Goal: Communication & Community: Answer question/provide support

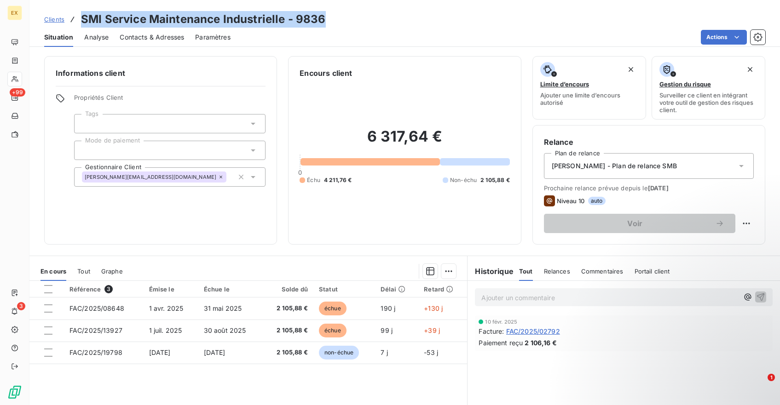
scroll to position [16, 0]
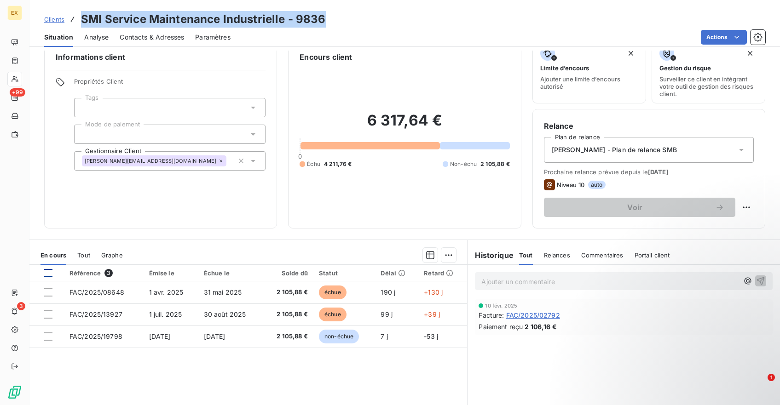
click at [46, 274] on div at bounding box center [48, 273] width 8 height 8
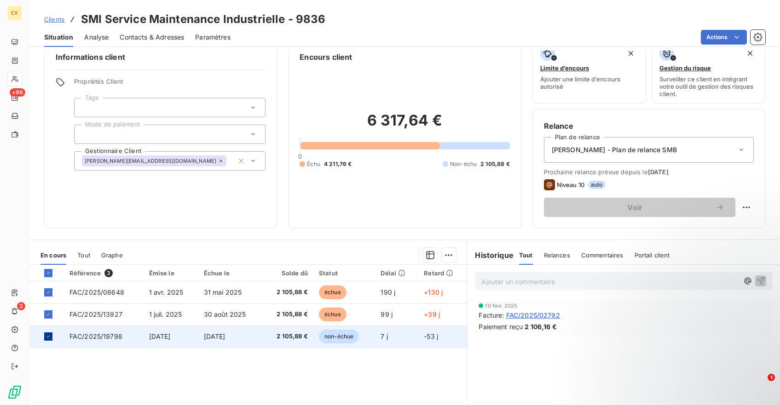
click at [47, 334] on icon at bounding box center [49, 337] width 6 height 6
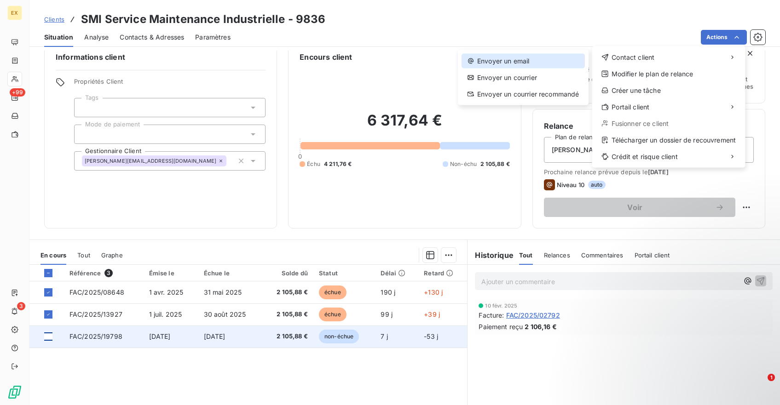
click at [554, 61] on div "Envoyer un email" at bounding box center [522, 61] width 123 height 15
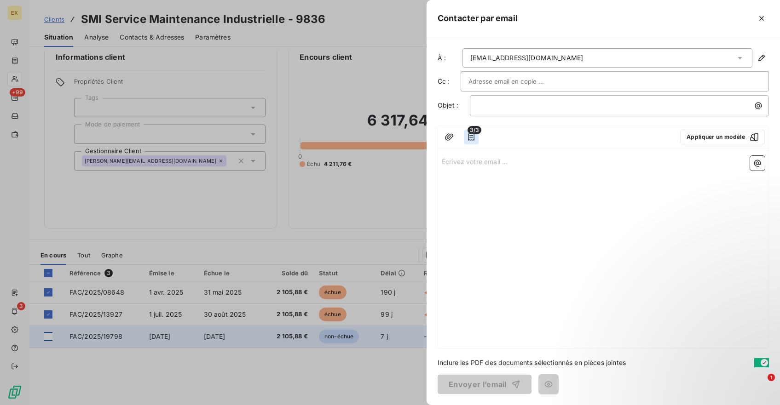
click at [474, 136] on icon "button" at bounding box center [471, 136] width 6 height 7
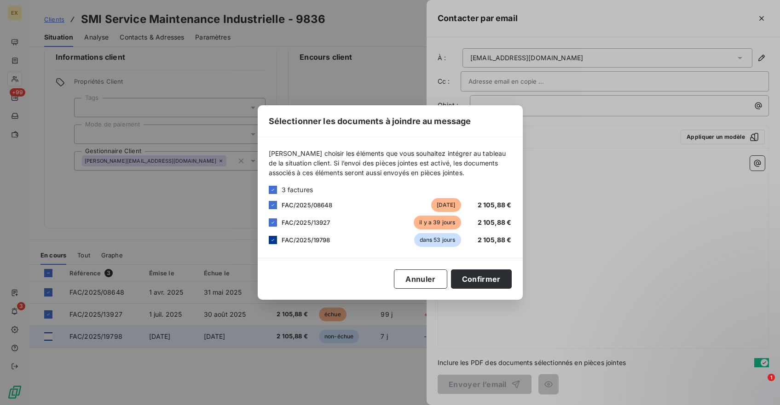
click at [274, 242] on icon at bounding box center [273, 240] width 6 height 6
click at [473, 280] on button "Confirmer" at bounding box center [481, 279] width 61 height 19
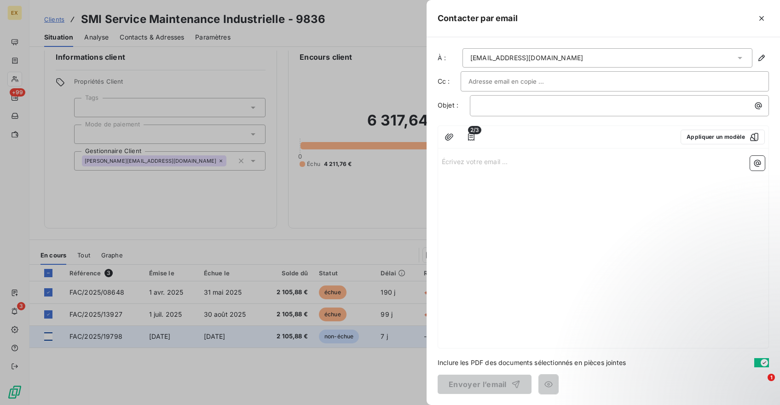
click at [466, 176] on div "Écrivez votre email ... ﻿" at bounding box center [603, 250] width 330 height 196
click at [466, 165] on p "Écrivez votre email ... ﻿" at bounding box center [603, 161] width 323 height 11
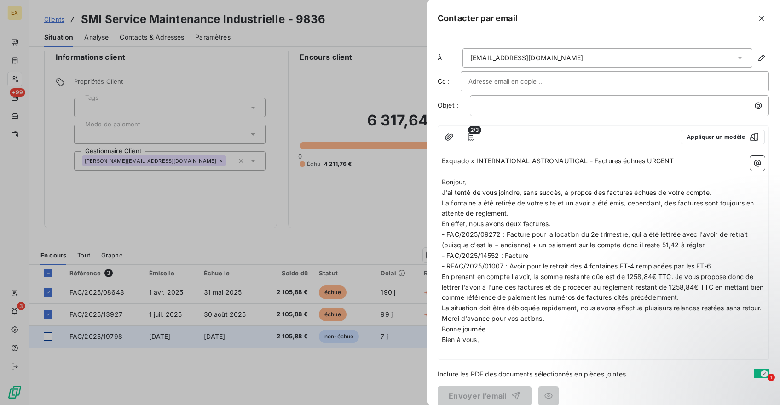
click at [478, 162] on span "Exquado x INTERNATIONAL ASTRONAUTICAL - Factures échues URGENT" at bounding box center [558, 161] width 232 height 8
copy span "Exquado x INTERNATIONAL ASTRONAUTICAL - Factures échues URGENT"
click at [492, 108] on p "﻿" at bounding box center [622, 105] width 288 height 11
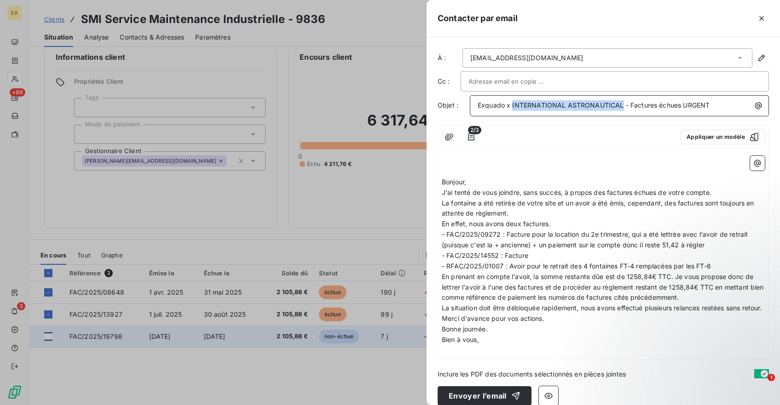
drag, startPoint x: 512, startPoint y: 106, endPoint x: 621, endPoint y: 106, distance: 108.1
click at [621, 106] on span "Exquado x INTERNATIONAL ASTRONAUTICAL - Factures échues URGENT" at bounding box center [594, 105] width 232 height 8
click at [442, 184] on span "Bonjour," at bounding box center [454, 182] width 24 height 8
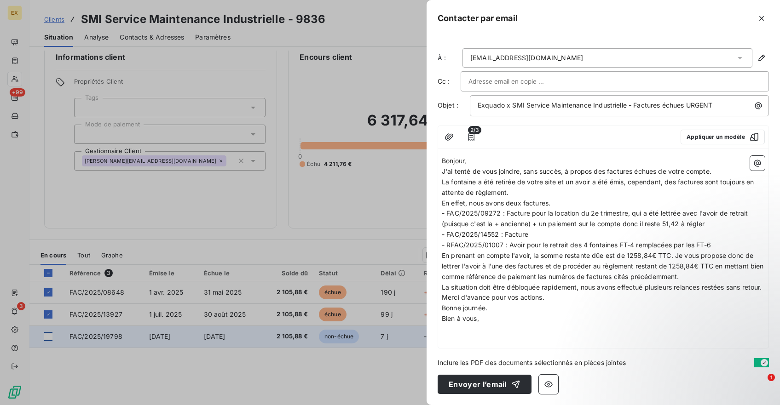
click at [499, 163] on p "Bonjour," at bounding box center [603, 161] width 323 height 11
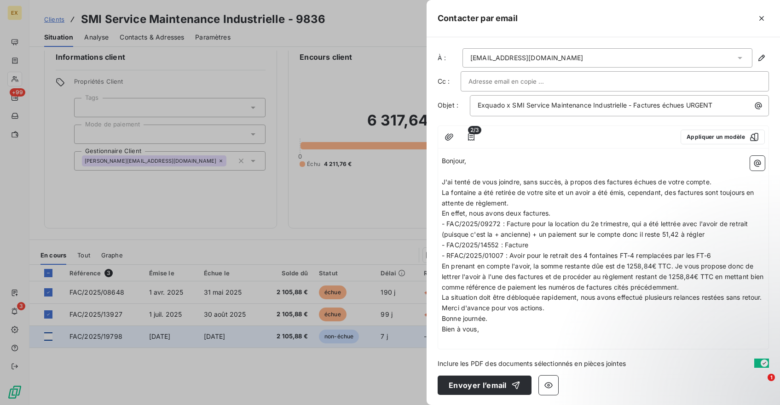
click at [715, 180] on p "J'ai tenté de vous joindre, sans succès, à propos des factures échues de votre …" at bounding box center [603, 182] width 323 height 11
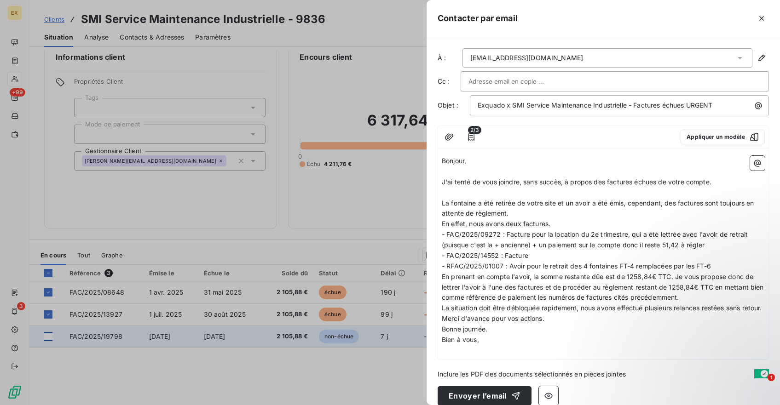
click at [538, 200] on span "La fontaine a été retirée de votre site et un avoir a été émis, cependant, des …" at bounding box center [599, 208] width 314 height 18
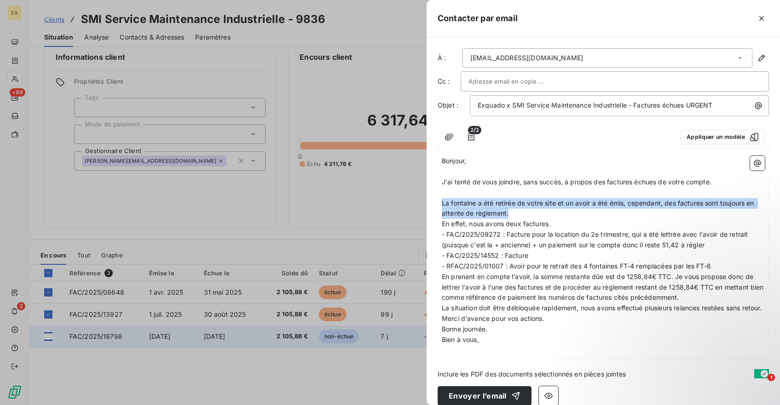
click at [538, 200] on span "La fontaine a été retirée de votre site et un avoir a été émis, cependant, des …" at bounding box center [599, 208] width 314 height 18
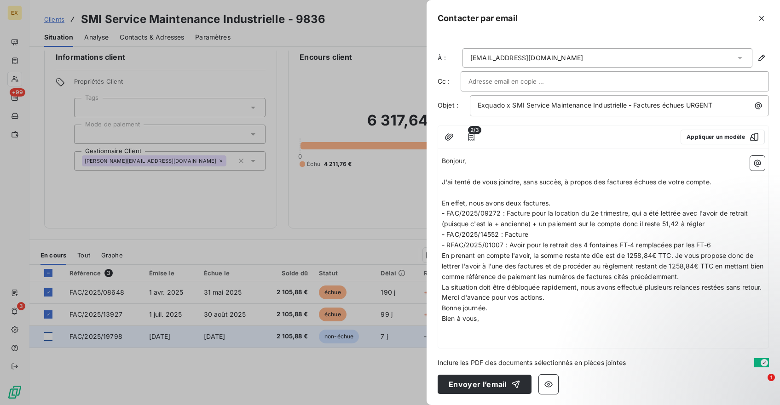
click at [555, 203] on p "En effet, nous avons deux factures." at bounding box center [603, 203] width 323 height 11
drag, startPoint x: 653, startPoint y: 203, endPoint x: 549, endPoint y: 203, distance: 103.5
click at [549, 203] on p "En effet, nous avons deux factures en attente de règlement depuis" at bounding box center [603, 203] width 323 height 11
click at [494, 213] on span "- FAC/2025/09272 : Facture pour la location du 2e trimestre, qui a été lettrée …" at bounding box center [596, 218] width 308 height 18
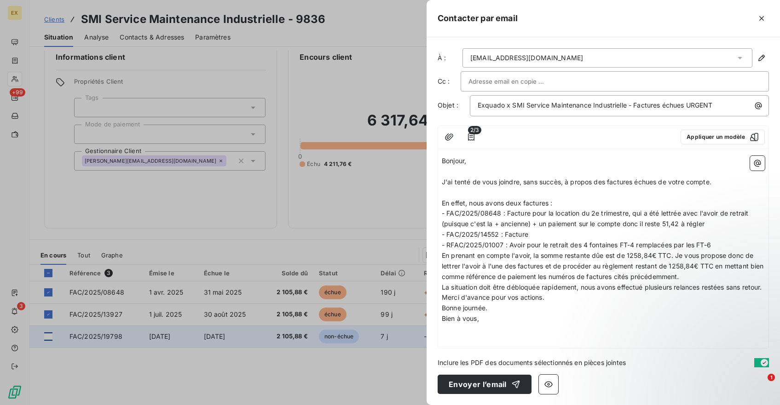
drag, startPoint x: 506, startPoint y: 215, endPoint x: 717, endPoint y: 225, distance: 211.0
click at [717, 225] on p "- FAC/2025/08648 : Facture pour la location du 2e trimestre, qui a été lettrée …" at bounding box center [603, 218] width 323 height 21
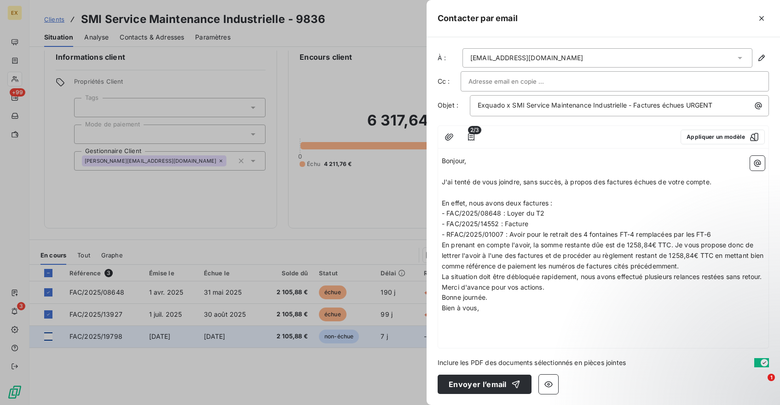
click at [517, 226] on span "- FAC/2025/14552 : Facture" at bounding box center [485, 224] width 86 height 8
click at [492, 224] on span "- FAC/2025/14552 : Loyer du [MEDICAL_DATA]" at bounding box center [515, 224] width 146 height 8
click at [511, 237] on span "- RFAC/2025/01007 : Avoir pour le retrait des 4 fontaines FT-4 remplacées par l…" at bounding box center [576, 234] width 269 height 8
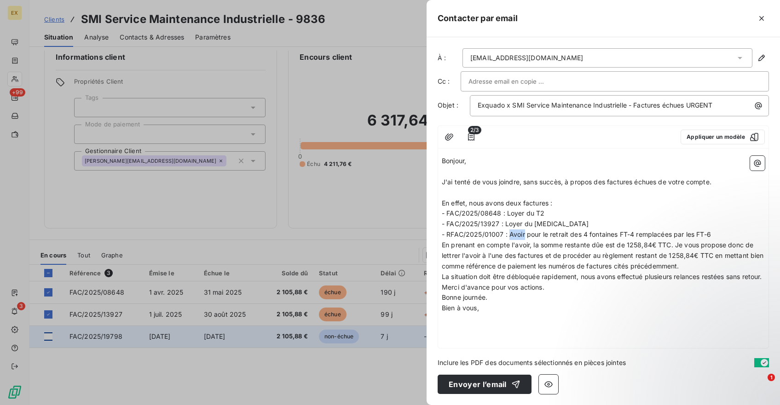
click at [511, 237] on span "- RFAC/2025/01007 : Avoir pour le retrait des 4 fontaines FT-4 remplacées par l…" at bounding box center [576, 234] width 269 height 8
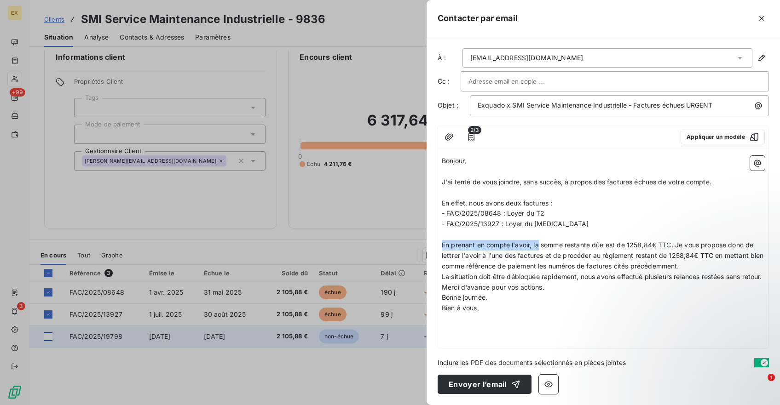
drag, startPoint x: 540, startPoint y: 245, endPoint x: 431, endPoint y: 245, distance: 109.0
click at [431, 245] on div "À : [EMAIL_ADDRESS][DOMAIN_NAME] Cc : Objet : Exquado x SMI Service Maintenance…" at bounding box center [602, 221] width 353 height 368
click at [498, 247] on span "La somme restante dûe est de 1258,84€ TTC. Je vous propose donc de lettrer l'av…" at bounding box center [598, 255] width 313 height 29
click at [487, 246] on span "La somme dûe est de 1258,84€ TTC. Je vous propose donc de lettrer l'avoir à l'u…" at bounding box center [601, 255] width 318 height 29
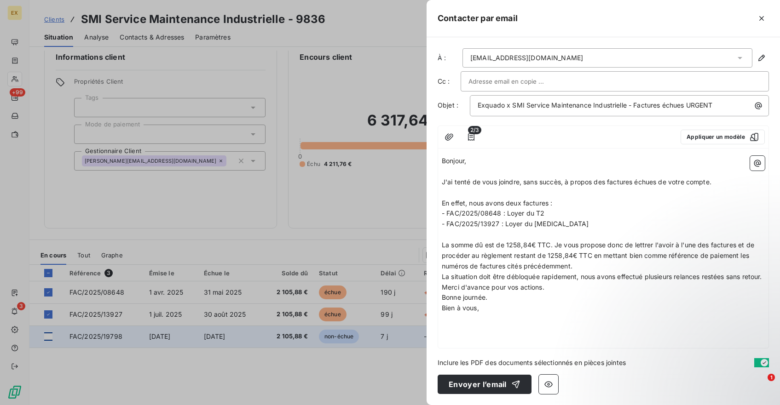
click at [522, 240] on p "﻿" at bounding box center [603, 235] width 323 height 11
drag, startPoint x: 531, startPoint y: 246, endPoint x: 507, endPoint y: 246, distance: 23.9
click at [507, 246] on span "La somme dû est de 1258,84€ TTC. Je vous propose donc de lettrer l'avoir à l'un…" at bounding box center [599, 255] width 314 height 29
drag, startPoint x: 591, startPoint y: 266, endPoint x: 554, endPoint y: 246, distance: 41.6
click at [554, 246] on p "La somme dû est de 4211,76 € TTC. Je vous propose donc de lettrer l'avoir à l'u…" at bounding box center [603, 256] width 323 height 32
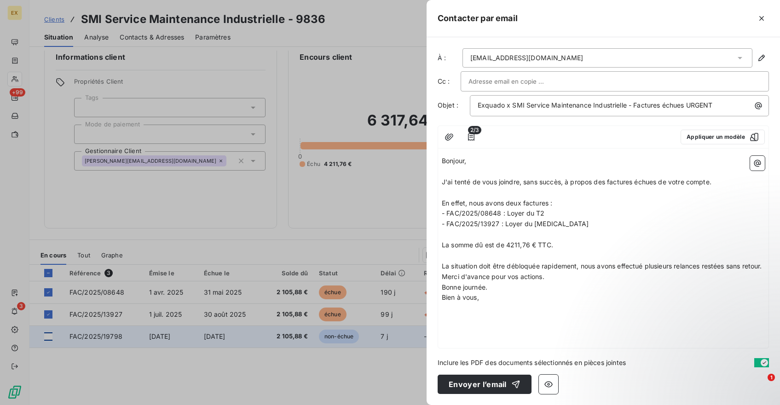
drag, startPoint x: 555, startPoint y: 245, endPoint x: 439, endPoint y: 245, distance: 116.4
click at [439, 245] on div "Bonjour, ﻿ J'ai tenté de vous joindre, sans succès, à propos des factures échue…" at bounding box center [603, 250] width 330 height 196
copy span "La somme dû est de 4211,76 € TTC."
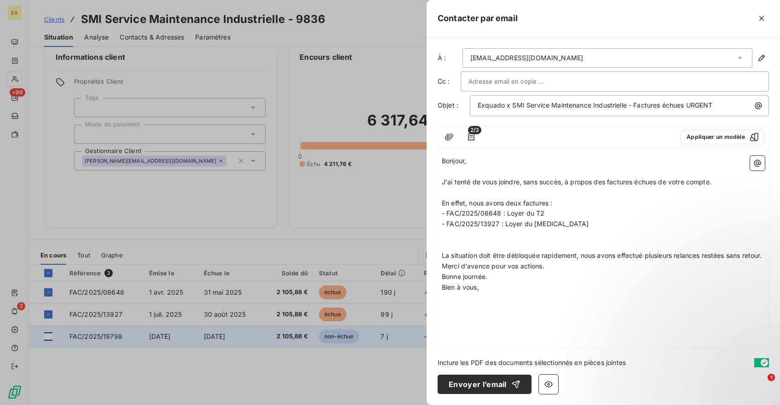
click at [716, 185] on p "J'ai tenté de vous joindre, sans succès, à propos des factures échues de votre …" at bounding box center [603, 182] width 323 height 11
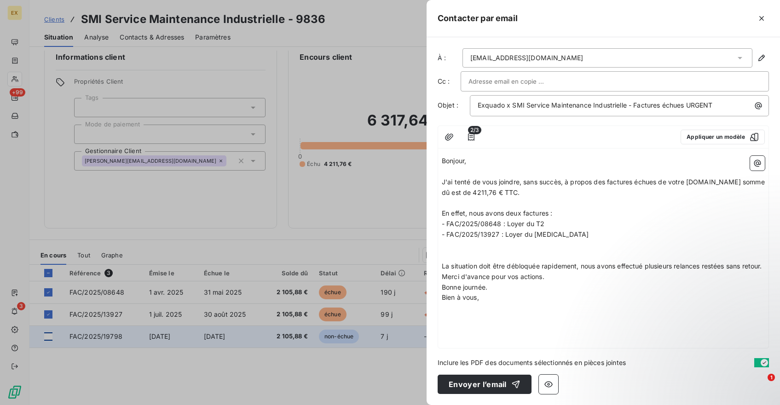
click at [714, 184] on span "J'ai tenté de vous joindre, sans succès, à propos des factures échues de votre …" at bounding box center [604, 187] width 325 height 18
drag, startPoint x: 495, startPoint y: 193, endPoint x: 428, endPoint y: 193, distance: 66.7
click at [428, 193] on div "À : [EMAIL_ADDRESS][DOMAIN_NAME] Cc : Objet : Exquado x SMI Service Maintenance…" at bounding box center [602, 221] width 353 height 368
click at [447, 193] on span "J'ai tenté de vous joindre, sans succès, à propos des factures échues de votre …" at bounding box center [602, 187] width 320 height 18
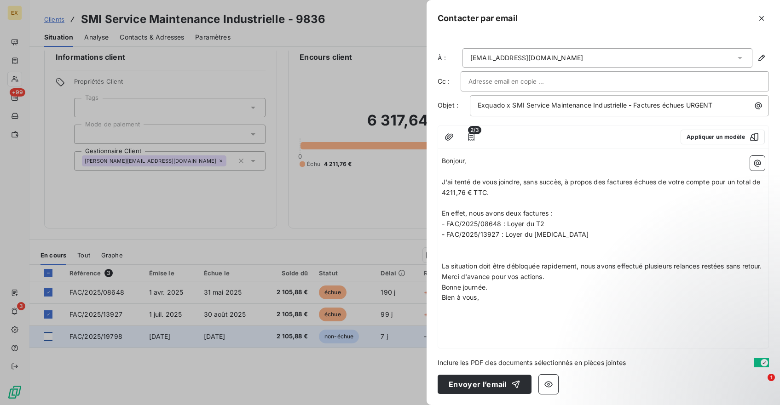
click at [456, 255] on p "﻿" at bounding box center [603, 256] width 323 height 11
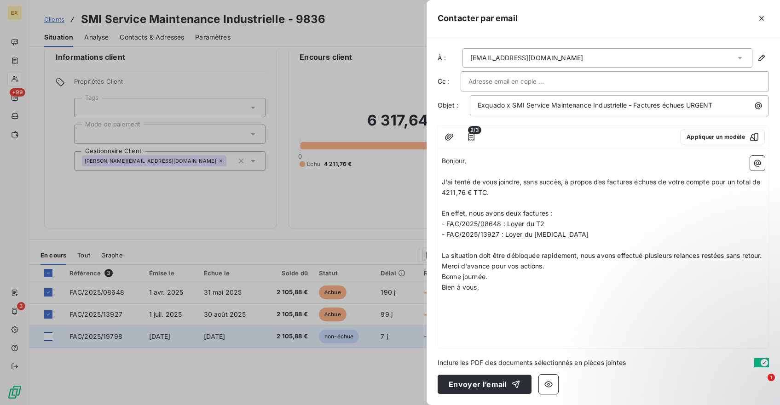
click at [480, 261] on p "La situation doit être débloquée rapidement, nous avons effectué plusieurs rela…" at bounding box center [603, 256] width 323 height 11
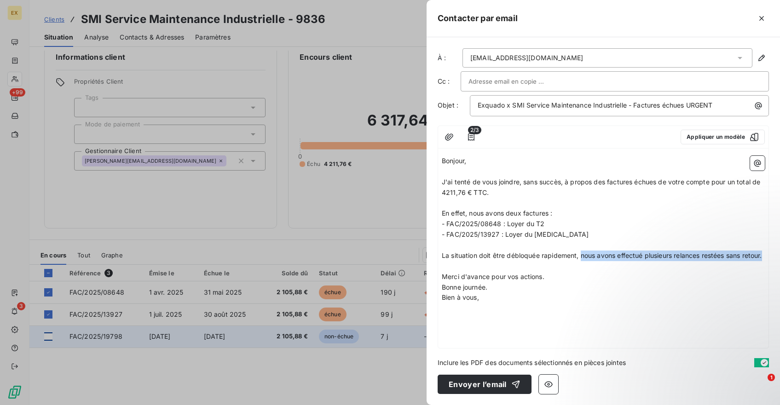
drag, startPoint x: 582, startPoint y: 257, endPoint x: 585, endPoint y: 263, distance: 6.4
click at [585, 261] on p "La situation doit être débloquée rapidement, nous avons effectué plusieurs rela…" at bounding box center [603, 256] width 323 height 11
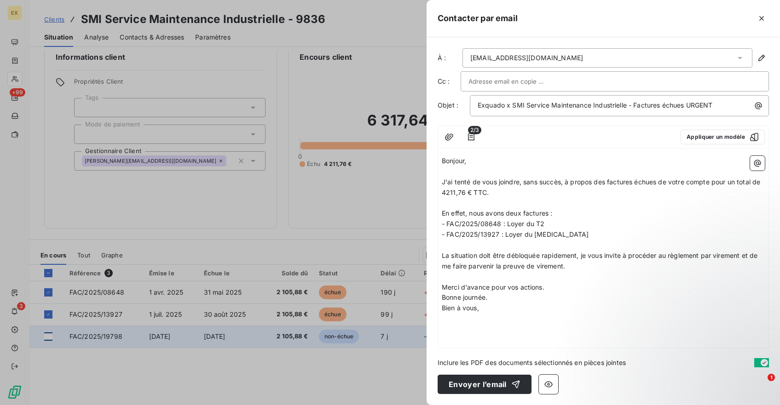
click at [489, 275] on p "﻿" at bounding box center [603, 277] width 323 height 11
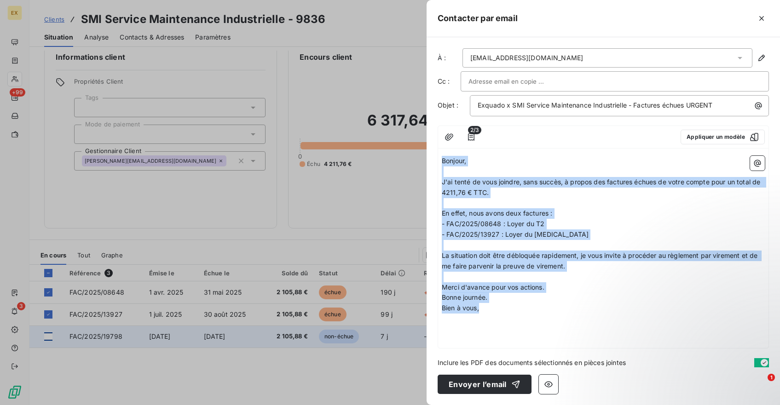
drag, startPoint x: 484, startPoint y: 311, endPoint x: 426, endPoint y: 135, distance: 184.9
click at [426, 405] on div "Contacter par email À : [EMAIL_ADDRESS][DOMAIN_NAME] Cc : Objet : Exquado x SMI…" at bounding box center [390, 405] width 780 height 0
copy div "Bonjour, ﻿ J'ai tenté de vous joindre, sans succès, à propos des factures échue…"
click at [490, 386] on button "Envoyer l’email" at bounding box center [484, 384] width 94 height 19
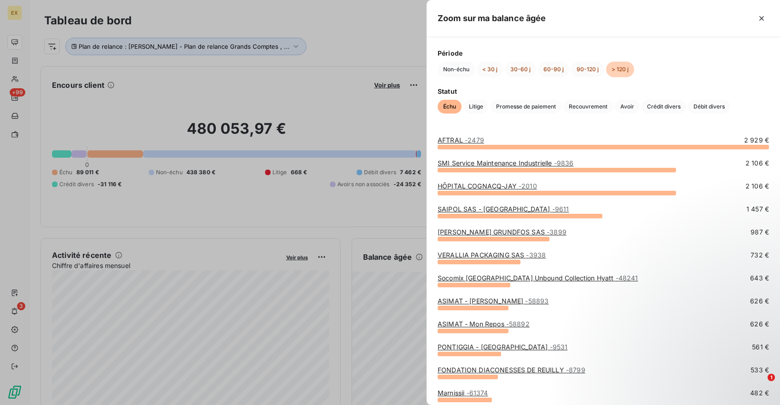
click at [472, 186] on link "HÔPITAL COGNACQ-JAY - 2010" at bounding box center [486, 186] width 99 height 8
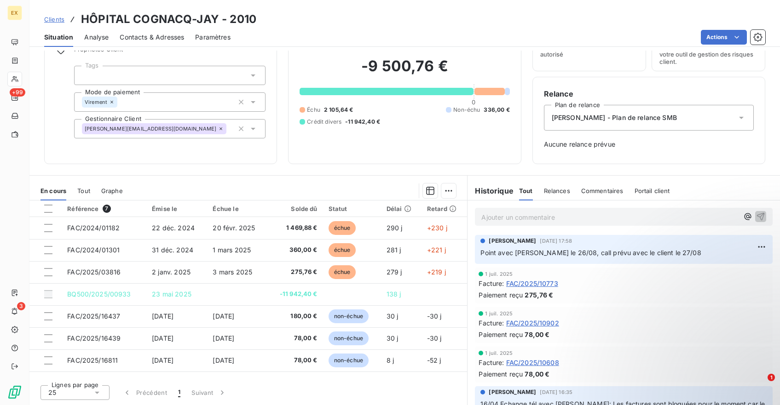
click at [513, 212] on p "Ajouter un commentaire ﻿" at bounding box center [609, 218] width 257 height 12
click at [763, 216] on icon "button" at bounding box center [761, 217] width 8 height 8
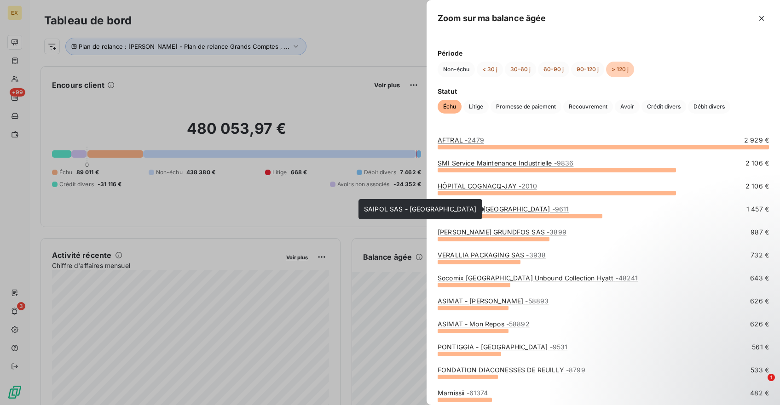
click at [495, 208] on link "SAIPOL SAS - [GEOGRAPHIC_DATA] - 9611" at bounding box center [502, 209] width 131 height 8
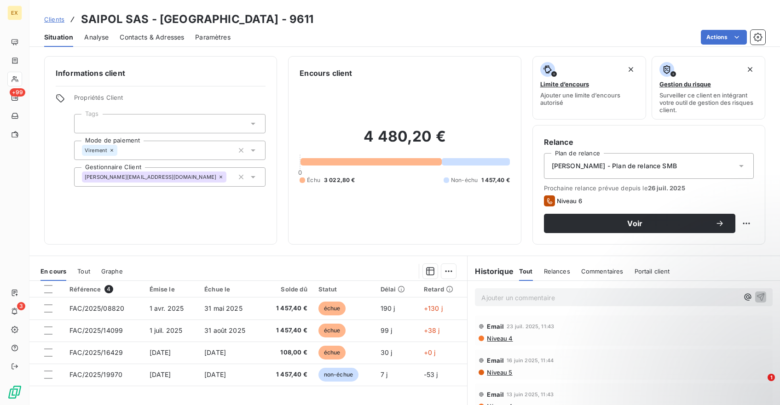
scroll to position [81, 0]
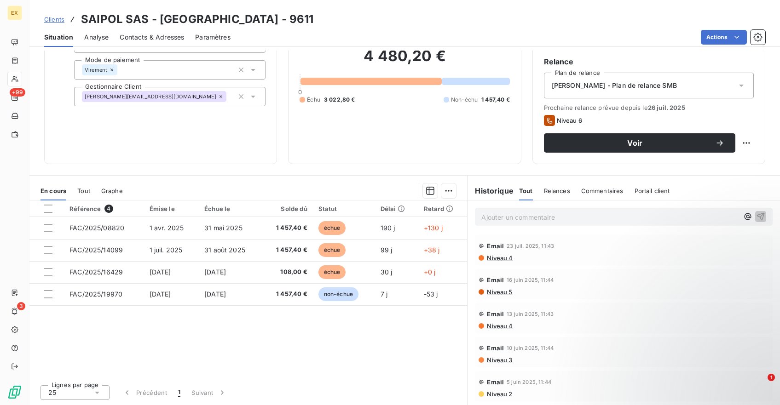
click at [495, 259] on span "Niveau 4" at bounding box center [499, 257] width 27 height 7
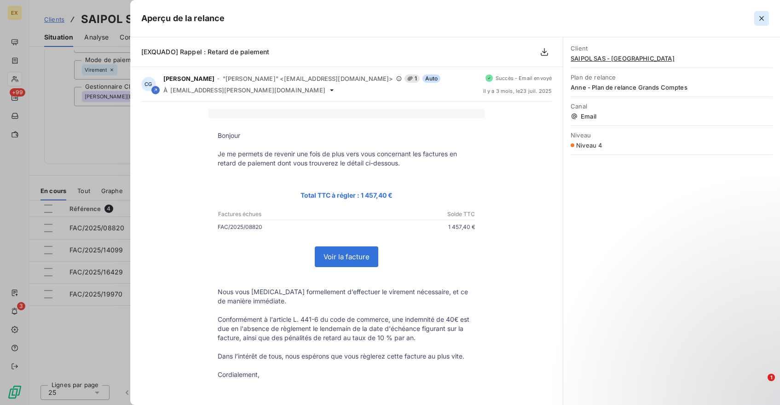
click at [760, 18] on icon "button" at bounding box center [761, 18] width 9 height 9
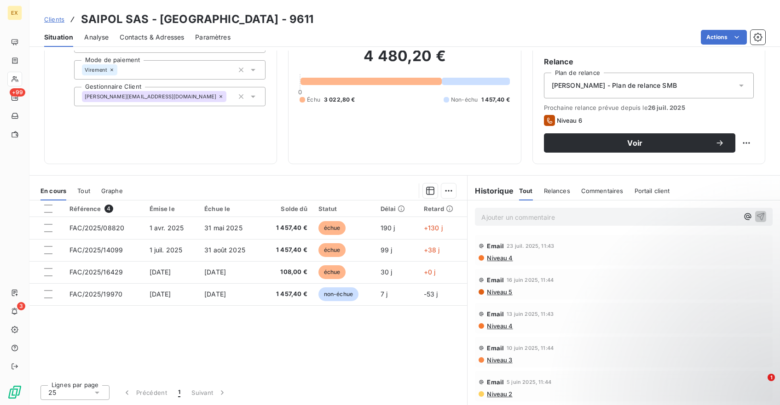
scroll to position [0, 0]
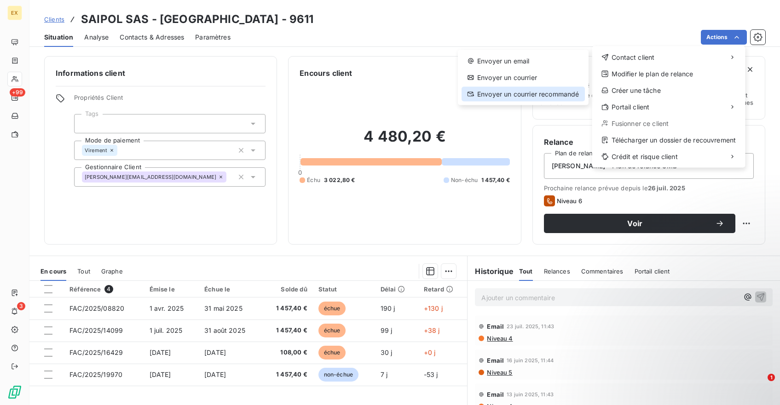
click at [556, 95] on div "Envoyer un courrier recommandé" at bounding box center [522, 94] width 123 height 15
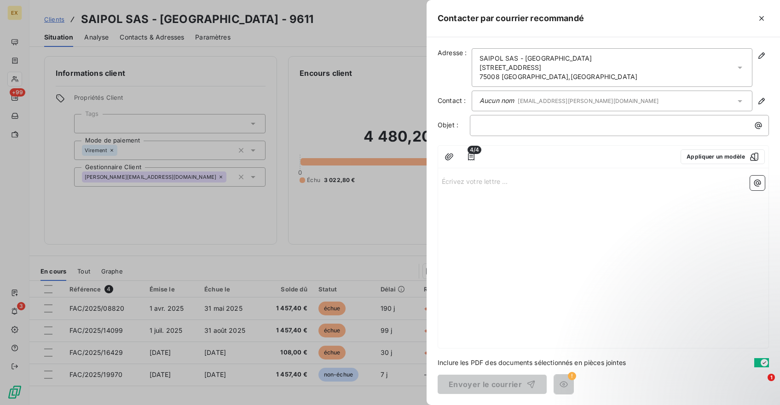
click at [473, 183] on p "Écrivez votre lettre ... ﻿" at bounding box center [603, 181] width 323 height 11
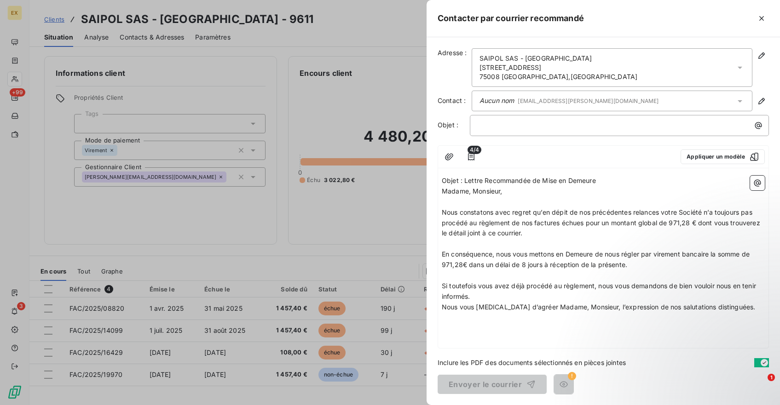
drag, startPoint x: 464, startPoint y: 182, endPoint x: 598, endPoint y: 182, distance: 134.3
click at [598, 182] on p "Objet : Lettre Recommandée de Mise en Demeure" at bounding box center [603, 181] width 323 height 11
copy span "Lettre Recommandée de Mise en Demeure"
click at [564, 131] on div "﻿" at bounding box center [619, 125] width 299 height 21
click at [560, 126] on p "﻿" at bounding box center [622, 125] width 288 height 11
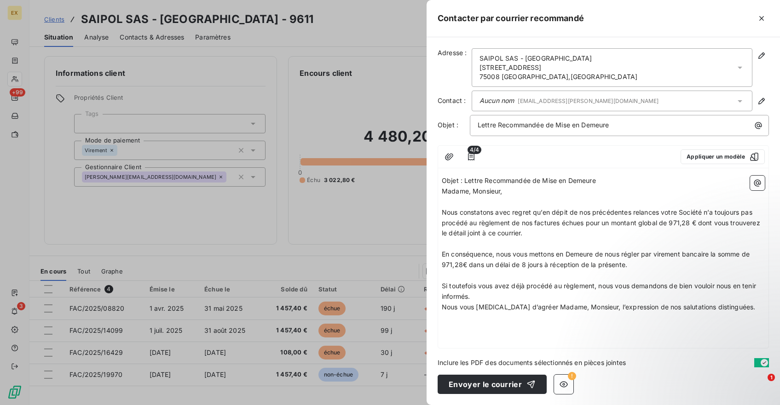
click at [551, 178] on span "Objet : Lettre Recommandée de Mise en Demeure" at bounding box center [519, 181] width 154 height 8
click at [472, 193] on span "Madame, Monsieur," at bounding box center [472, 191] width 61 height 8
click at [443, 192] on span "Madame, Monsieur," at bounding box center [472, 191] width 61 height 8
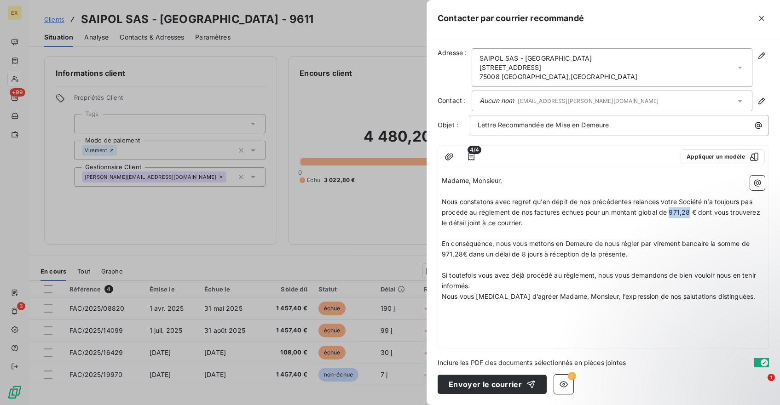
drag, startPoint x: 691, startPoint y: 216, endPoint x: 670, endPoint y: 216, distance: 21.2
click at [670, 216] on p "Nous constatons avec regret qu’en dépit de nos précédentes relances votre Socié…" at bounding box center [603, 213] width 323 height 32
drag, startPoint x: 461, startPoint y: 253, endPoint x: 437, endPoint y: 254, distance: 24.8
click at [437, 254] on div "Adresse : SAIPOL SAS - PARIS [STREET_ADDRESS] Contact : Aucun nom [EMAIL_ADDRES…" at bounding box center [602, 221] width 353 height 368
click at [472, 150] on span "4/4" at bounding box center [474, 150] width 14 height 8
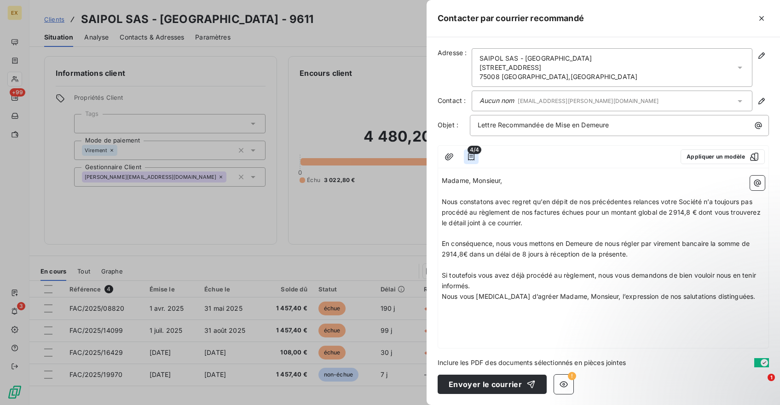
click at [473, 157] on icon "button" at bounding box center [470, 156] width 9 height 9
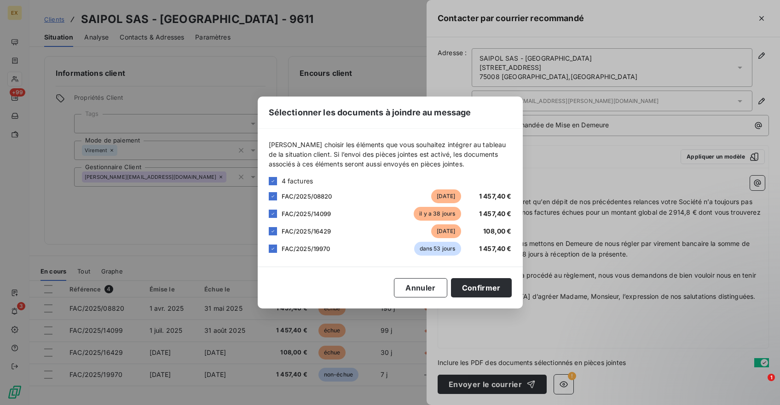
click at [277, 250] on div "FAC/2025/19970 dans 53 jours 1 457,40 €" at bounding box center [390, 249] width 243 height 14
click at [275, 250] on icon at bounding box center [273, 249] width 6 height 6
click at [486, 290] on button "Confirmer" at bounding box center [481, 287] width 61 height 19
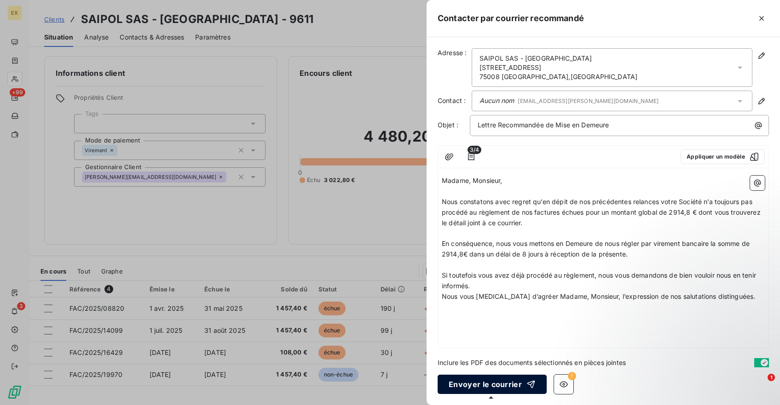
click at [481, 384] on button "Envoyer le courrier" at bounding box center [491, 384] width 109 height 19
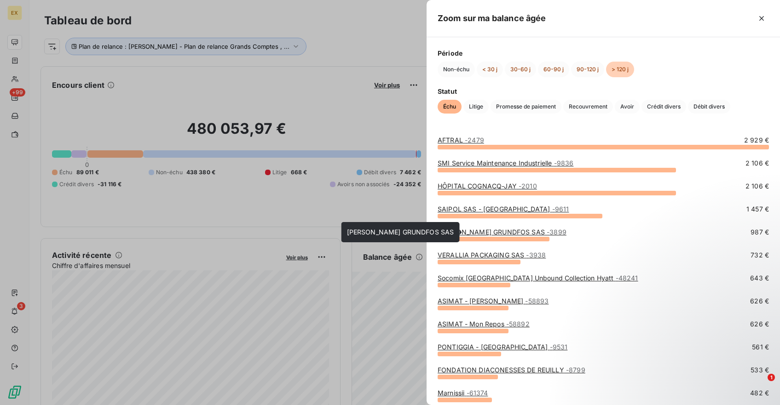
click at [468, 233] on link "[PERSON_NAME] GRUNDFOS SAS - 3899" at bounding box center [501, 232] width 129 height 8
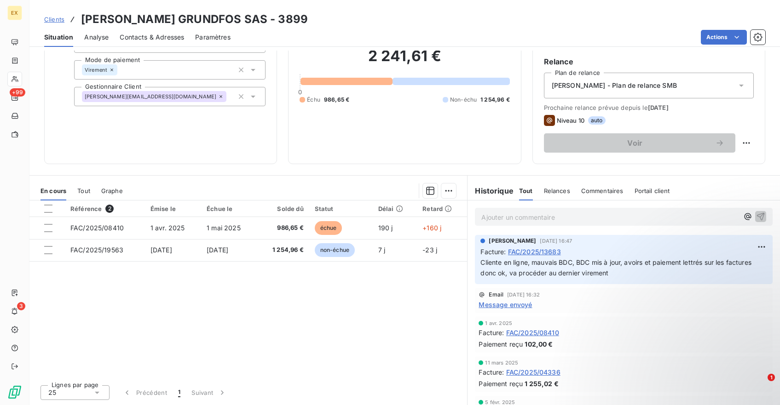
click at [533, 274] on span "Cliente en ligne, mauvais BDC, BDC mis à jour, avoirs et paiement lettrés sur l…" at bounding box center [616, 268] width 273 height 18
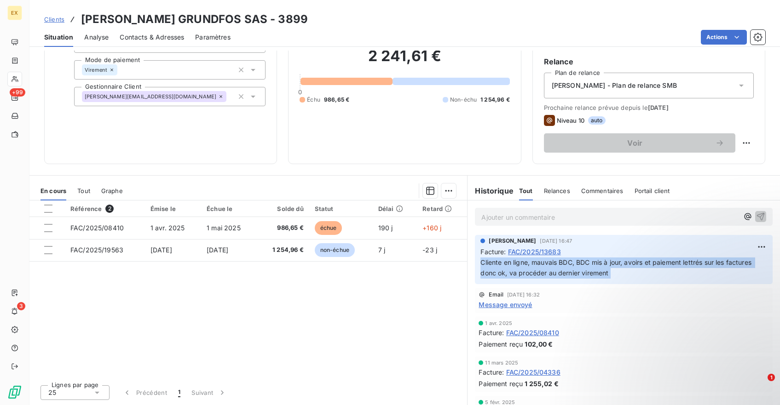
click at [533, 274] on span "Cliente en ligne, mauvais BDC, BDC mis à jour, avoirs et paiement lettrés sur l…" at bounding box center [616, 268] width 273 height 18
click at [553, 271] on span "Cliente en ligne, mauvais BDC, BDC mis à jour, avoirs et paiement lettrés sur l…" at bounding box center [616, 268] width 273 height 18
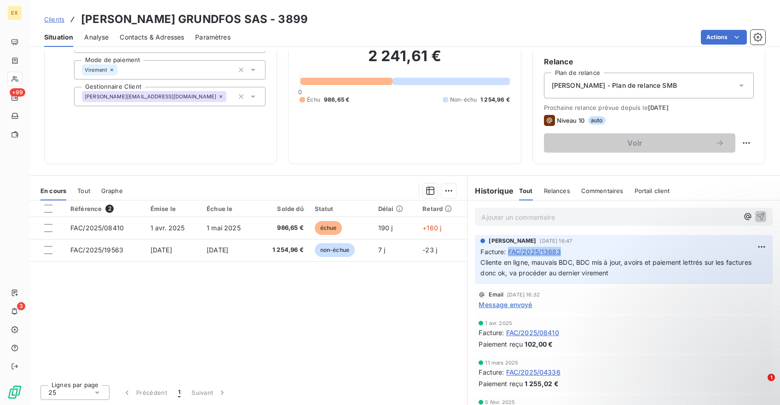
drag, startPoint x: 574, startPoint y: 253, endPoint x: 508, endPoint y: 253, distance: 65.3
click at [508, 253] on div "Facture : FAC/2025/13683" at bounding box center [623, 252] width 287 height 10
copy span "FAC/2025/13683"
click at [717, 38] on html "EX +99 3 Clients POMPES GRUNDFOS SAS - 3899 Situation Analyse Contacts & Adress…" at bounding box center [390, 202] width 780 height 405
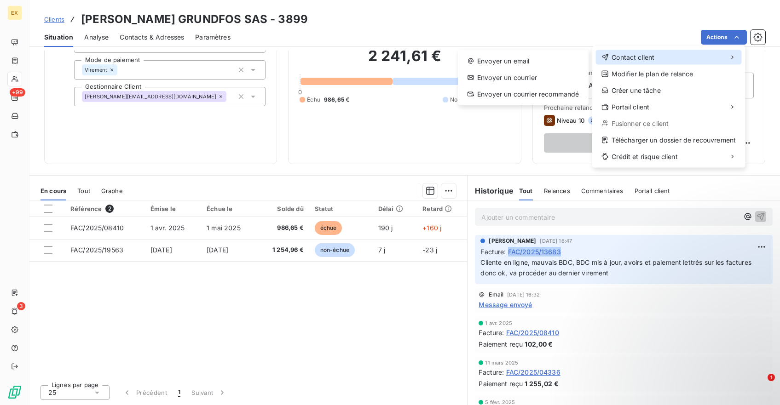
click at [675, 54] on div "Contact client" at bounding box center [669, 57] width 146 height 15
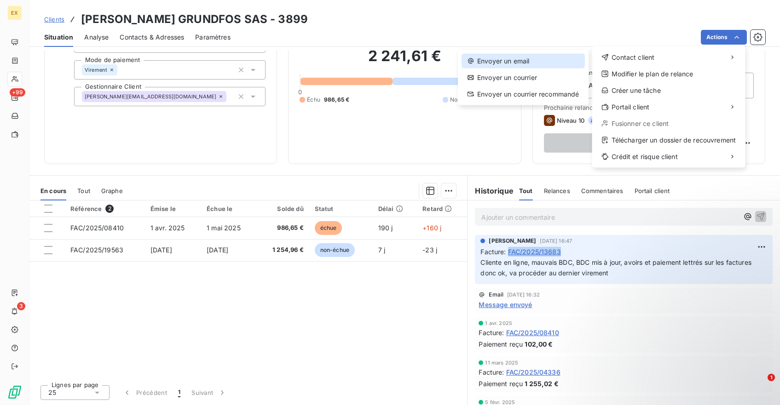
click at [555, 63] on div "Envoyer un email" at bounding box center [522, 61] width 123 height 15
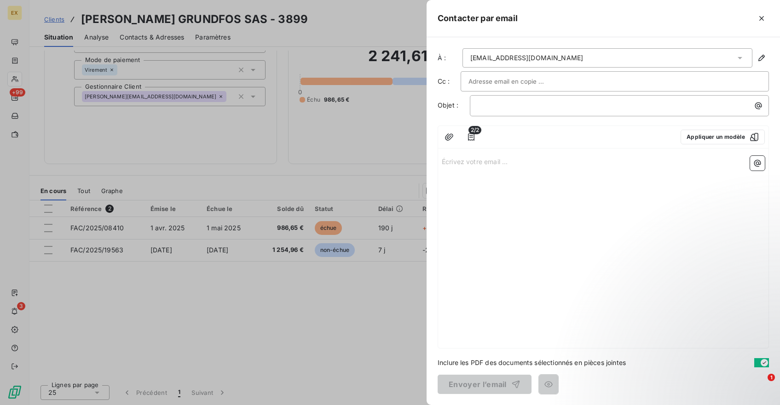
click at [470, 134] on span "2/2" at bounding box center [474, 130] width 13 height 8
click at [472, 135] on icon "button" at bounding box center [470, 136] width 9 height 9
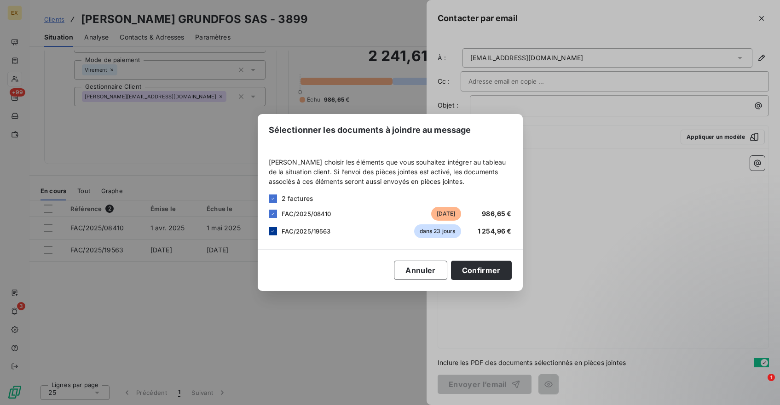
click at [271, 229] on icon at bounding box center [273, 232] width 6 height 6
click at [475, 266] on button "Confirmer" at bounding box center [481, 270] width 61 height 19
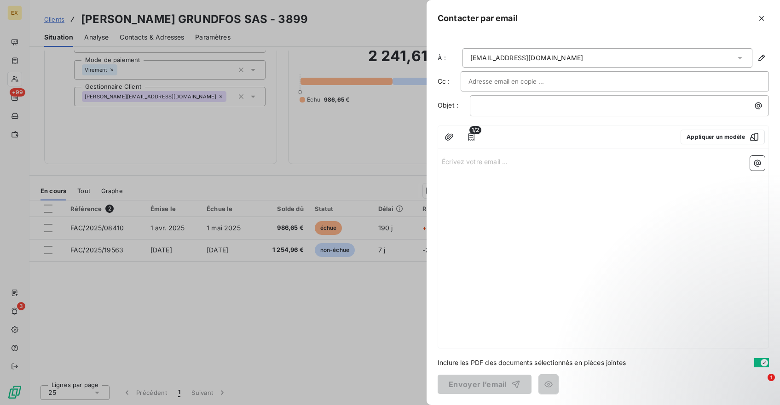
click at [455, 177] on div "Écrivez votre email ... ﻿" at bounding box center [603, 250] width 330 height 196
click at [455, 166] on p "Écrivez votre email ... ﻿" at bounding box center [603, 161] width 323 height 11
click at [459, 162] on p "Écrivez votre email ... ﻿" at bounding box center [603, 161] width 323 height 11
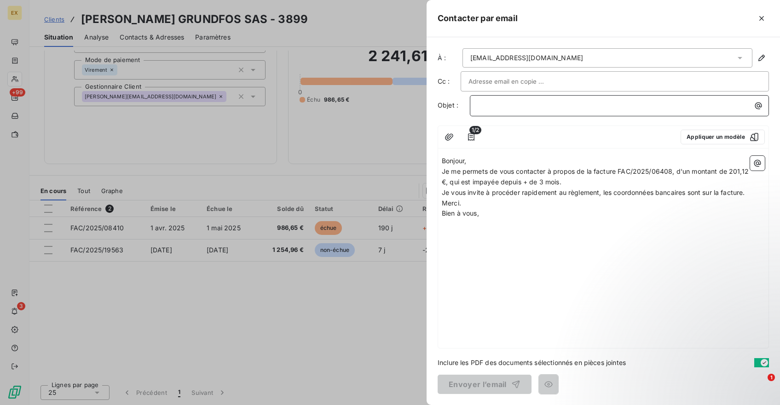
click at [494, 108] on p "﻿" at bounding box center [622, 105] width 288 height 11
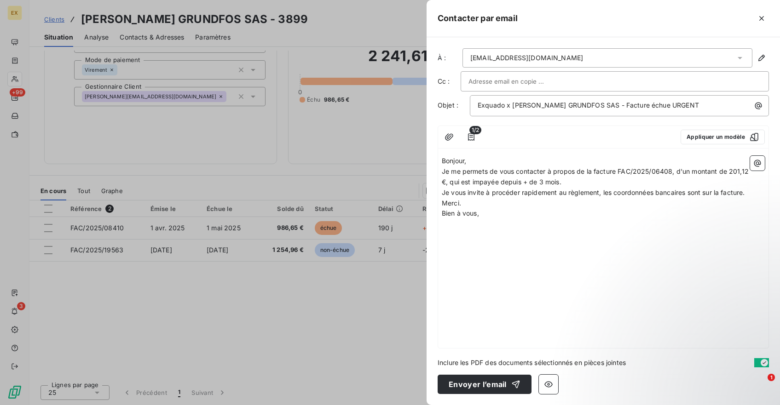
click at [470, 161] on p "Bonjour," at bounding box center [603, 161] width 323 height 11
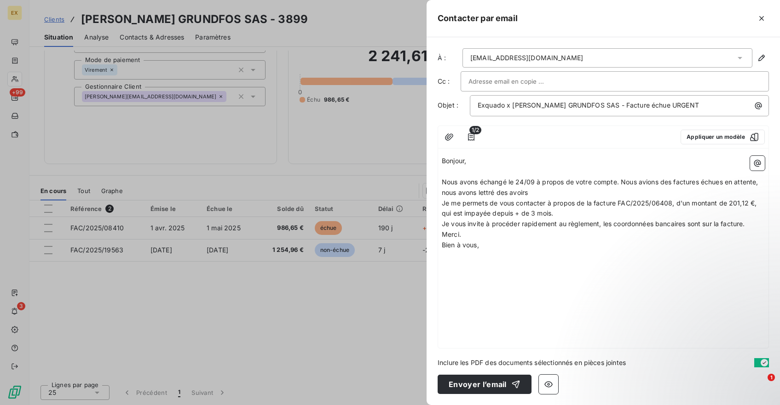
drag, startPoint x: 620, startPoint y: 182, endPoint x: 623, endPoint y: 190, distance: 8.7
click at [623, 190] on p "Nous avons échangé le 24/09 à propos de votre compte. Nous avions des factures …" at bounding box center [603, 187] width 323 height 21
click at [443, 199] on span "Je me permets de vous contacter à propos de la facture FAC/2025/06408, d'un mon…" at bounding box center [600, 208] width 317 height 18
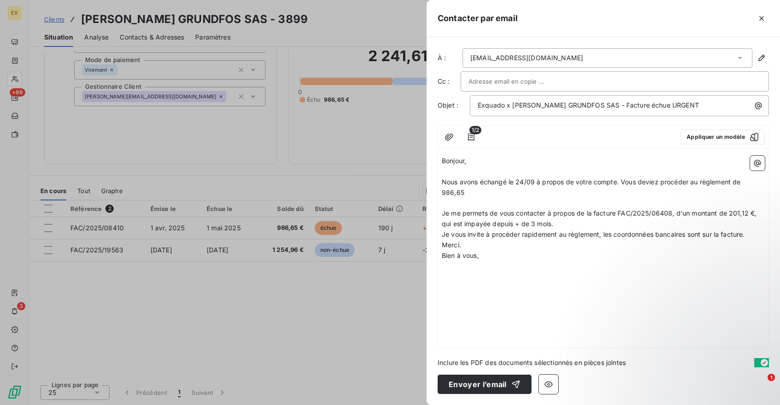
click at [533, 198] on p "﻿" at bounding box center [603, 203] width 323 height 11
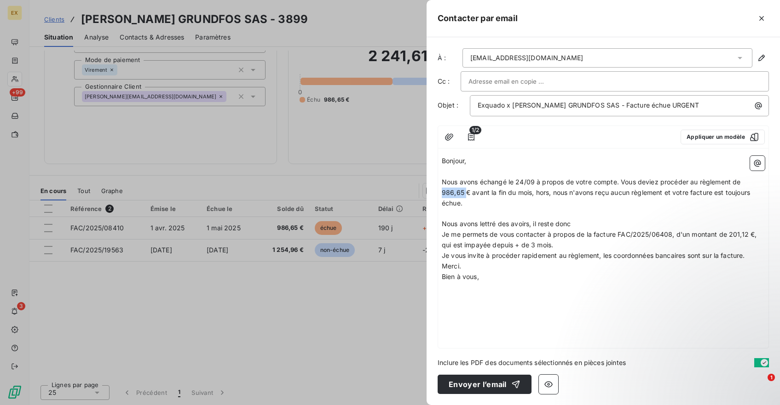
drag, startPoint x: 743, startPoint y: 183, endPoint x: 766, endPoint y: 183, distance: 23.5
click at [766, 183] on div "Bonjour, ﻿ Nous avons échangé le 24/09 à propos de votre compte. Vous deviez pr…" at bounding box center [603, 250] width 330 height 196
copy span "986,65"
click at [598, 219] on p "Nous avons lettré des avoirs, il reste donc" at bounding box center [603, 224] width 323 height 11
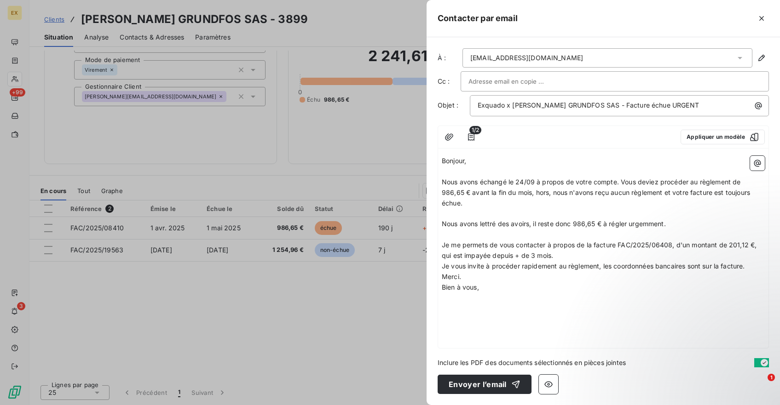
click at [571, 241] on span "Je me permets de vous contacter à propos de la facture FAC/2025/06408, d'un mon…" at bounding box center [600, 250] width 317 height 18
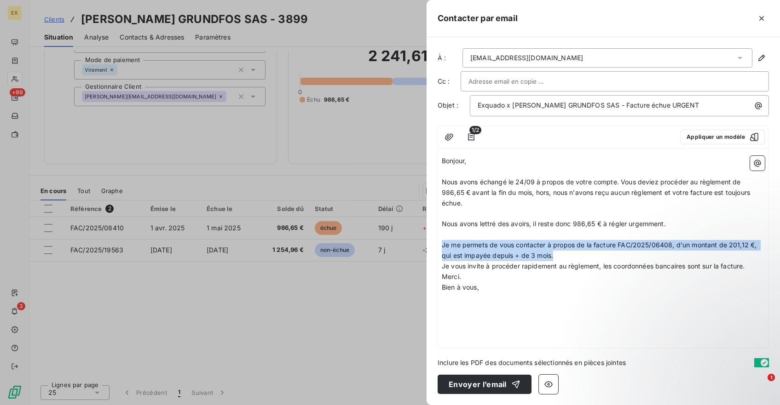
click at [571, 241] on span "Je me permets de vous contacter à propos de la facture FAC/2025/06408, d'un mon…" at bounding box center [600, 250] width 317 height 18
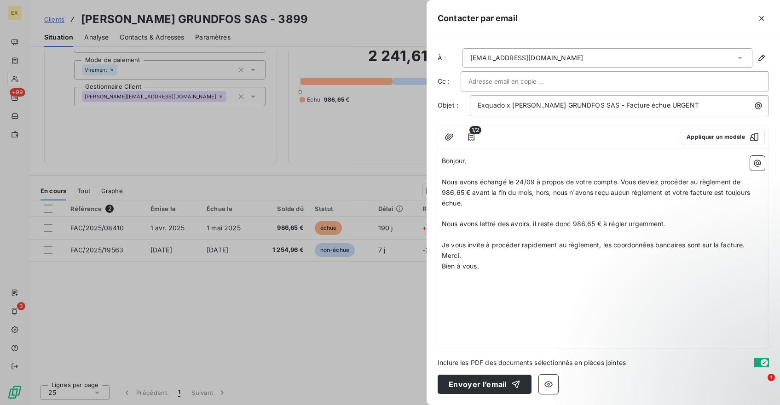
click at [535, 241] on span "Je vous invite à procéder rapidement au règlement, les coordonnées bancaires so…" at bounding box center [593, 245] width 303 height 8
click at [480, 389] on button "Envoyer l’email" at bounding box center [484, 384] width 94 height 19
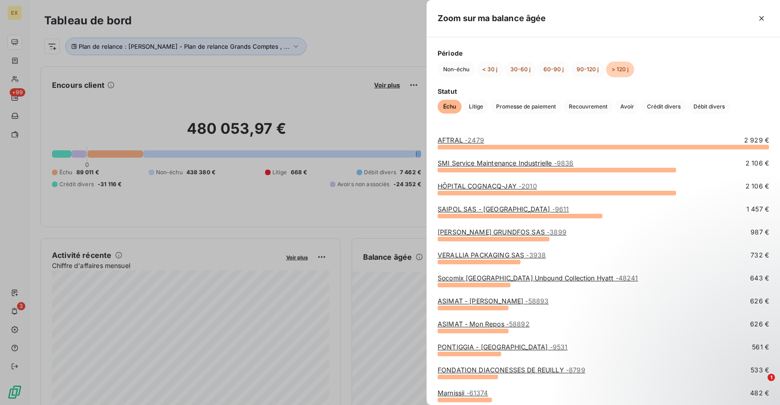
click at [508, 253] on link "VERALLIA PACKAGING SAS - 3938" at bounding box center [491, 255] width 108 height 8
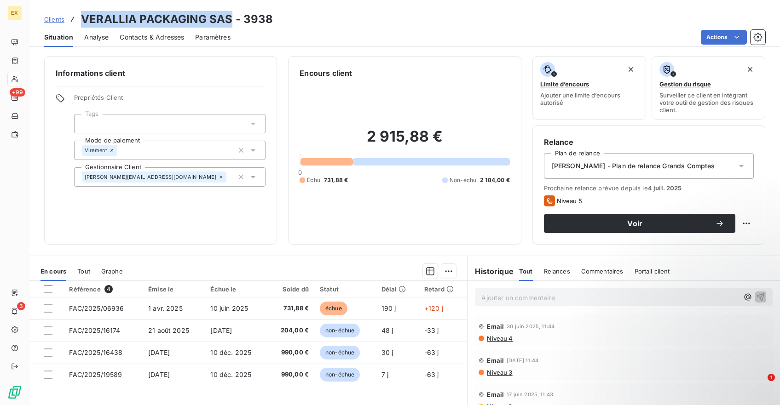
drag, startPoint x: 228, startPoint y: 19, endPoint x: 83, endPoint y: 22, distance: 144.9
click at [83, 22] on h3 "VERALLIA PACKAGING SAS - 3938" at bounding box center [177, 19] width 192 height 17
copy h3 "VERALLIA PACKAGING SAS"
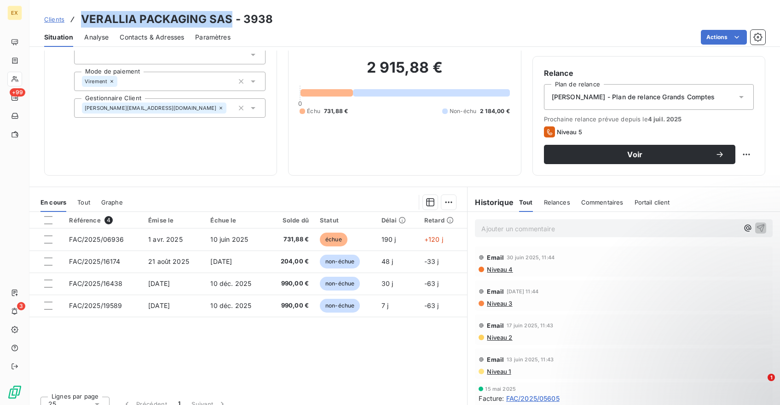
scroll to position [68, 0]
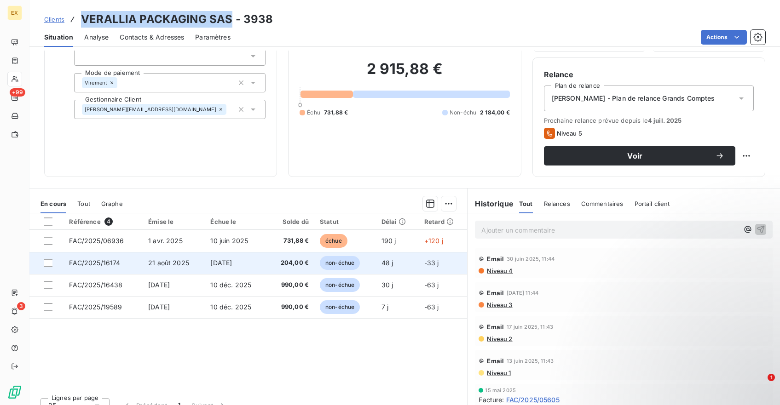
copy h3 "VERALLIA PACKAGING SAS"
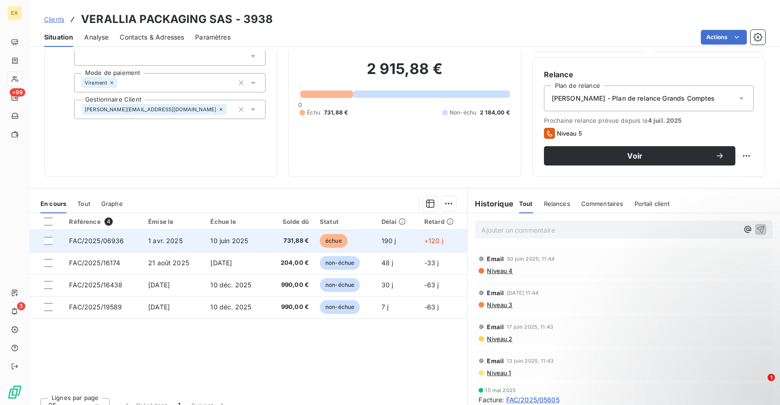
click at [115, 238] on span "FAC/2025/06936" at bounding box center [96, 241] width 55 height 8
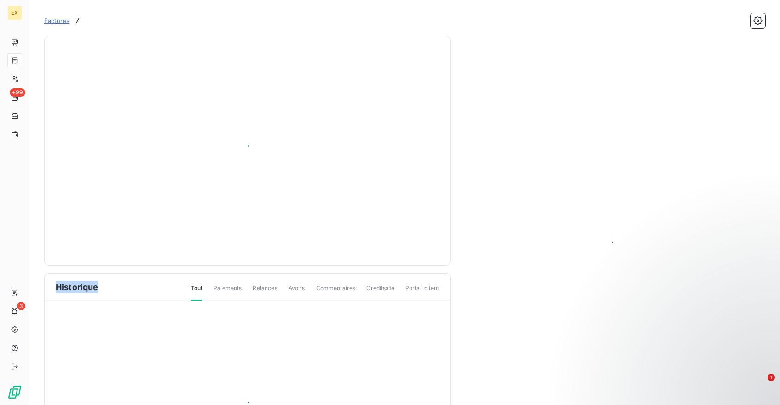
click at [115, 238] on div at bounding box center [247, 150] width 383 height 207
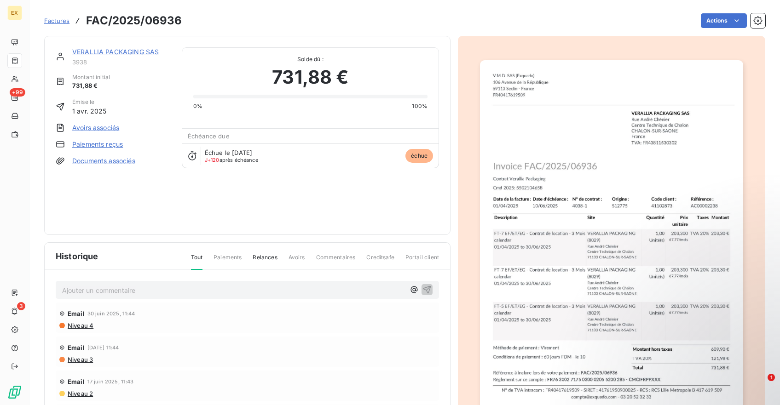
click at [160, 17] on h3 "FAC/2025/06936" at bounding box center [134, 20] width 96 height 17
copy h3 "06936"
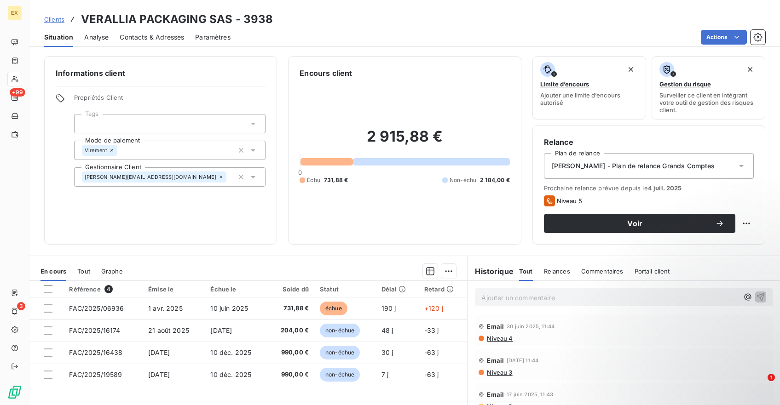
click at [595, 173] on div "[PERSON_NAME] - Plan de relance Grands Comptes" at bounding box center [649, 166] width 210 height 26
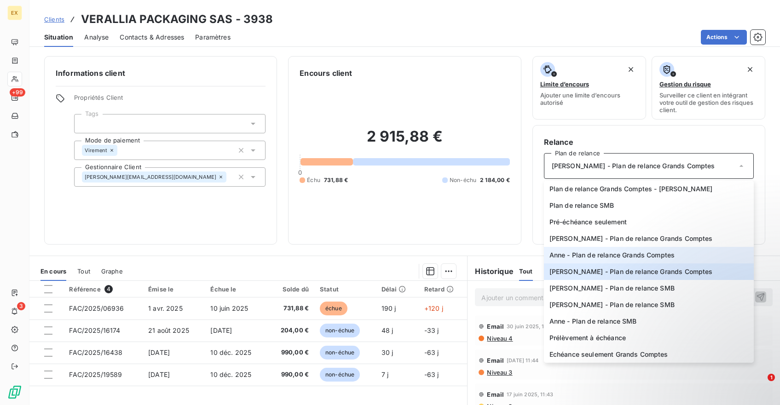
click at [586, 251] on span "Anne - Plan de relance Grands Comptes" at bounding box center [612, 255] width 126 height 9
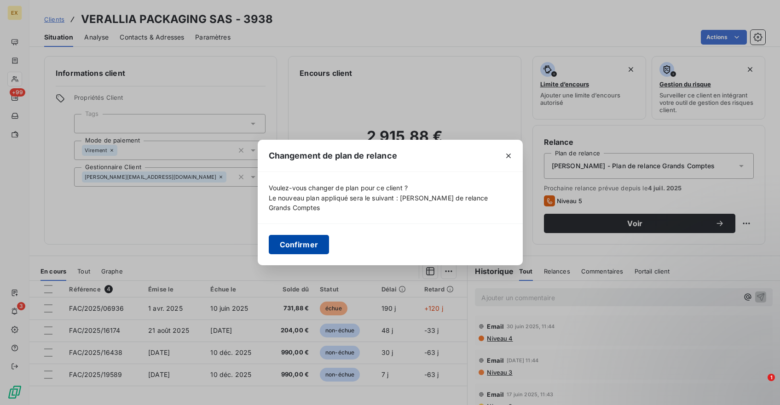
click at [301, 246] on button "Confirmer" at bounding box center [299, 244] width 61 height 19
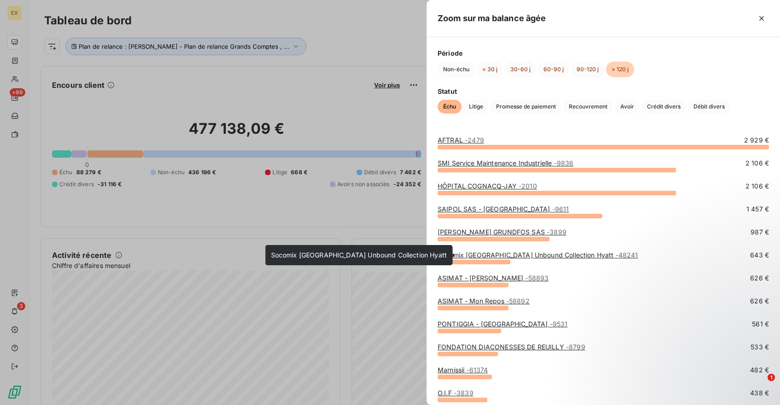
click at [467, 254] on link "Socomix [GEOGRAPHIC_DATA] Unbound Collection Hyatt - 48241" at bounding box center [537, 255] width 201 height 8
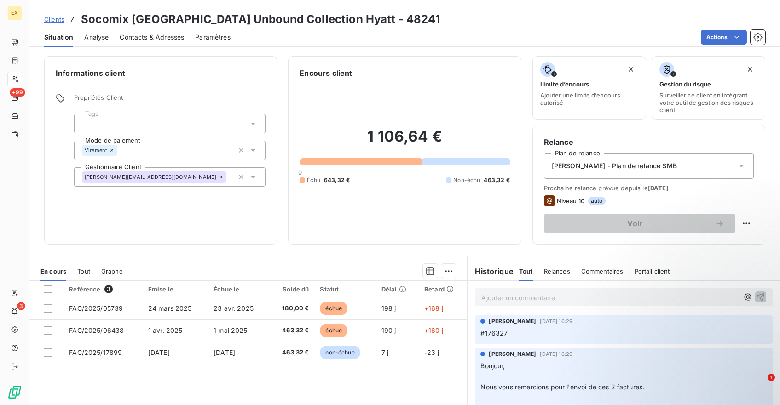
scroll to position [81, 0]
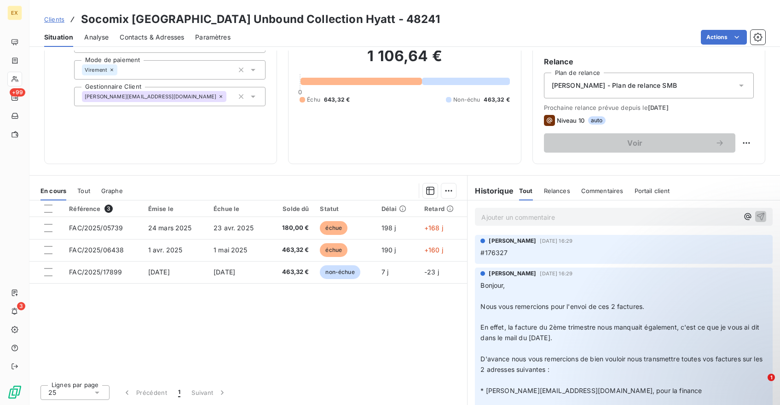
click at [500, 254] on span "#176327" at bounding box center [493, 253] width 27 height 8
copy span "176327"
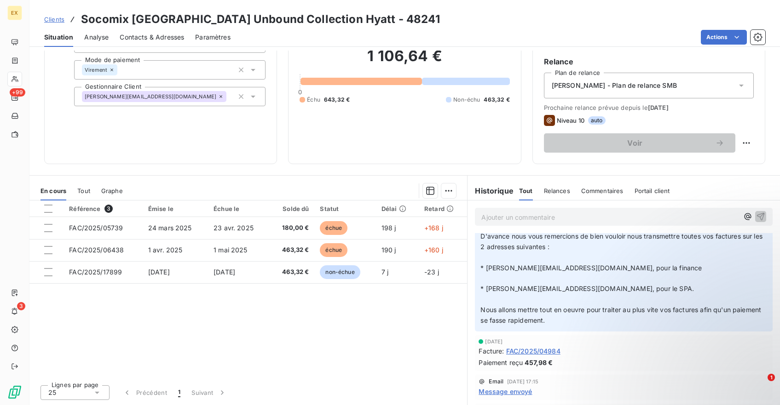
scroll to position [0, 0]
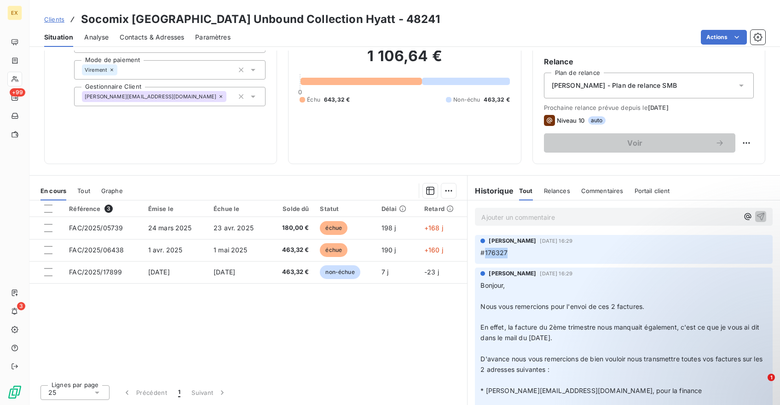
click at [134, 40] on span "Contacts & Adresses" at bounding box center [152, 37] width 64 height 9
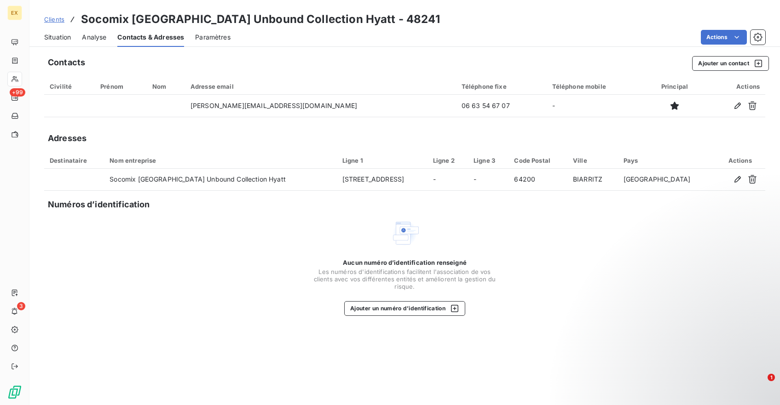
click at [55, 40] on span "Situation" at bounding box center [57, 37] width 27 height 9
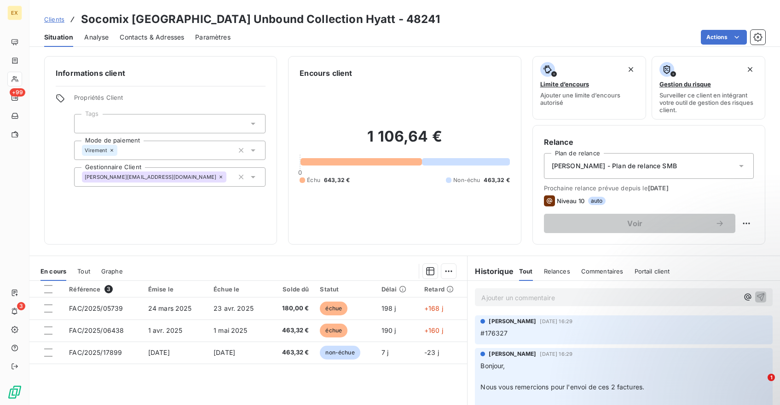
click at [714, 26] on div "Clients Socomix [GEOGRAPHIC_DATA] Unbound Collection Hyatt - 48241" at bounding box center [404, 19] width 750 height 17
click at [714, 35] on html "EX +99 3 Clients Socomix Hotel du Palais Unbound Collection Hyatt - 48241 Situa…" at bounding box center [390, 202] width 780 height 405
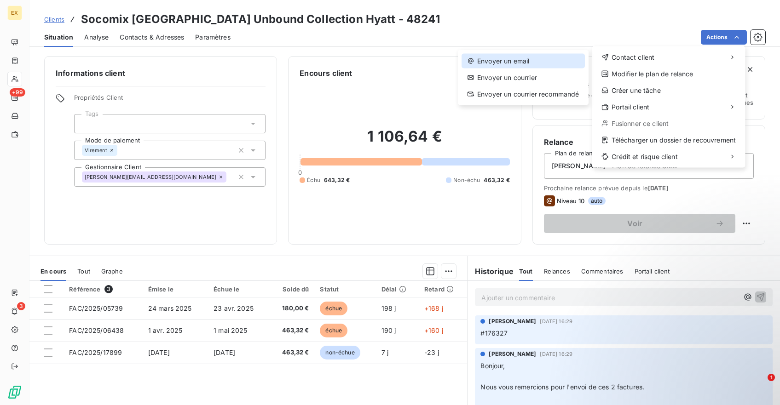
click at [559, 62] on div "Envoyer un email" at bounding box center [522, 61] width 123 height 15
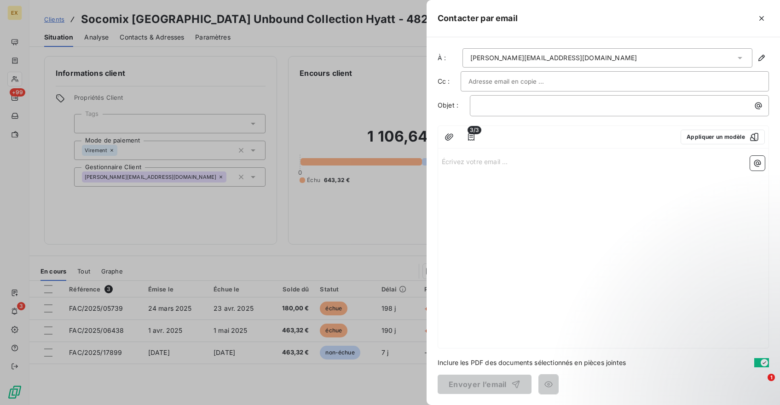
click at [490, 85] on input "text" at bounding box center [517, 82] width 99 height 14
paste input "[PERSON_NAME][EMAIL_ADDRESS][DOMAIN_NAME]"
type input "[PERSON_NAME][EMAIL_ADDRESS][DOMAIN_NAME]"
click at [479, 104] on p "﻿" at bounding box center [622, 106] width 288 height 11
click at [470, 163] on p "Écrivez votre email ... ﻿" at bounding box center [603, 162] width 323 height 11
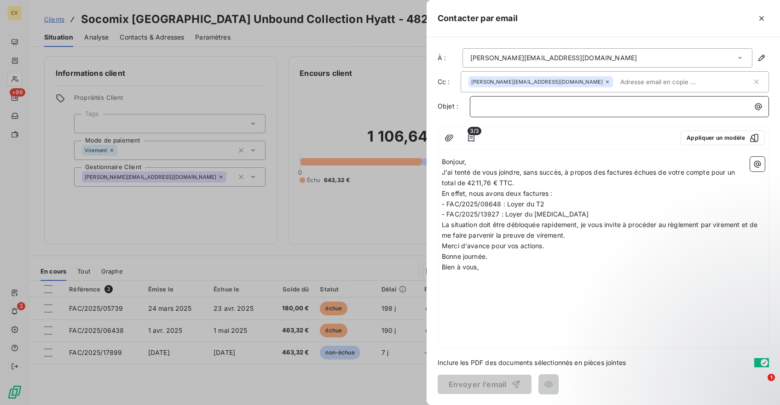
click at [503, 105] on p "﻿" at bounding box center [622, 106] width 288 height 11
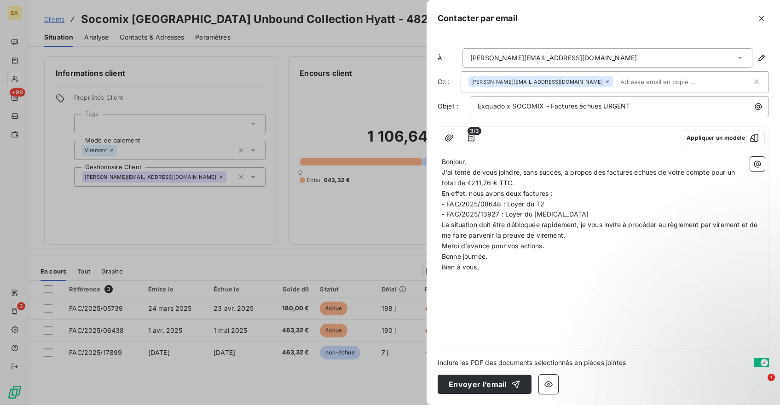
click at [480, 161] on p "Bonjour," at bounding box center [603, 162] width 323 height 11
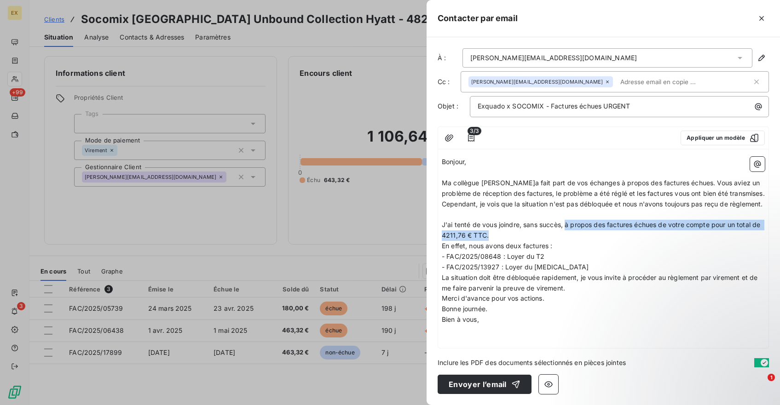
drag, startPoint x: 566, startPoint y: 236, endPoint x: 660, endPoint y: 243, distance: 94.1
click at [660, 241] on p "J'ai tenté de vous joindre, sans succès, à propos des factures échues de votre …" at bounding box center [603, 230] width 323 height 21
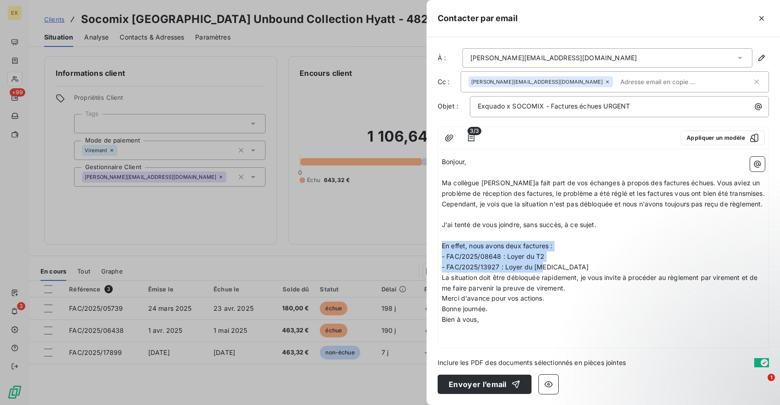
drag, startPoint x: 545, startPoint y: 279, endPoint x: 434, endPoint y: 253, distance: 114.4
click at [434, 253] on div "À : [PERSON_NAME][EMAIL_ADDRESS][DOMAIN_NAME] Cc : [DOMAIN_NAME][EMAIL_ADDRESS]…" at bounding box center [602, 221] width 353 height 368
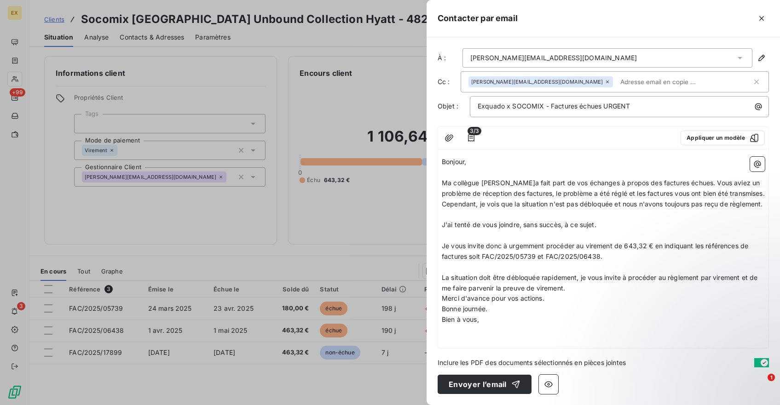
click at [534, 291] on span "La situation doit être débloquée rapidement, je vous invite à procéder au règle…" at bounding box center [600, 283] width 317 height 18
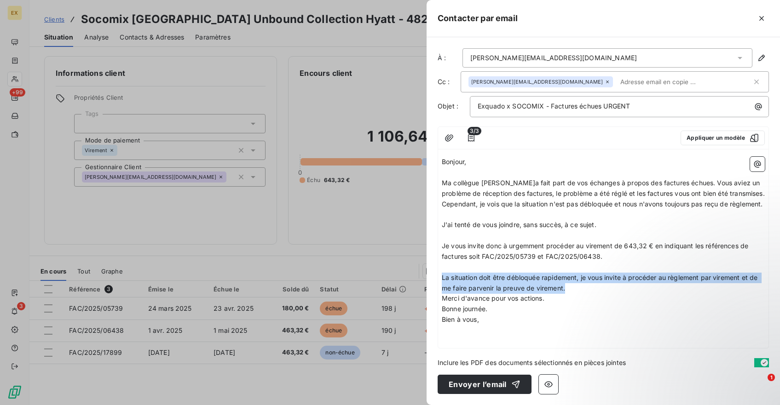
click at [534, 291] on span "La situation doit être débloquée rapidement, je vous invite à procéder au règle…" at bounding box center [600, 283] width 317 height 18
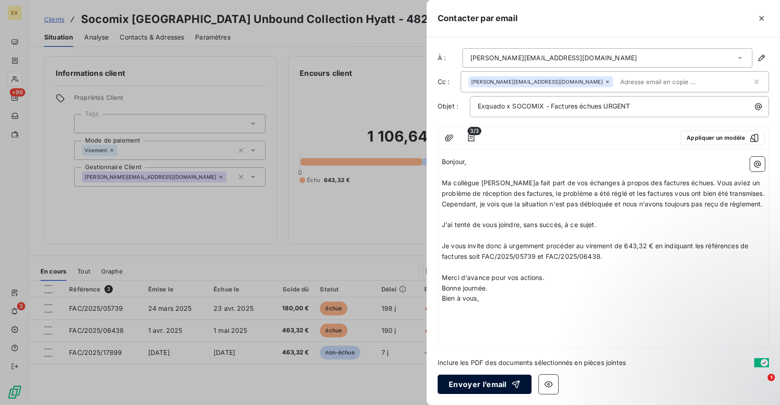
click at [481, 379] on button "Envoyer l’email" at bounding box center [484, 384] width 94 height 19
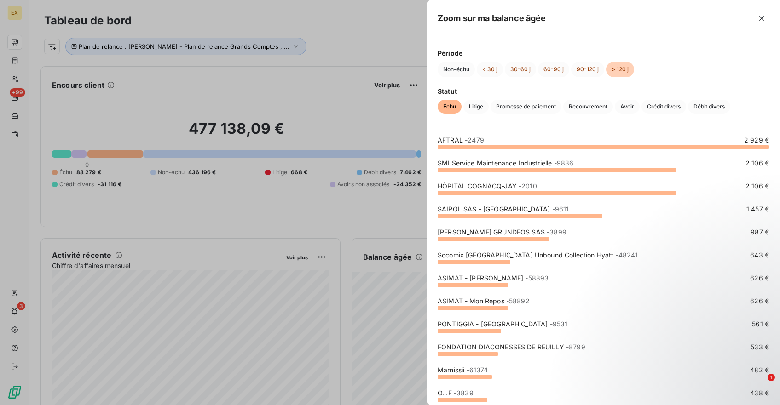
click at [450, 280] on link "ASIMAT - [PERSON_NAME] - 58893" at bounding box center [492, 278] width 111 height 8
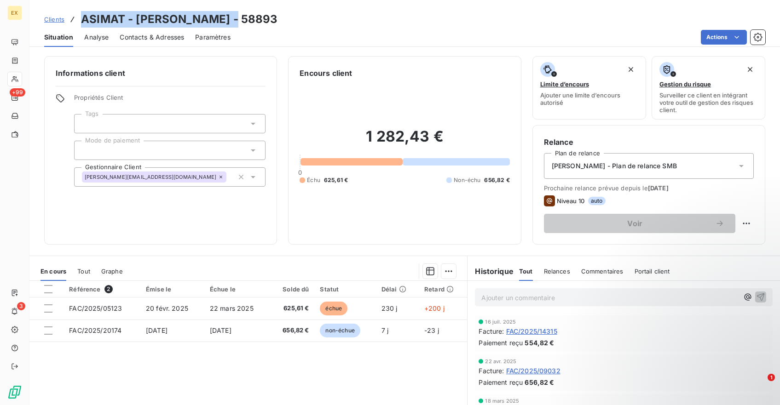
drag, startPoint x: 213, startPoint y: 20, endPoint x: 78, endPoint y: 20, distance: 135.2
click at [78, 20] on div "Clients ASIMAT - [PERSON_NAME] - 58893" at bounding box center [161, 19] width 234 height 17
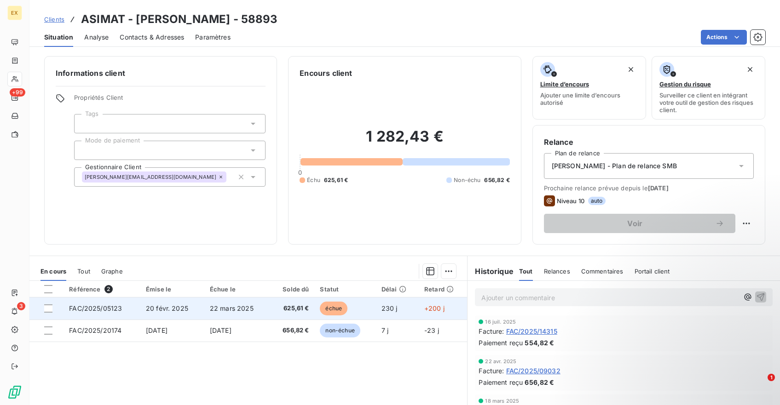
click at [143, 305] on td "20 févr. 2025" at bounding box center [172, 309] width 64 height 22
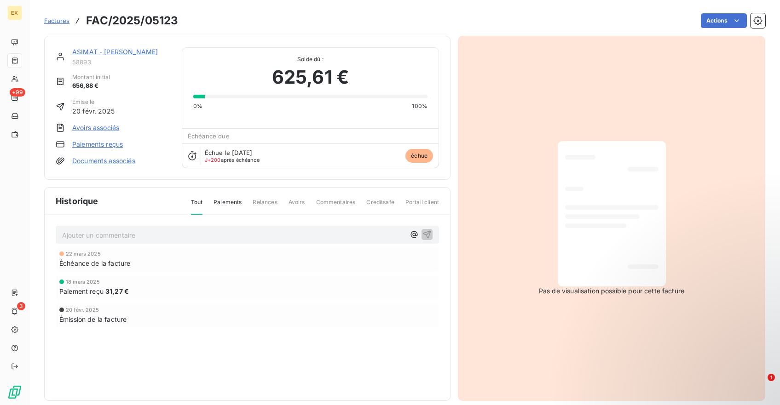
click at [109, 143] on link "Paiements reçus" at bounding box center [97, 144] width 51 height 9
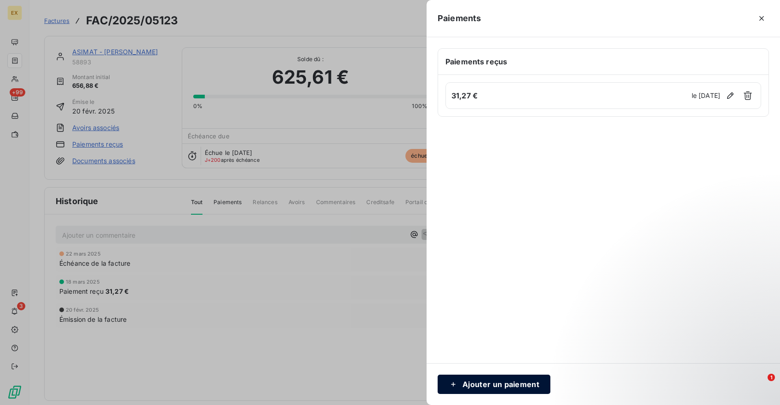
click at [504, 380] on button "Ajouter un paiement" at bounding box center [493, 384] width 113 height 19
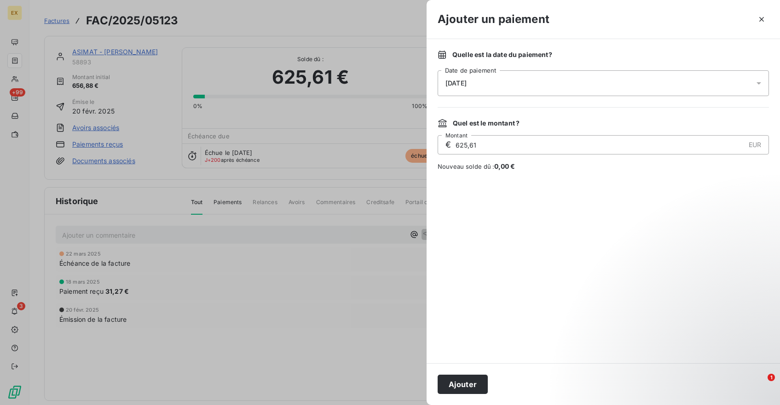
click at [479, 91] on div "[DATE]" at bounding box center [602, 83] width 331 height 26
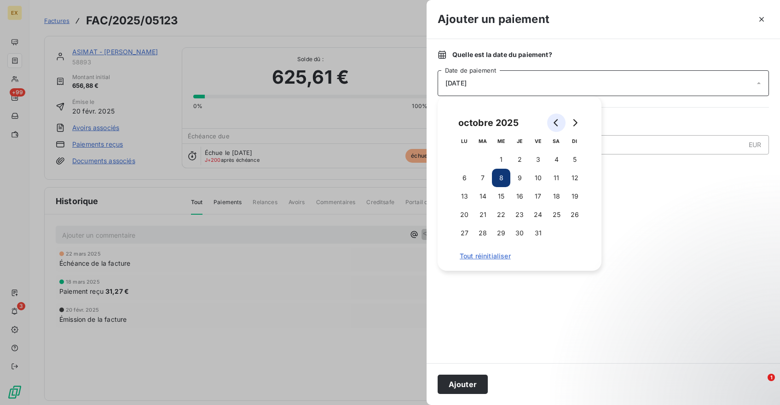
click at [554, 121] on icon "Go to previous month" at bounding box center [555, 122] width 4 height 7
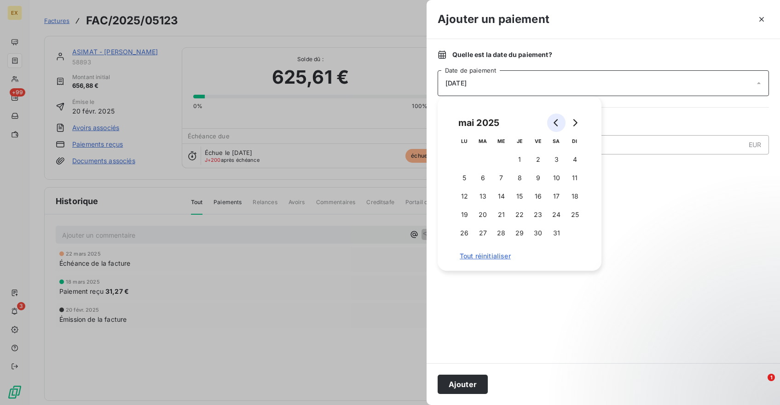
click at [554, 121] on icon "Go to previous month" at bounding box center [555, 122] width 4 height 7
click at [516, 210] on button "20" at bounding box center [519, 215] width 18 height 18
click at [514, 293] on div at bounding box center [602, 267] width 331 height 170
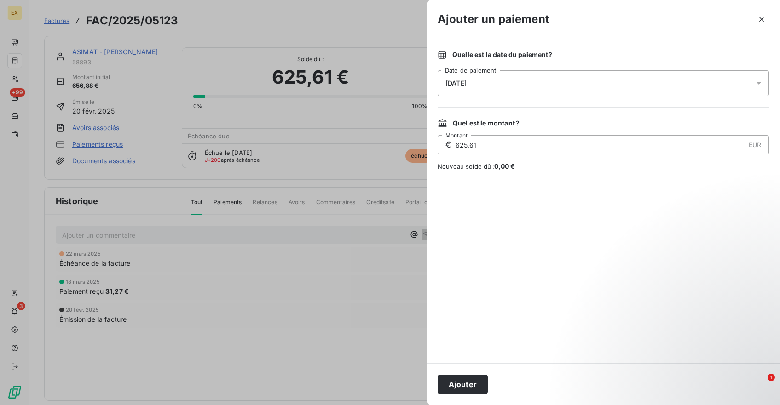
click at [490, 148] on input "625,61" at bounding box center [600, 145] width 290 height 18
click at [490, 253] on div at bounding box center [602, 267] width 331 height 170
click at [458, 389] on button "Ajouter" at bounding box center [462, 384] width 50 height 19
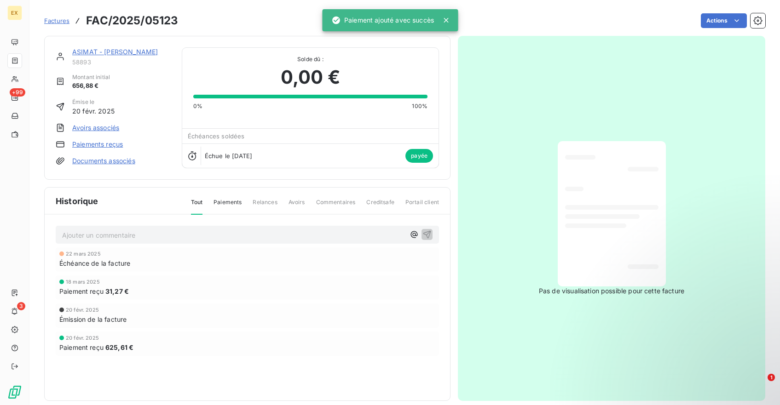
click at [119, 50] on link "ASIMAT - [PERSON_NAME]" at bounding box center [115, 52] width 86 height 8
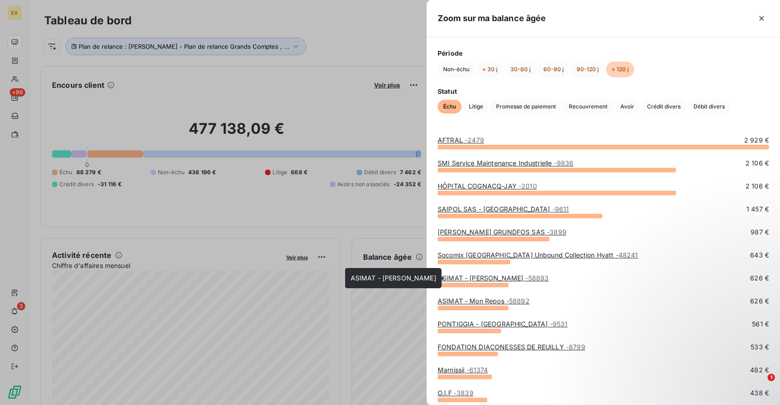
click at [482, 278] on link "ASIMAT - [PERSON_NAME] - 58893" at bounding box center [492, 278] width 111 height 8
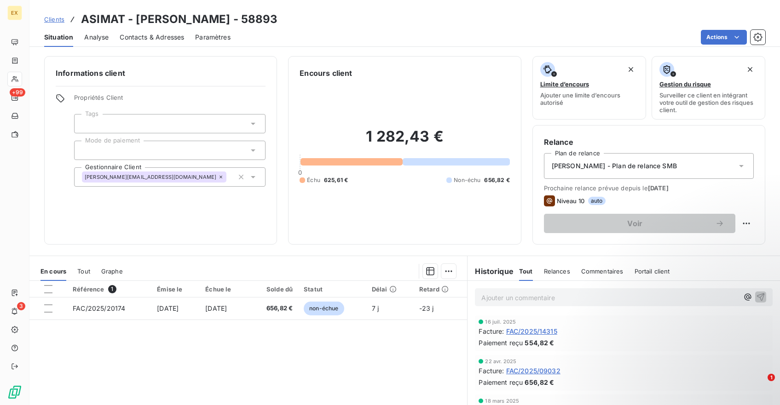
click at [380, 162] on div at bounding box center [351, 161] width 102 height 7
click at [345, 163] on div at bounding box center [351, 161] width 102 height 7
click at [418, 159] on div at bounding box center [456, 161] width 107 height 7
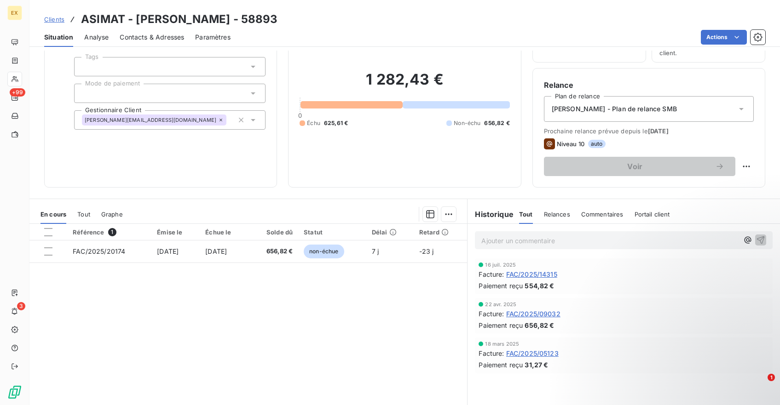
scroll to position [81, 0]
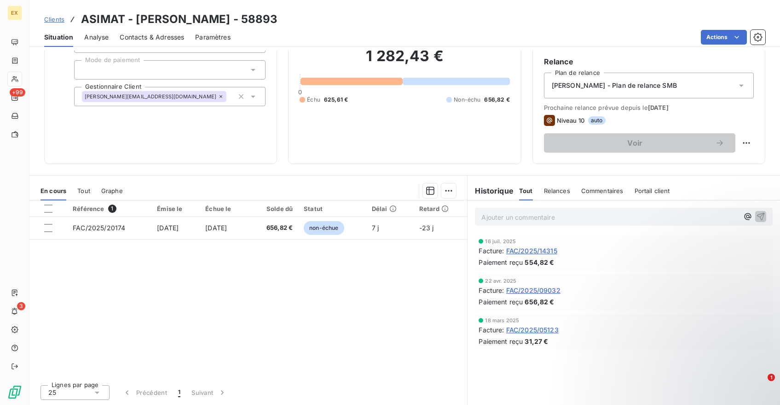
click at [504, 191] on h6 "Historique" at bounding box center [490, 190] width 46 height 11
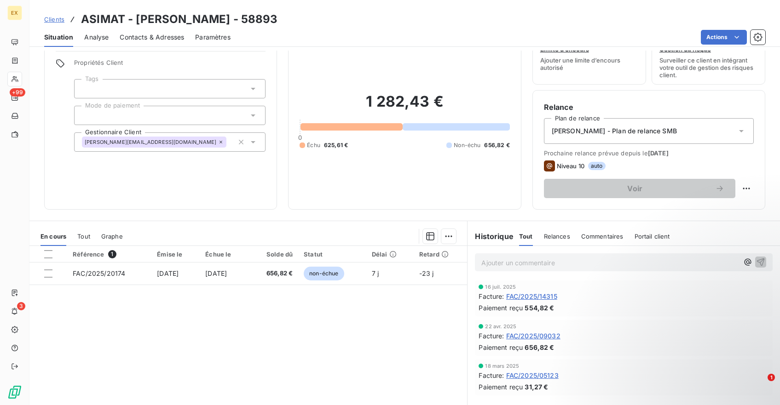
scroll to position [0, 0]
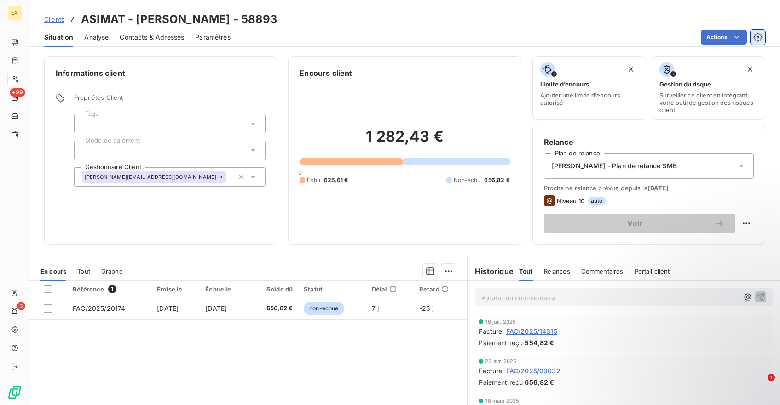
click at [761, 36] on icon "button" at bounding box center [757, 37] width 9 height 9
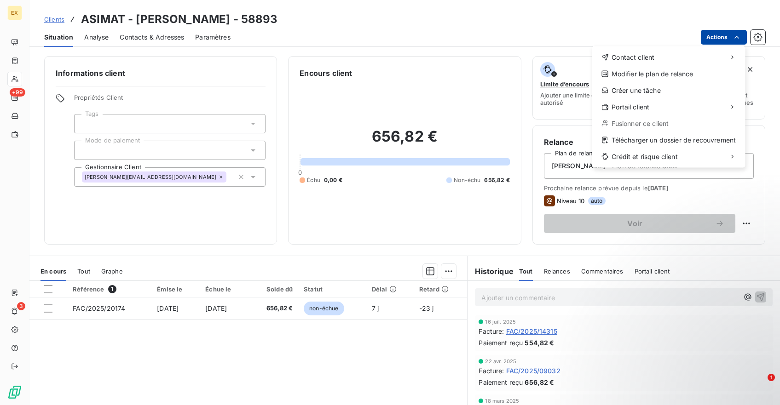
click at [704, 39] on html "EX +99 3 Clients ASIMAT - [PERSON_NAME] - 58893 Situation Analyse Contacts & Ad…" at bounding box center [390, 202] width 780 height 405
click at [593, 31] on html "EX +99 3 Clients ASIMAT - [PERSON_NAME] - 58893 Situation Analyse Contacts & Ad…" at bounding box center [390, 202] width 780 height 405
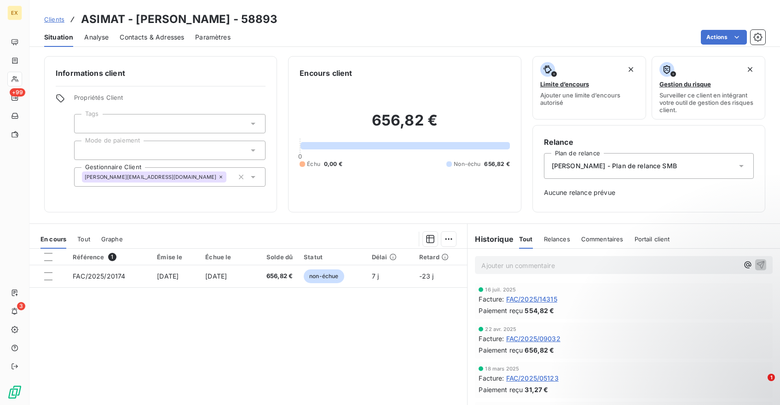
click at [214, 34] on span "Paramètres" at bounding box center [212, 37] width 35 height 9
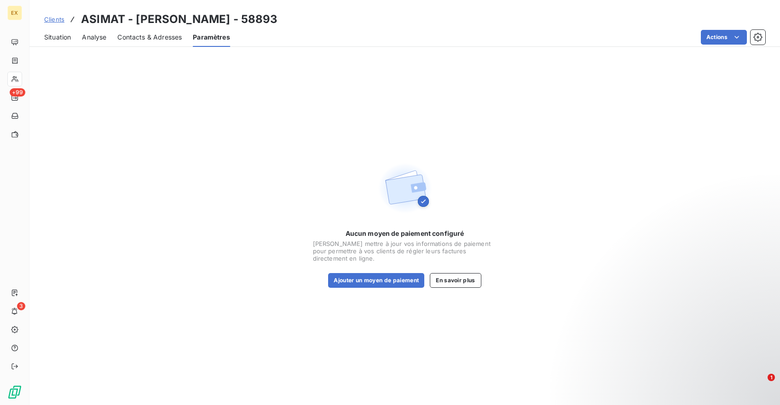
click at [162, 35] on span "Contacts & Adresses" at bounding box center [149, 37] width 64 height 9
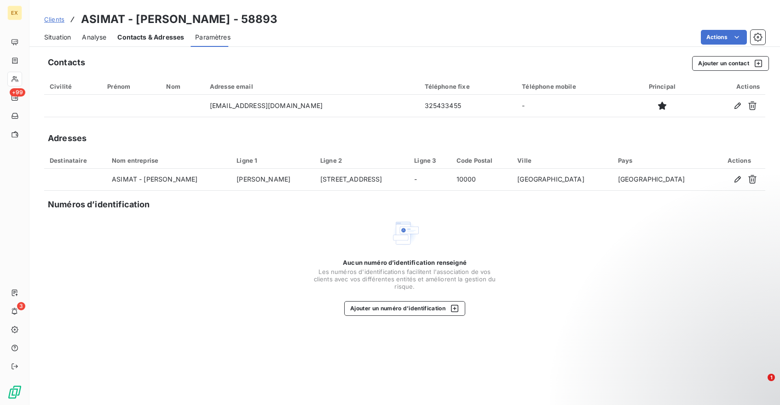
click at [80, 37] on div "Situation Analyse Contacts & Adresses Paramètres Actions" at bounding box center [404, 37] width 750 height 19
click at [92, 37] on span "Analyse" at bounding box center [94, 37] width 24 height 9
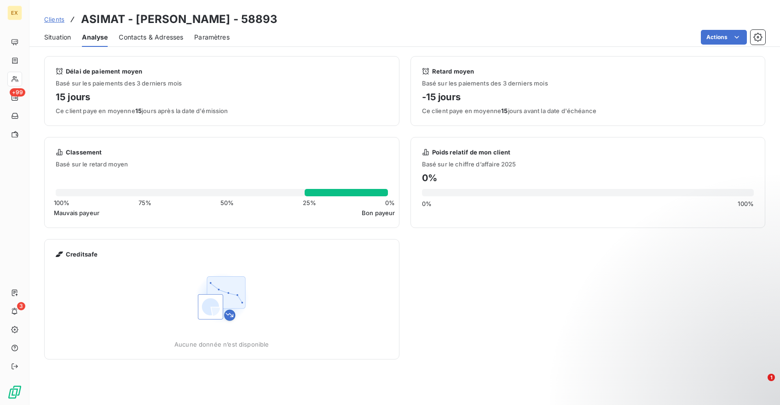
click at [65, 40] on span "Situation" at bounding box center [57, 37] width 27 height 9
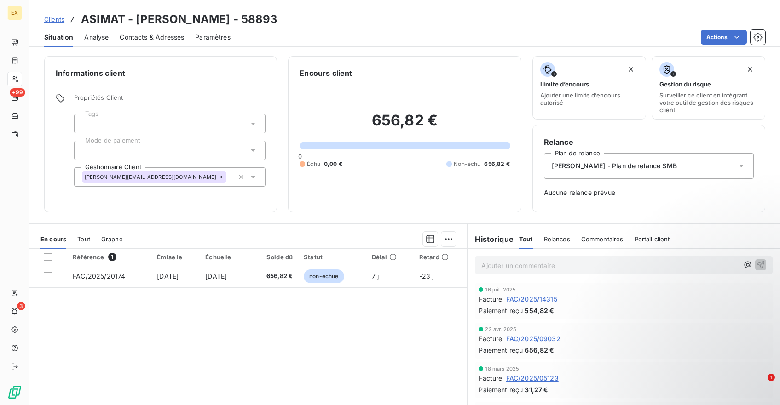
click at [368, 57] on div "Encours client 656,82 € 0 Échu 0,00 € Non-échu 656,82 €" at bounding box center [404, 134] width 233 height 156
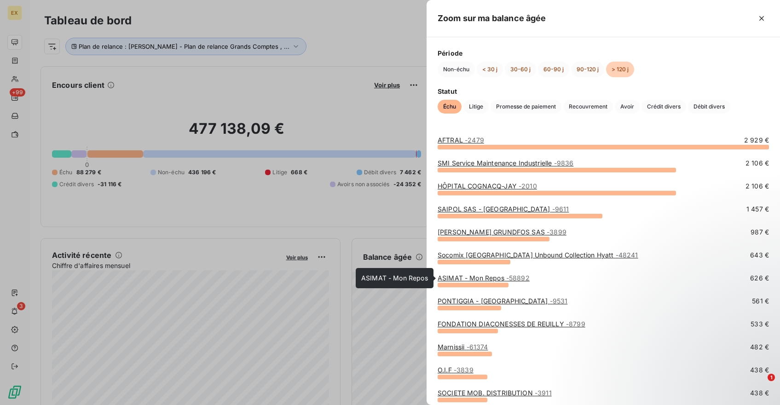
click at [484, 278] on link "ASIMAT - Mon Repos - 58892" at bounding box center [483, 278] width 92 height 8
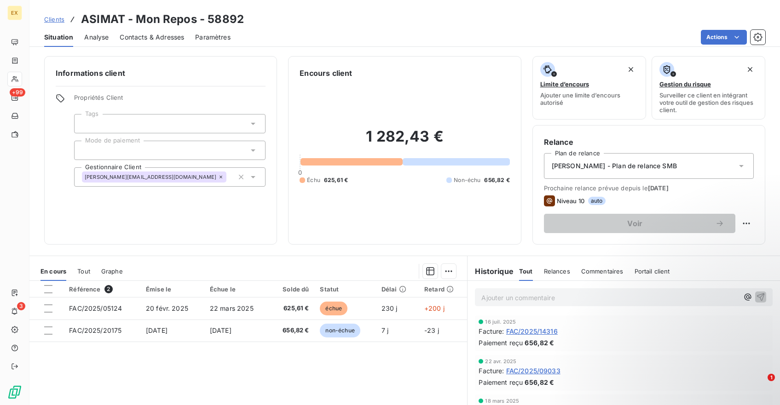
scroll to position [0, 0]
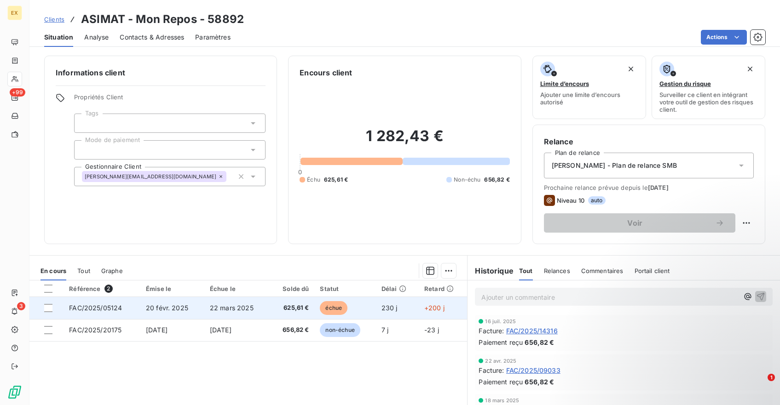
click at [70, 311] on span "FAC/2025/05124" at bounding box center [95, 308] width 53 height 8
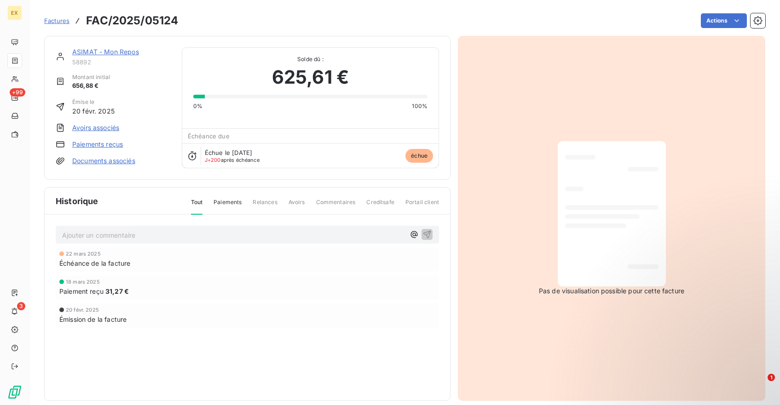
click at [110, 126] on link "Avoirs associés" at bounding box center [95, 127] width 47 height 9
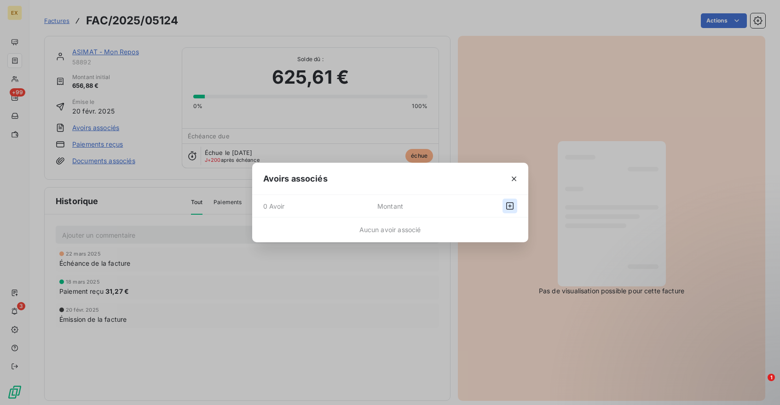
click at [511, 205] on icon "button" at bounding box center [509, 205] width 9 height 9
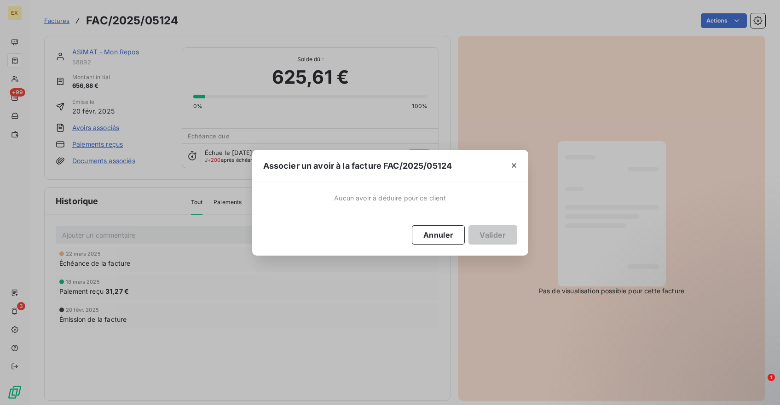
click at [412, 198] on span "Aucun avoir à déduire pour ce client" at bounding box center [389, 198] width 111 height 10
click at [460, 228] on button "Annuler" at bounding box center [438, 234] width 53 height 19
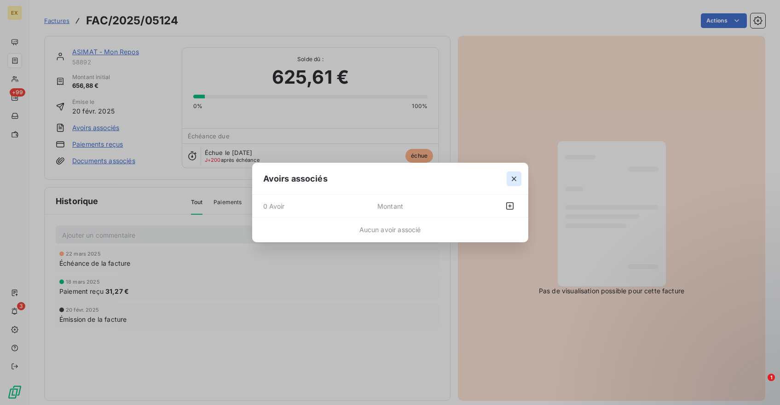
click at [514, 180] on icon "button" at bounding box center [513, 178] width 9 height 9
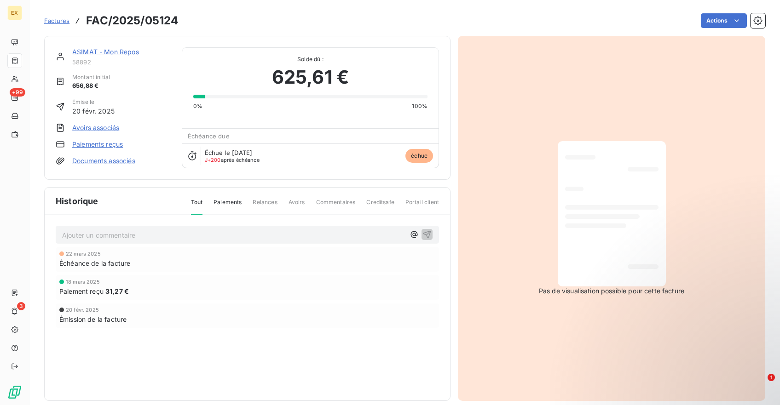
click at [104, 147] on link "Paiements reçus" at bounding box center [97, 144] width 51 height 9
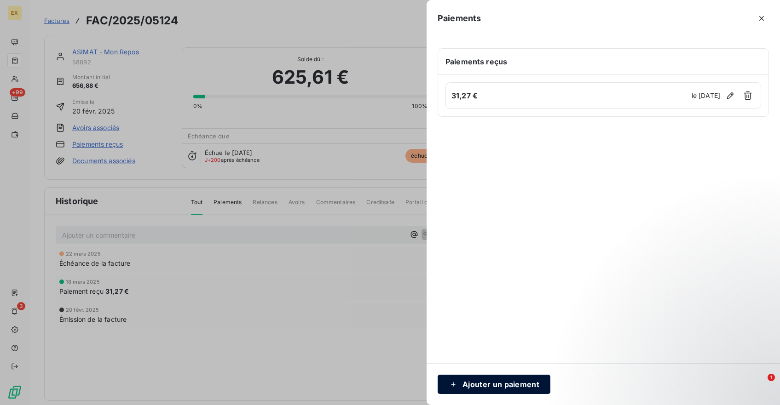
click at [458, 382] on div "button" at bounding box center [456, 384] width 14 height 9
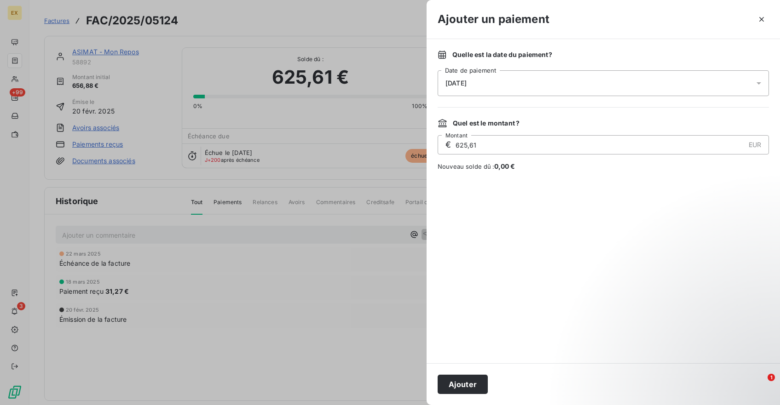
click at [466, 85] on span "[DATE]" at bounding box center [455, 83] width 21 height 7
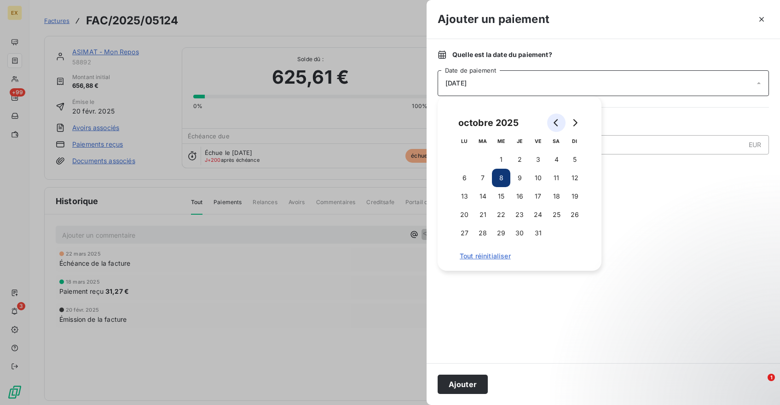
click at [553, 127] on button "Go to previous month" at bounding box center [556, 123] width 18 height 18
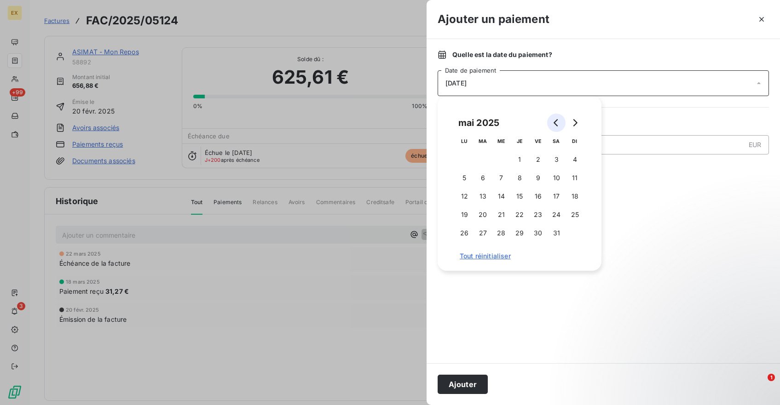
click at [553, 127] on button "Go to previous month" at bounding box center [556, 123] width 18 height 18
click at [553, 128] on button "Go to previous month" at bounding box center [556, 123] width 18 height 18
click at [557, 121] on icon "Go to previous month" at bounding box center [555, 122] width 7 height 7
click at [524, 215] on button "20" at bounding box center [519, 215] width 18 height 18
click at [619, 190] on div at bounding box center [602, 267] width 331 height 170
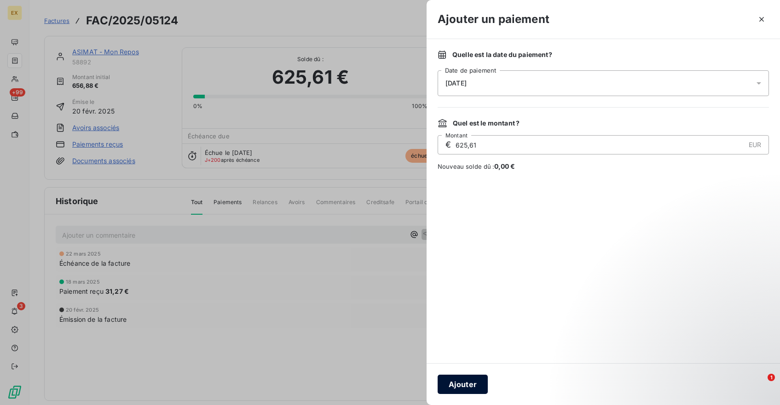
click at [470, 380] on button "Ajouter" at bounding box center [462, 384] width 50 height 19
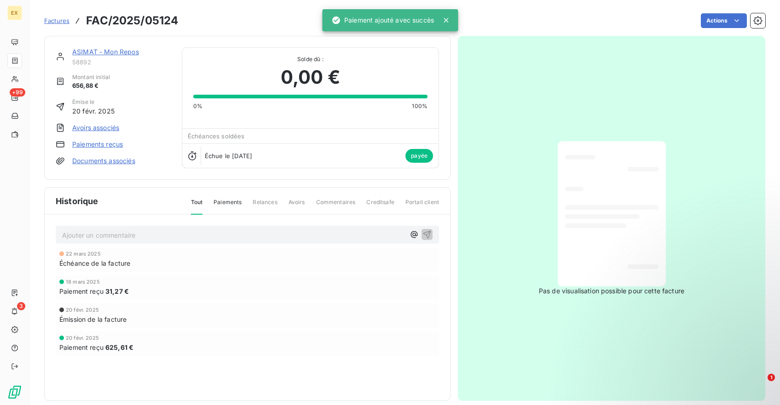
click at [112, 46] on div "ASIMAT - Mon Repos 58892 Montant initial 656,88 € Émise le [DATE] Avoirs associ…" at bounding box center [247, 108] width 406 height 144
click at [112, 49] on link "ASIMAT - Mon Repos" at bounding box center [105, 52] width 67 height 8
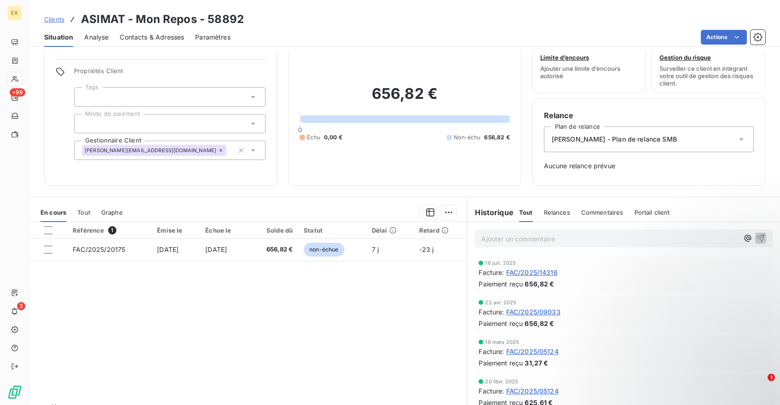
scroll to position [28, 0]
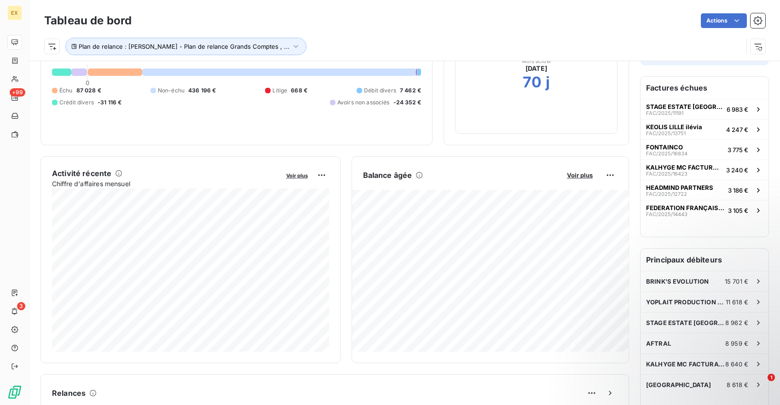
scroll to position [84, 0]
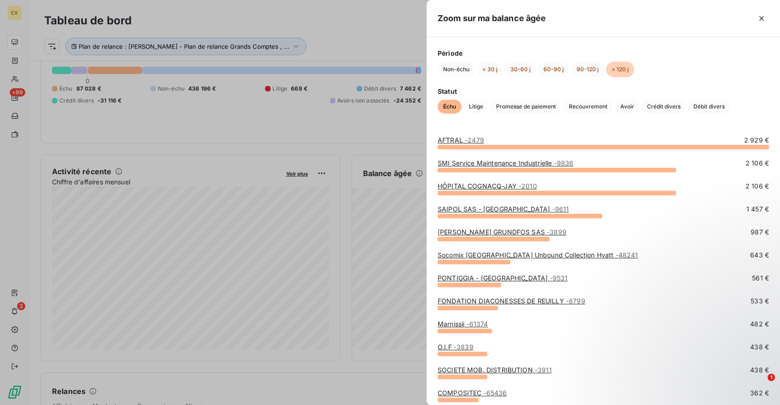
click at [477, 280] on link "PONTIGGIA - [GEOGRAPHIC_DATA] - 9531" at bounding box center [502, 278] width 130 height 8
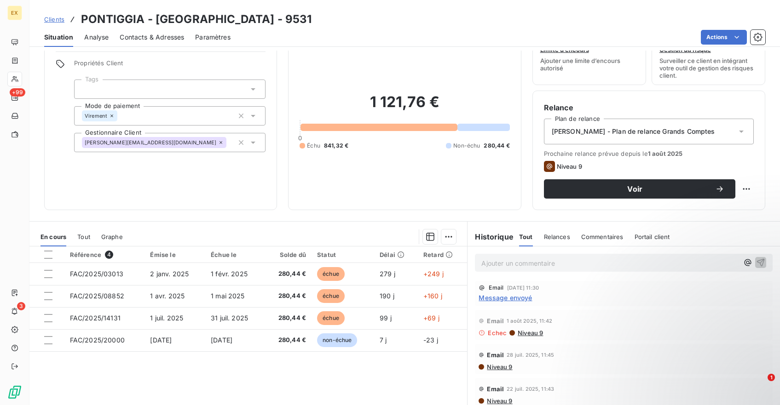
scroll to position [81, 0]
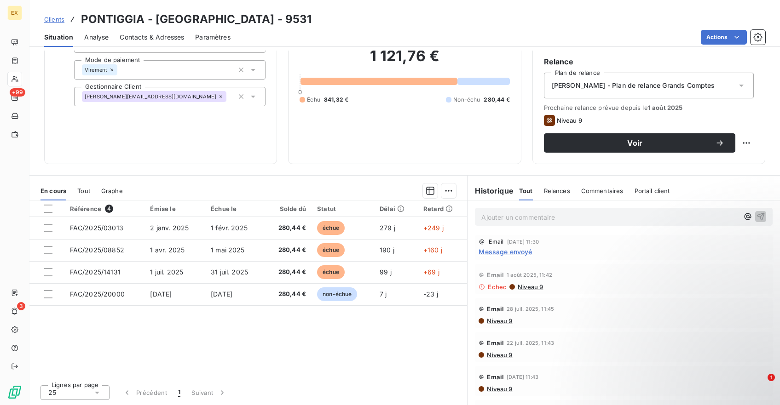
click at [531, 253] on div "Message envoyé" at bounding box center [623, 252] width 290 height 10
click at [531, 253] on span "Message envoyé" at bounding box center [504, 252] width 53 height 10
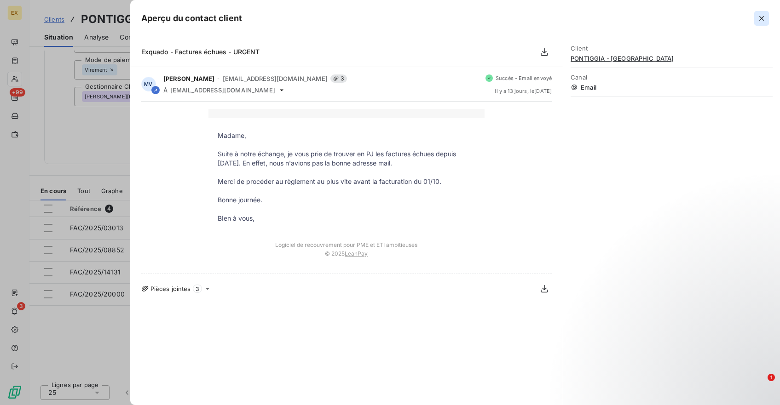
click at [763, 21] on icon "button" at bounding box center [761, 18] width 9 height 9
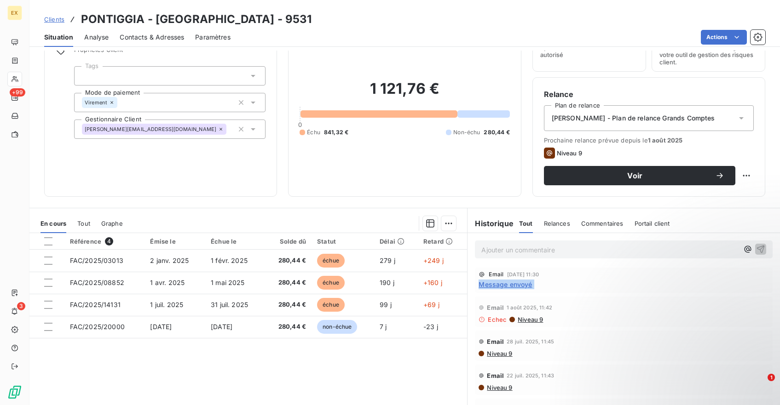
scroll to position [0, 0]
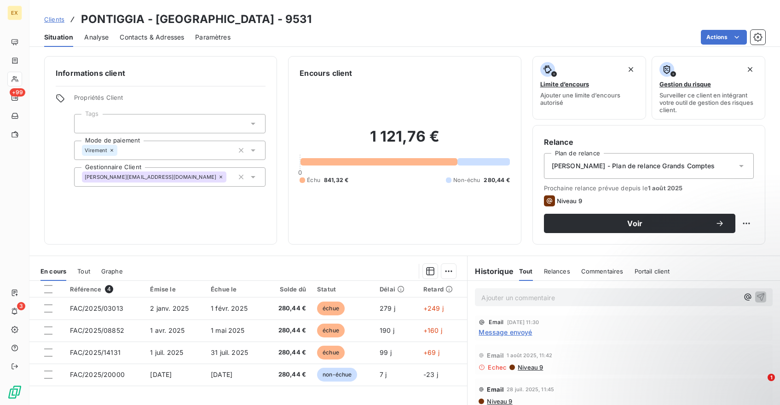
click at [114, 20] on h3 "PONTIGGIA - [GEOGRAPHIC_DATA] - 9531" at bounding box center [196, 19] width 230 height 17
click at [720, 41] on html "EX +99 3 Clients PONTIGGIA - [GEOGRAPHIC_DATA] - 9531 Situation Analyse Contact…" at bounding box center [390, 202] width 780 height 405
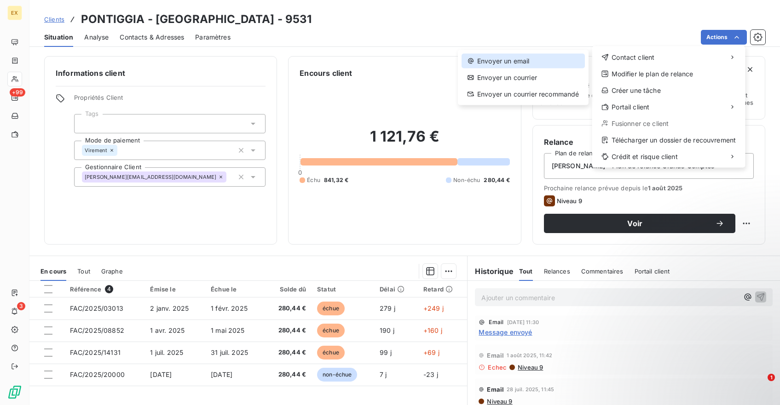
click at [562, 63] on div "Envoyer un email" at bounding box center [522, 61] width 123 height 15
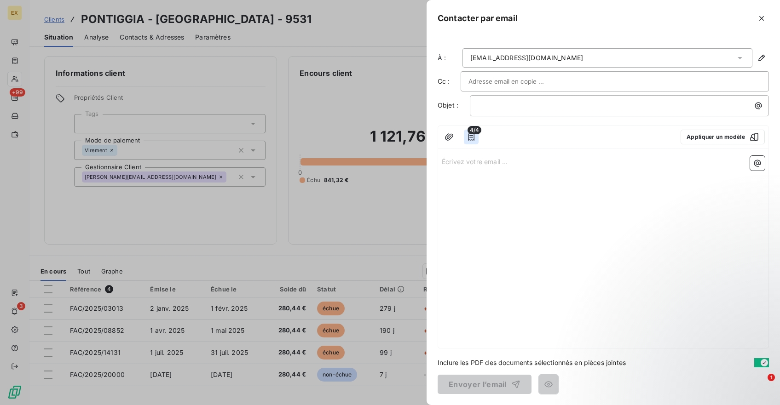
click at [471, 138] on icon "button" at bounding box center [470, 136] width 9 height 9
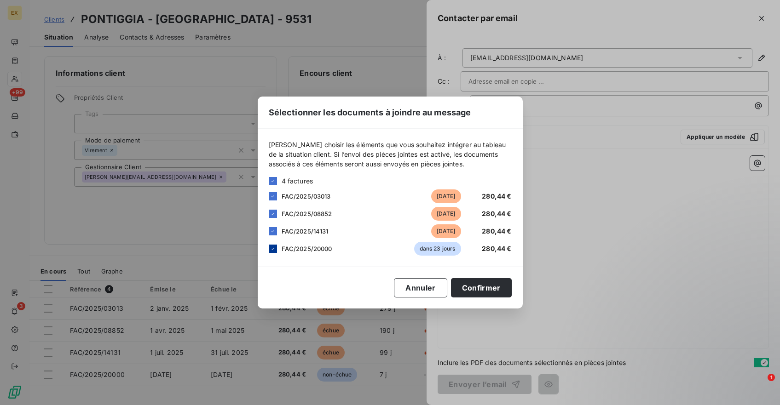
click at [273, 252] on div at bounding box center [273, 249] width 8 height 8
click at [464, 283] on button "Confirmer" at bounding box center [481, 287] width 61 height 19
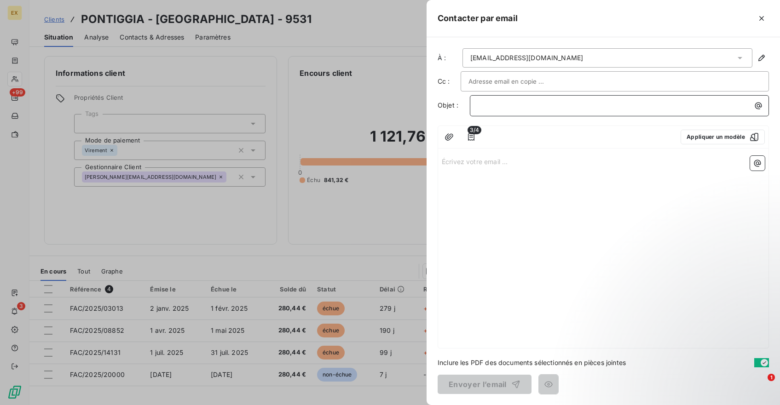
click at [488, 106] on p "﻿" at bounding box center [622, 105] width 288 height 11
click at [487, 81] on input "text" at bounding box center [517, 82] width 99 height 14
paste input "[EMAIL_ADDRESS][DOMAIN_NAME]"
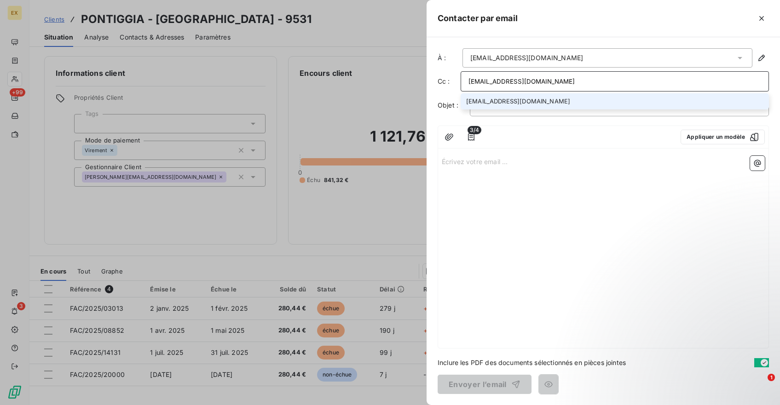
type input "[EMAIL_ADDRESS][DOMAIN_NAME]"
click at [486, 107] on li "[EMAIL_ADDRESS][DOMAIN_NAME]" at bounding box center [614, 101] width 308 height 16
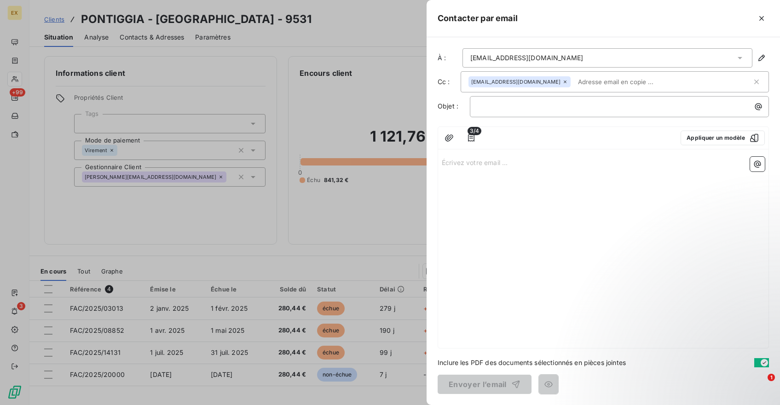
click at [478, 165] on p "Écrivez votre email ... ﻿" at bounding box center [603, 162] width 323 height 11
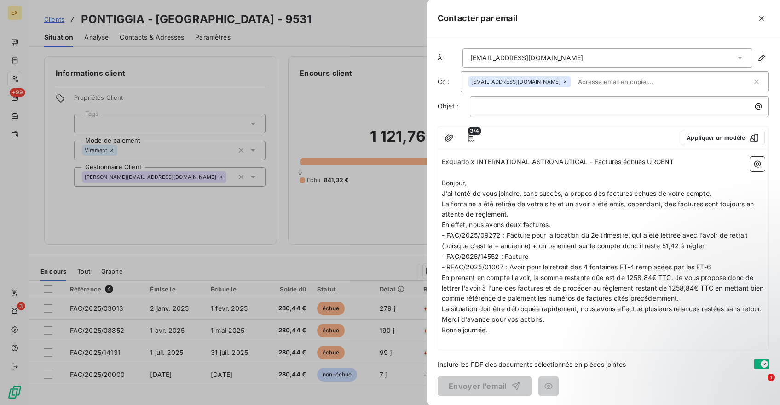
click at [485, 161] on span "Exquado x INTERNATIONAL ASTRONAUTICAL - Factures échues URGENT" at bounding box center [558, 162] width 232 height 8
click at [500, 107] on p "﻿" at bounding box center [622, 106] width 288 height 11
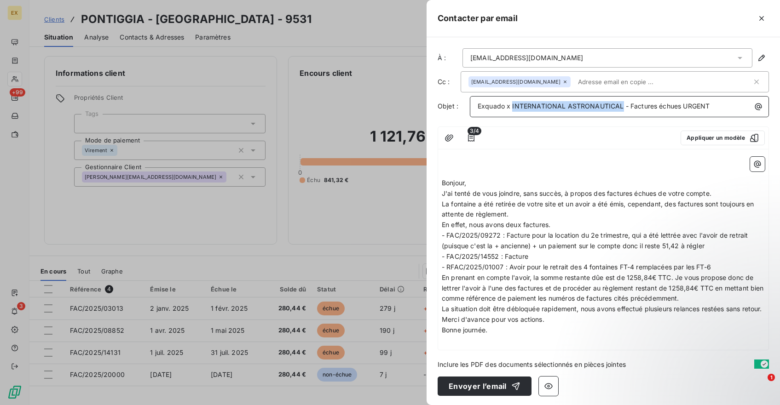
drag, startPoint x: 512, startPoint y: 107, endPoint x: 620, endPoint y: 108, distance: 107.6
click at [620, 108] on span "Exquado x INTERNATIONAL ASTRONAUTICAL - Factures échues URGENT" at bounding box center [594, 106] width 232 height 8
click at [442, 183] on span "Bonjour," at bounding box center [454, 183] width 24 height 8
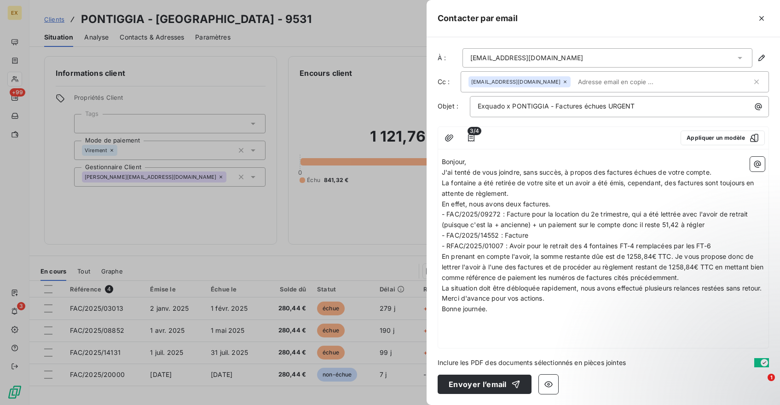
click at [518, 162] on p "Bonjour," at bounding box center [603, 162] width 323 height 11
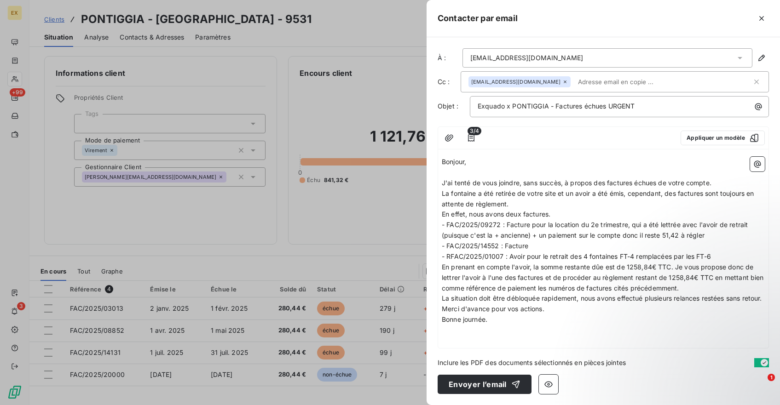
click at [714, 183] on p "J'ai tenté de vous joindre, sans succès, à propos des factures échues de votre …" at bounding box center [603, 183] width 323 height 11
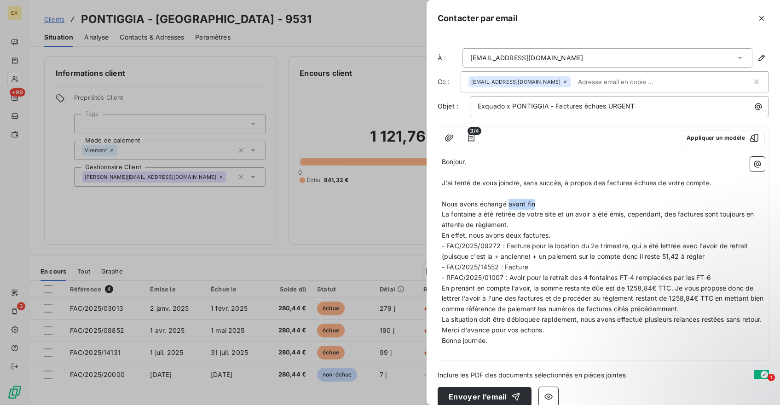
drag, startPoint x: 509, startPoint y: 205, endPoint x: 581, endPoint y: 205, distance: 72.2
click at [581, 205] on p "Nous avons échangé avant fin" at bounding box center [603, 204] width 323 height 11
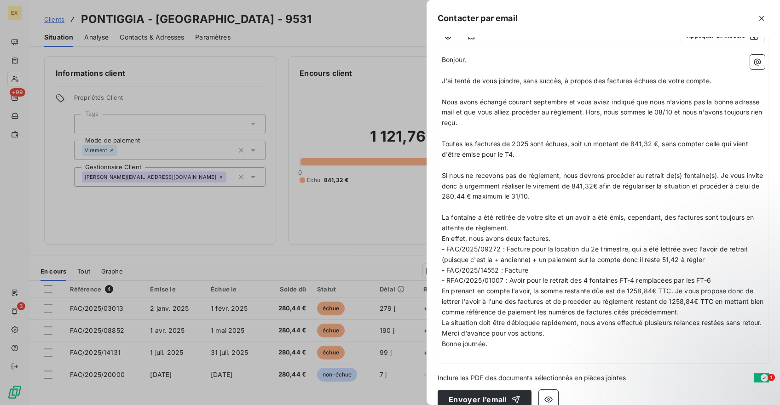
scroll to position [128, 0]
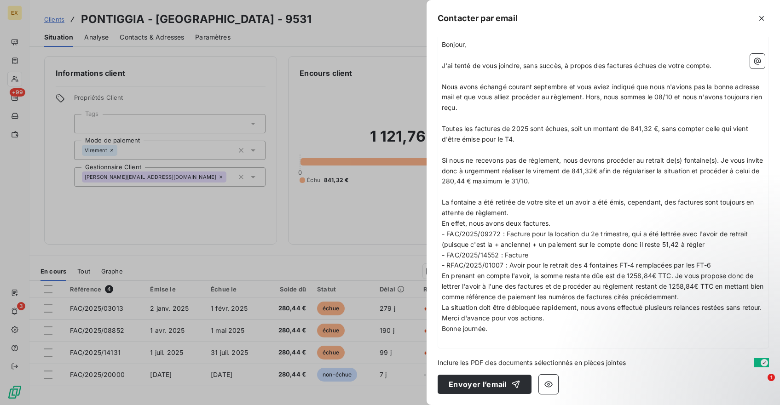
drag, startPoint x: 693, startPoint y: 287, endPoint x: 440, endPoint y: 187, distance: 272.3
click at [440, 187] on div "Bonjour, ﻿ J'ai tenté de vous joindre, sans succès, à propos des factures échue…" at bounding box center [603, 192] width 330 height 312
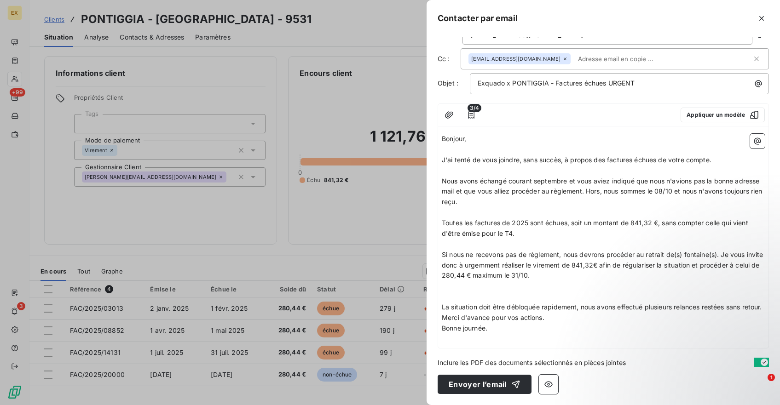
scroll to position [23, 0]
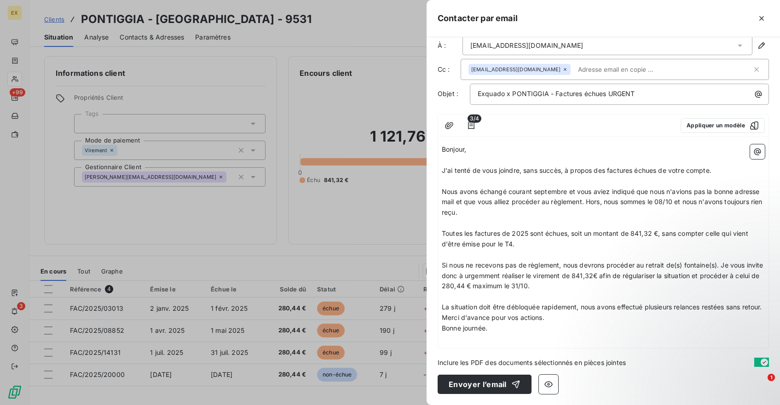
click at [489, 309] on p "La situation doit être débloquée rapidement, nous avons effectué plusieurs rela…" at bounding box center [603, 307] width 323 height 11
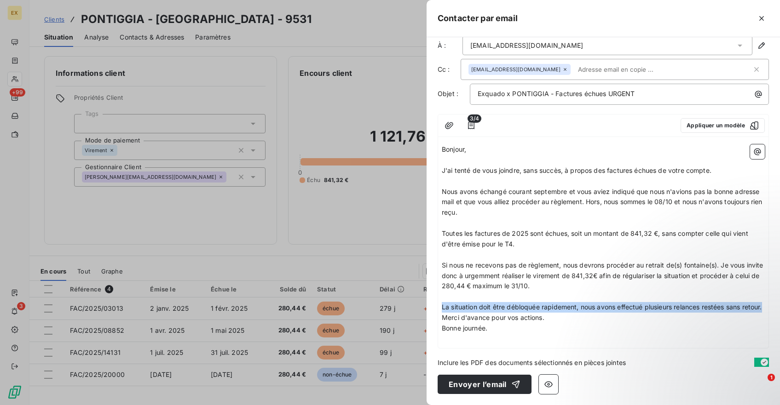
drag, startPoint x: 489, startPoint y: 309, endPoint x: 441, endPoint y: 292, distance: 50.2
click at [441, 292] on div "Bonjour, ﻿ J'ai tenté de vous joindre, sans succès, à propos des factures échue…" at bounding box center [603, 244] width 330 height 207
click at [554, 303] on span "La situation doit être débloquée rapidement, nous avons effectué plusieurs rela…" at bounding box center [602, 307] width 320 height 8
drag, startPoint x: 578, startPoint y: 298, endPoint x: 580, endPoint y: 306, distance: 8.6
click at [580, 306] on p "La situation doit être débloquée rapidement, nous avons effectué plusieurs rela…" at bounding box center [603, 307] width 323 height 11
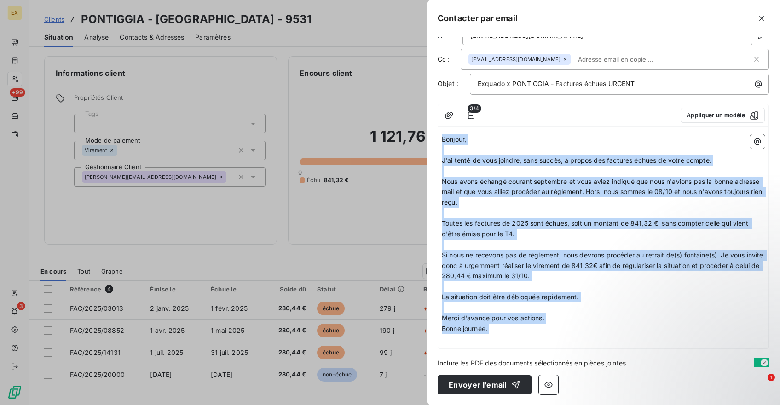
drag, startPoint x: 496, startPoint y: 335, endPoint x: 424, endPoint y: 132, distance: 215.6
click at [424, 405] on div "Contacter par email À : [EMAIL_ADDRESS][DOMAIN_NAME] Cc : [EMAIL_ADDRESS][DOMAI…" at bounding box center [390, 405] width 780 height 0
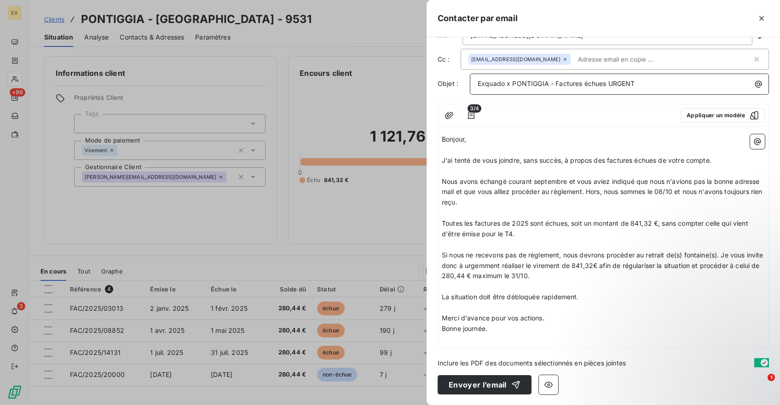
click at [520, 81] on span "Exquado x PONTIGGIA - Factures échues URGENT" at bounding box center [556, 84] width 157 height 8
click at [525, 202] on p "Nous avons échangé courant septembre et vous aviez indiqué que nous n'avions pa…" at bounding box center [603, 193] width 323 height 32
click at [517, 225] on span "Toutes les factures de 2025 sont échues, soit un montant de 841,32 €, sans comp…" at bounding box center [596, 228] width 308 height 18
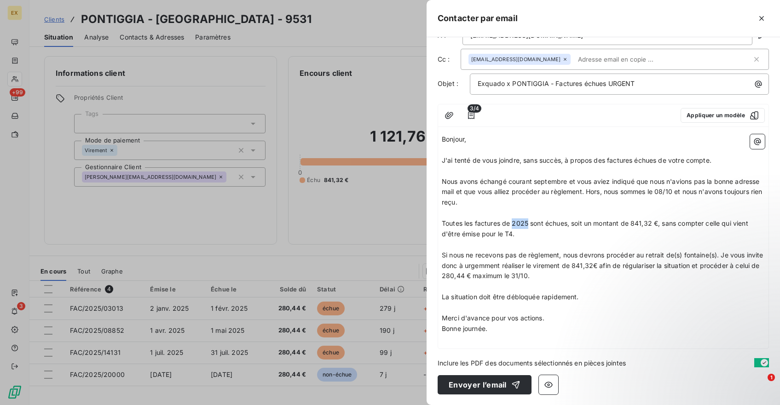
click at [517, 225] on span "Toutes les factures de 2025 sont échues, soit un montant de 841,32 €, sans comp…" at bounding box center [596, 228] width 308 height 18
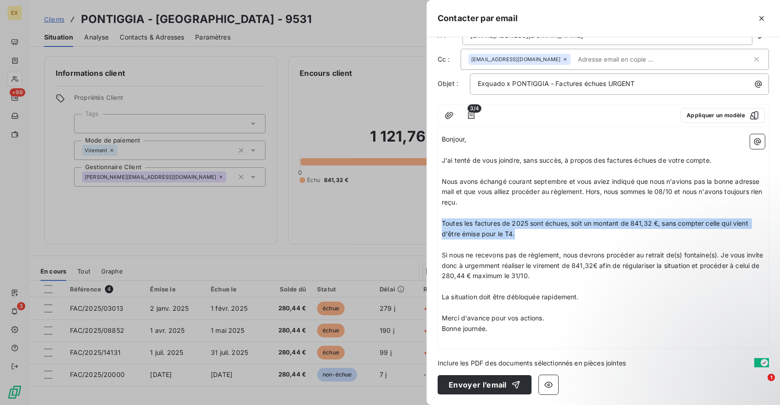
click at [517, 225] on span "Toutes les factures de 2025 sont échues, soit un montant de 841,32 €, sans comp…" at bounding box center [596, 228] width 308 height 18
click at [521, 225] on span "Toutes les factures de 2025 sont échues, soit un montant de 841,32 €, sans comp…" at bounding box center [596, 228] width 308 height 18
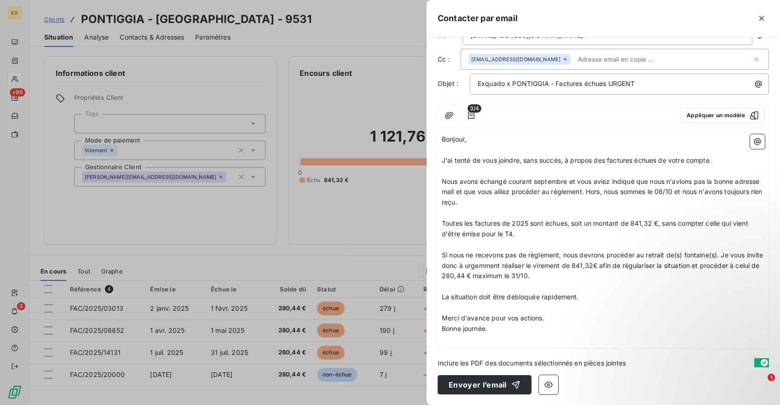
click at [560, 257] on span "Si nous ne recevons pas de règlement, nous devrons procéder au retrait de(s) fo…" at bounding box center [603, 265] width 323 height 29
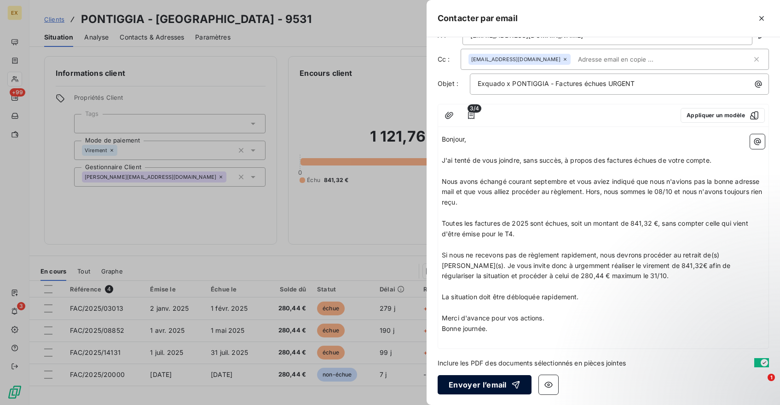
click at [496, 386] on button "Envoyer l’email" at bounding box center [484, 384] width 94 height 19
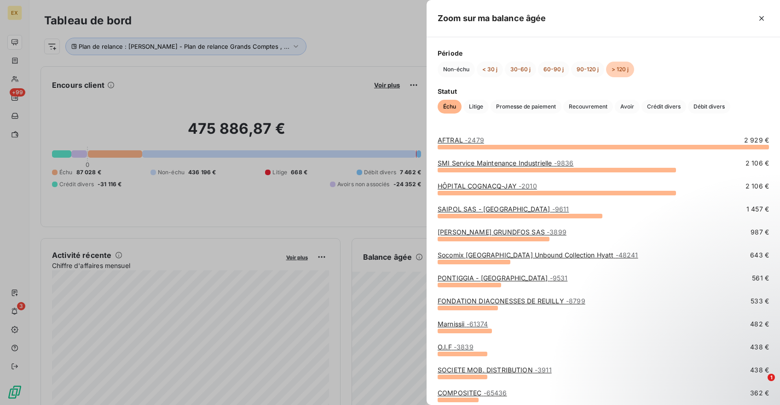
click at [467, 299] on link "FONDATION DIACONESSES DE REUILLY - 8799" at bounding box center [511, 301] width 148 height 8
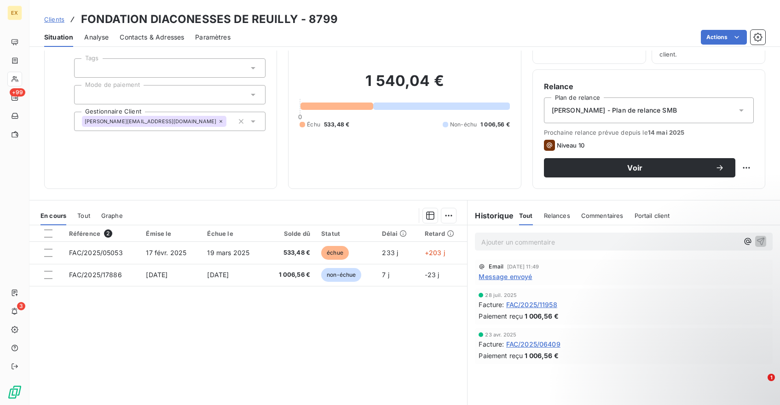
scroll to position [81, 0]
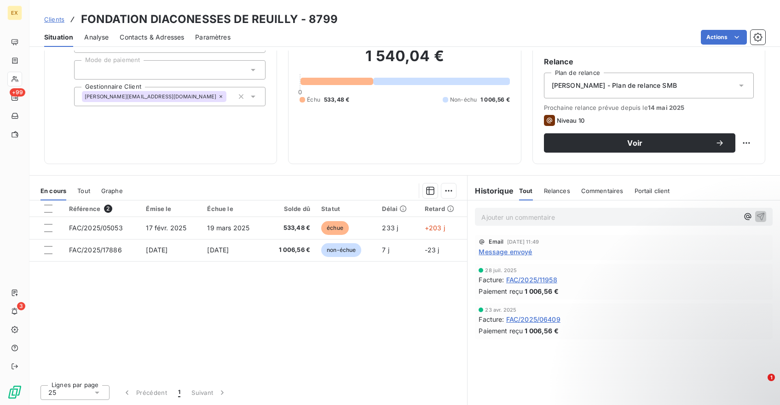
click at [504, 253] on span "Message envoyé" at bounding box center [504, 252] width 53 height 10
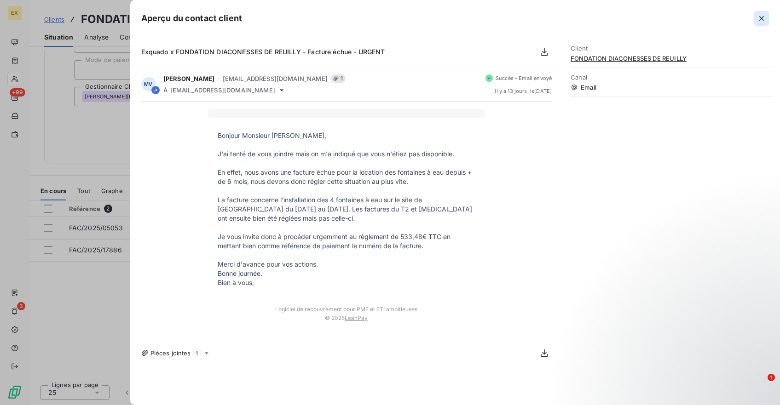
click at [760, 17] on icon "button" at bounding box center [761, 18] width 5 height 5
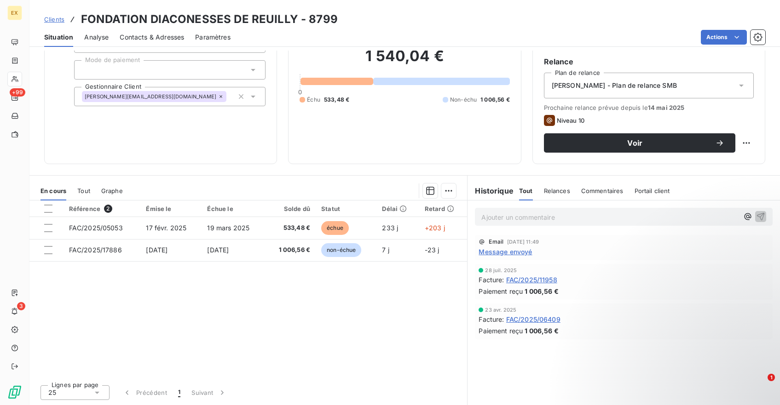
click at [205, 22] on h3 "FONDATION DIACONESSES DE REUILLY - 8799" at bounding box center [209, 19] width 257 height 17
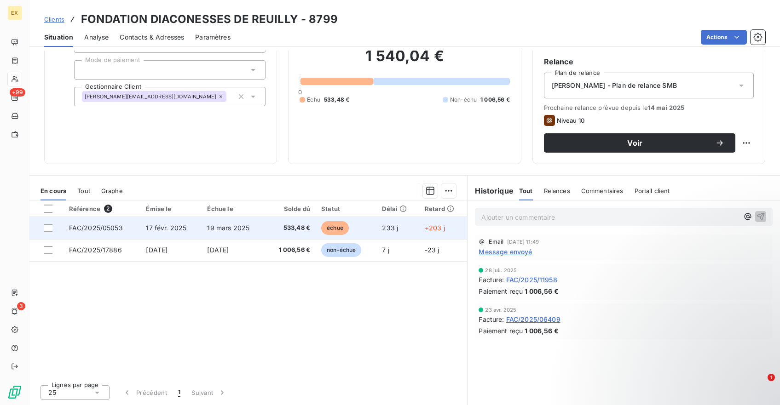
click at [216, 227] on span "19 mars 2025" at bounding box center [228, 228] width 42 height 8
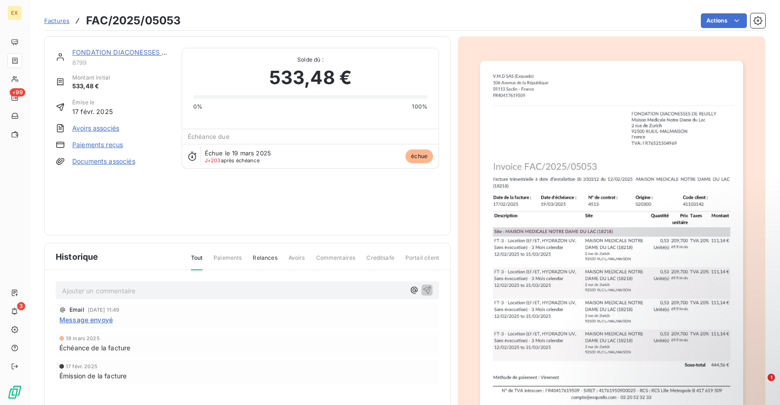
scroll to position [2, 0]
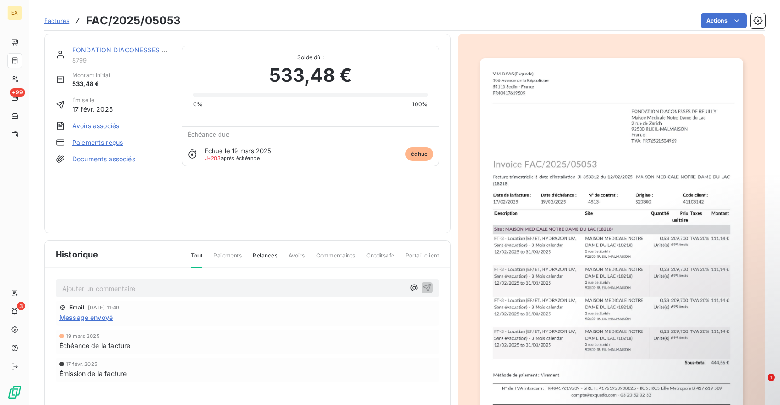
click at [50, 22] on span "Factures" at bounding box center [56, 20] width 25 height 7
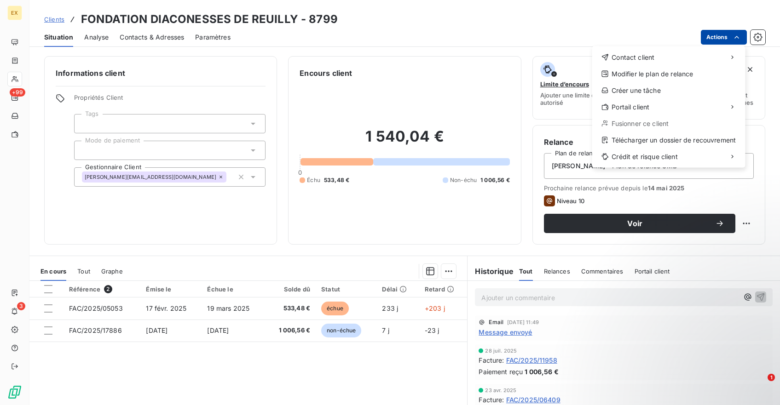
click at [719, 38] on html "EX +99 3 Clients FONDATION DIACONESSES DE REUILLY - 8799 Situation Analyse Cont…" at bounding box center [390, 202] width 780 height 405
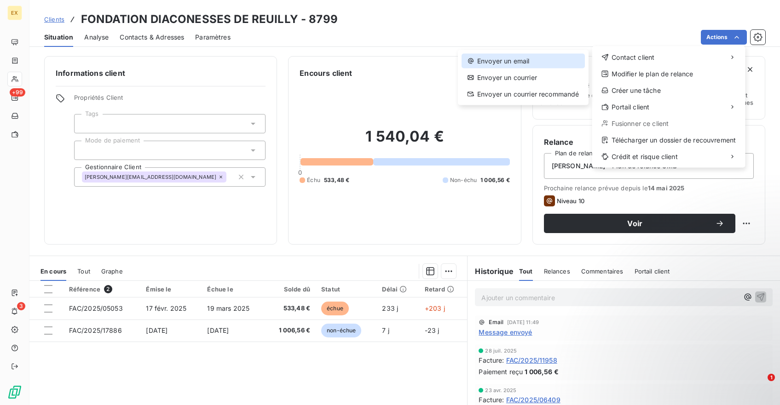
click at [555, 58] on div "Envoyer un email" at bounding box center [522, 61] width 123 height 15
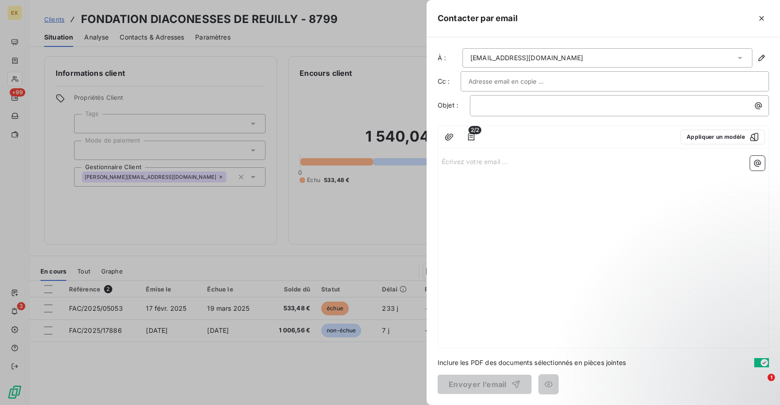
click at [519, 78] on input "text" at bounding box center [517, 82] width 99 height 14
click at [480, 167] on div "Écrivez votre email ... ﻿" at bounding box center [603, 250] width 330 height 196
click at [478, 161] on p "Écrivez votre email ... ﻿" at bounding box center [603, 161] width 323 height 11
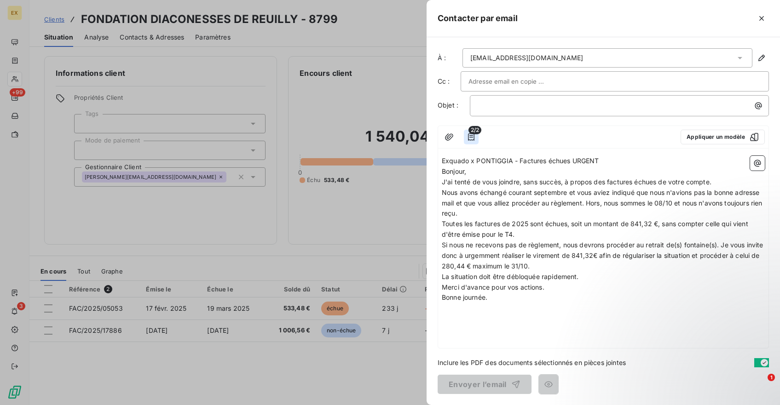
click at [474, 138] on icon "button" at bounding box center [471, 136] width 6 height 7
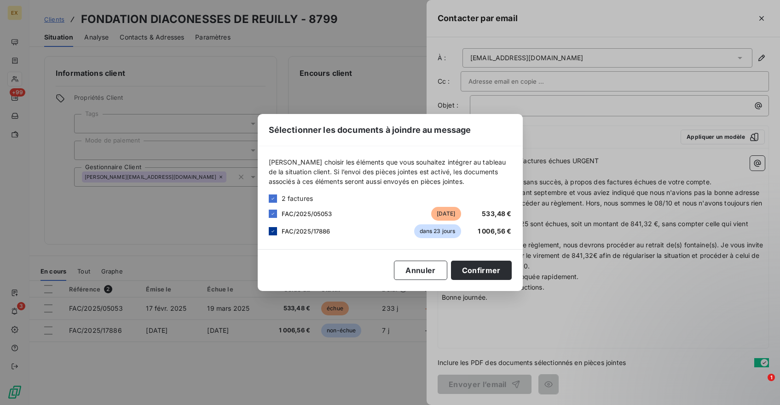
click at [271, 230] on icon at bounding box center [273, 232] width 6 height 6
click at [472, 267] on button "Confirmer" at bounding box center [481, 270] width 61 height 19
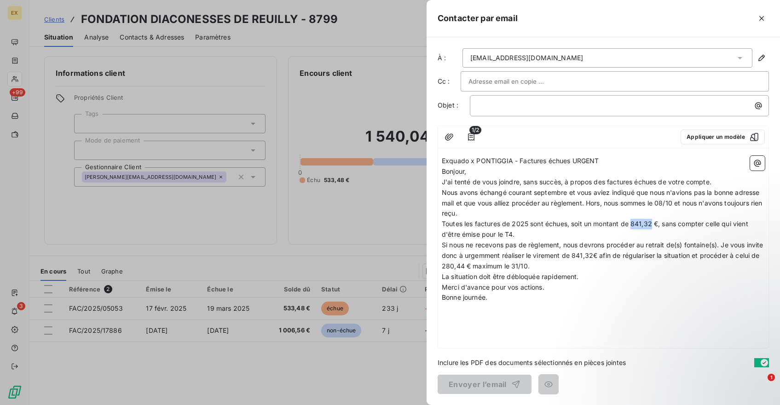
drag, startPoint x: 652, startPoint y: 224, endPoint x: 633, endPoint y: 224, distance: 19.3
click at [633, 224] on span "Toutes les factures de 2025 sont échues, soit un montant de 841,32 €, sans comp…" at bounding box center [596, 229] width 308 height 18
drag, startPoint x: 612, startPoint y: 256, endPoint x: 593, endPoint y: 257, distance: 19.3
click at [593, 257] on span "Si nous ne recevons pas de règlement, nous devrons procéder au retrait de(s) fo…" at bounding box center [603, 255] width 323 height 29
click at [571, 161] on span "Exquado x PONTIGGIA - Factures échues URGENT" at bounding box center [520, 161] width 157 height 8
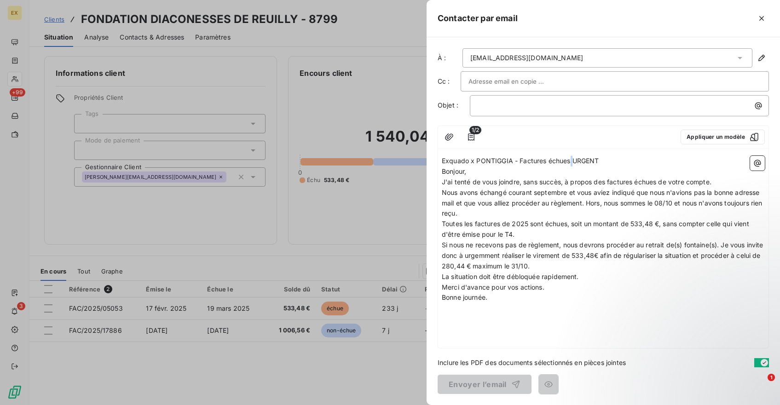
click at [571, 161] on span "Exquado x PONTIGGIA - Factures échues URGENT" at bounding box center [520, 161] width 157 height 8
click at [505, 106] on p "﻿" at bounding box center [622, 105] width 288 height 11
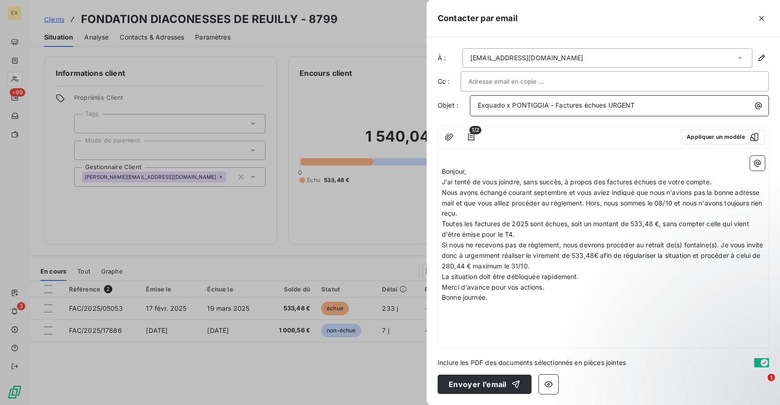
click at [519, 105] on span "Exquado x PONTIGGIA - Factures échues URGENT" at bounding box center [556, 105] width 157 height 8
click at [631, 106] on span "Exquado x FONDATION DIACONESSES - Factures échues URGENT" at bounding box center [582, 105] width 208 height 8
click at [653, 107] on span "Exquado x FONDATION DIACONESSES - Facture échues URGENT" at bounding box center [580, 105] width 205 height 8
click at [726, 180] on p "J'ai tenté de vous joindre, sans succès, à propos des factures échues de votre …" at bounding box center [603, 182] width 323 height 11
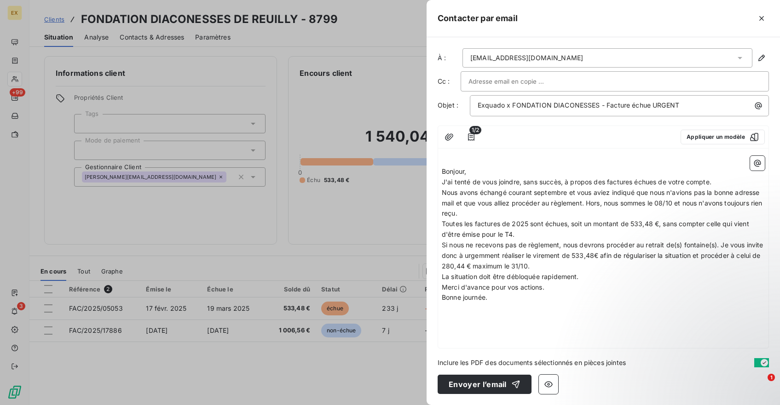
click at [575, 170] on p "Bonjour," at bounding box center [603, 172] width 323 height 11
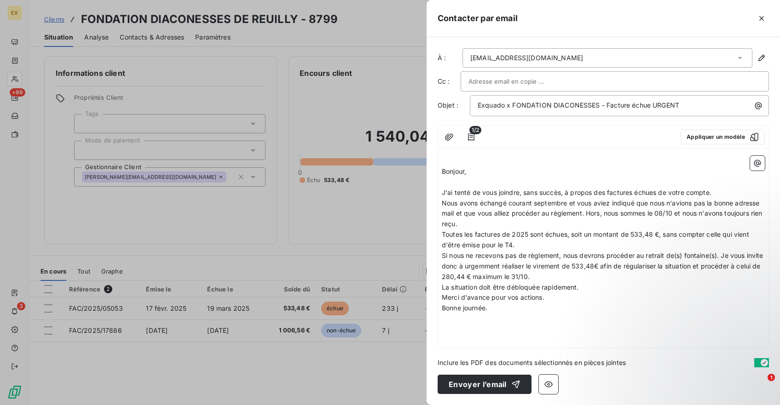
click at [604, 193] on span "J'ai tenté de vous joindre, sans succès, à propos des factures échues de votre …" at bounding box center [577, 193] width 270 height 8
click at [637, 193] on span "J'ai tenté de vous joindre, sans succès, à propos de la factures échues de votr…" at bounding box center [578, 193] width 273 height 8
click at [658, 193] on span "J'ai tenté de vous joindre, sans succès, à propos de la facture échues de votre…" at bounding box center [577, 193] width 270 height 8
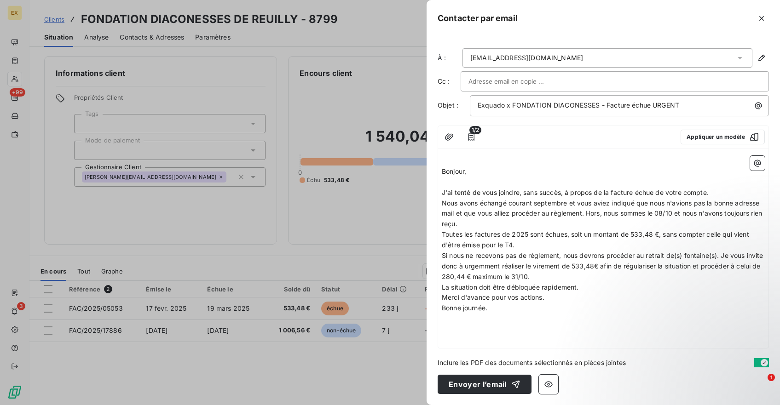
click at [716, 194] on p "J'ai tenté de vous joindre, sans succès, à propos de la facture échue de votre …" at bounding box center [603, 193] width 323 height 11
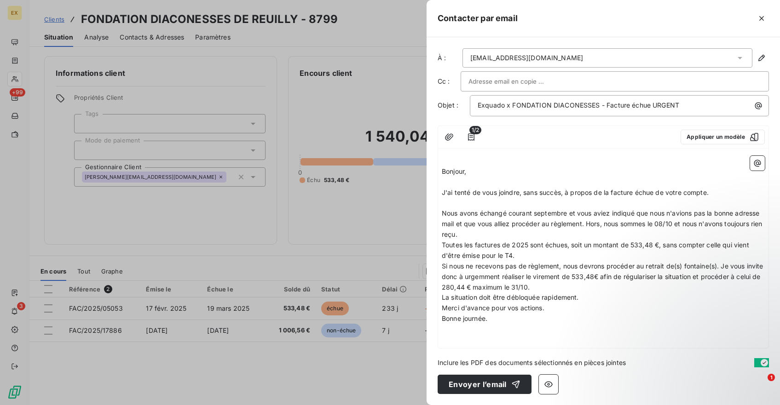
click at [716, 192] on p "J'ai tenté de vous joindre, sans succès, à propos de la facture échue de votre …" at bounding box center [603, 193] width 323 height 11
click at [520, 193] on span "J'ai tenté de vous joindre, sans succès, à propos de la facture échue de votre …" at bounding box center [575, 193] width 267 height 8
click at [471, 213] on span "Nous avons échangé courant septembre et vous aviez indiqué que nous n'avions pa…" at bounding box center [603, 223] width 322 height 29
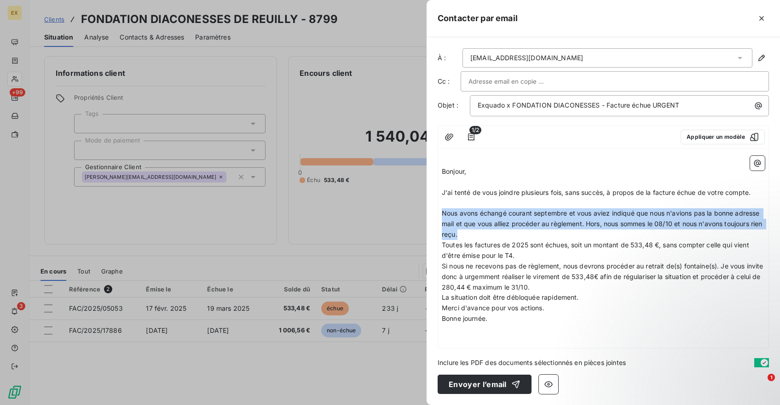
click at [471, 213] on span "Nous avons échangé courant septembre et vous aviez indiqué que nous n'avions pa…" at bounding box center [603, 223] width 322 height 29
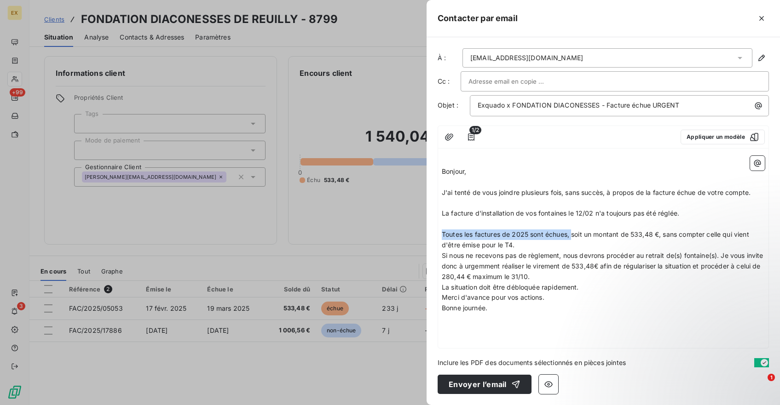
drag, startPoint x: 572, startPoint y: 236, endPoint x: 406, endPoint y: 236, distance: 166.1
click at [406, 405] on div "Contacter par email À : [EMAIL_ADDRESS][DOMAIN_NAME] Cc : Objet : Exquado x FON…" at bounding box center [390, 405] width 780 height 0
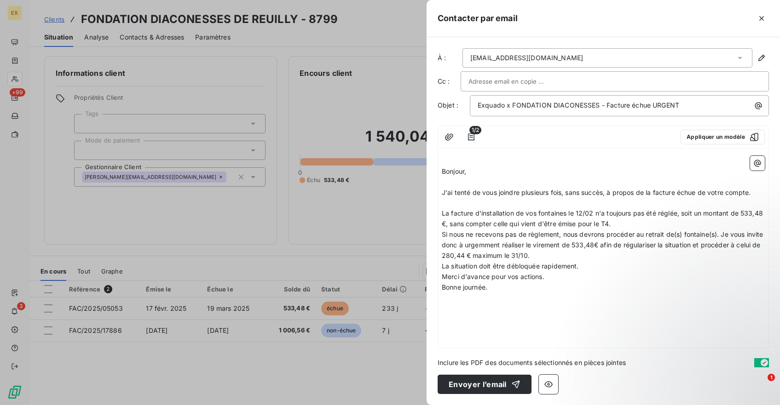
click at [630, 222] on p "La facture d'installation de vos fontaines le 12/02 n'a toujours pas été réglée…" at bounding box center [603, 218] width 323 height 21
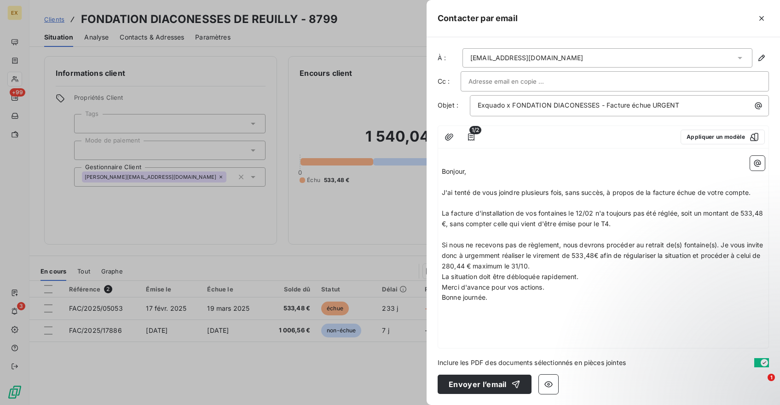
click at [570, 264] on p "Si nous ne recevons pas de règlement, nous devrons procéder au retrait de(s) fo…" at bounding box center [603, 256] width 323 height 32
drag, startPoint x: 490, startPoint y: 267, endPoint x: 470, endPoint y: 267, distance: 20.7
click at [470, 267] on span "Si nous ne recevons pas de règlement, nous devrons procéder au retrait de(s) fo…" at bounding box center [603, 255] width 323 height 29
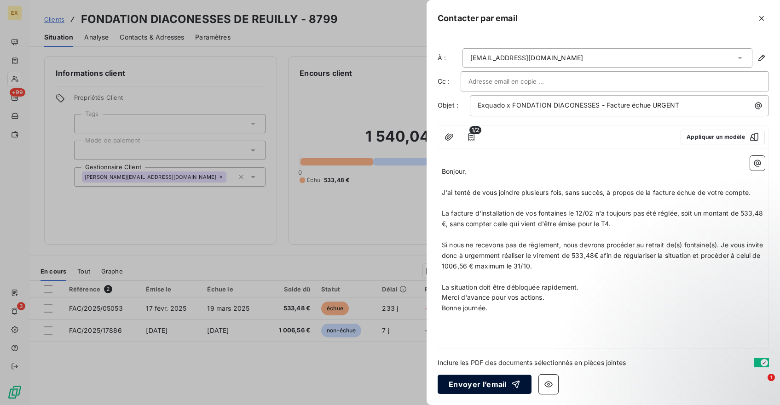
click at [489, 381] on button "Envoyer l’email" at bounding box center [484, 384] width 94 height 19
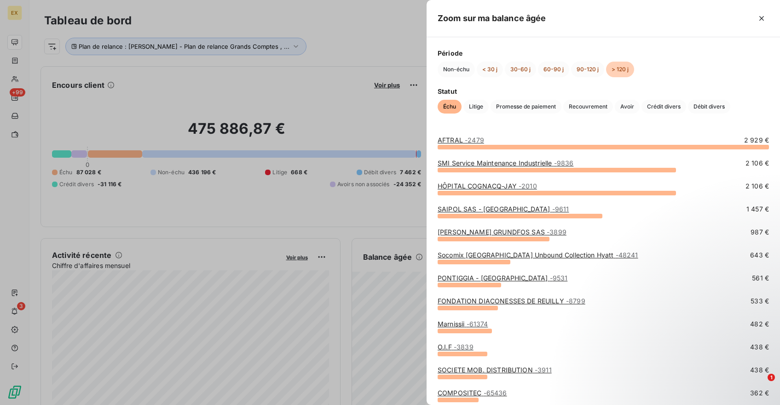
click at [472, 325] on span "- 61374" at bounding box center [477, 324] width 22 height 8
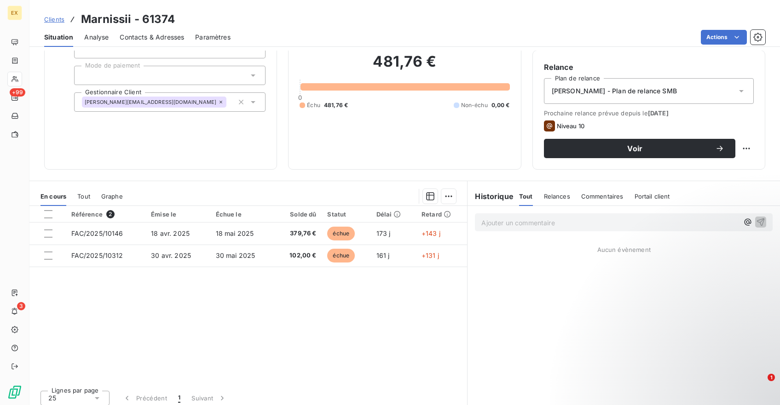
scroll to position [75, 0]
click at [116, 20] on h3 "Marnissii - 61374" at bounding box center [128, 19] width 94 height 17
click at [184, 165] on div "Informations client Propriétés Client Tags Mode de paiement Gestionnaire Client…" at bounding box center [160, 76] width 233 height 189
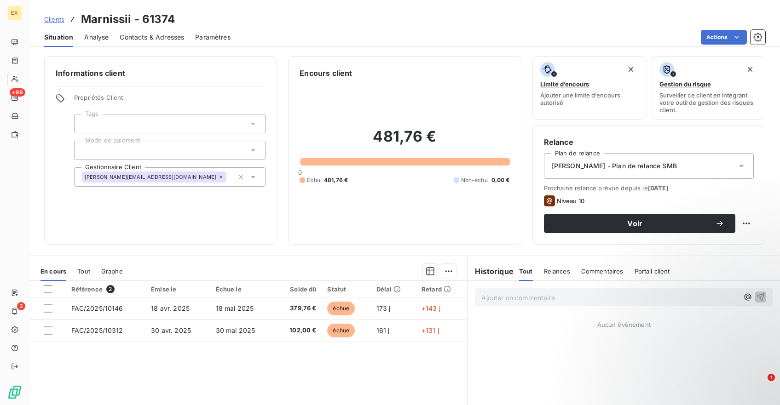
click at [336, 30] on div "Actions" at bounding box center [504, 37] width 524 height 15
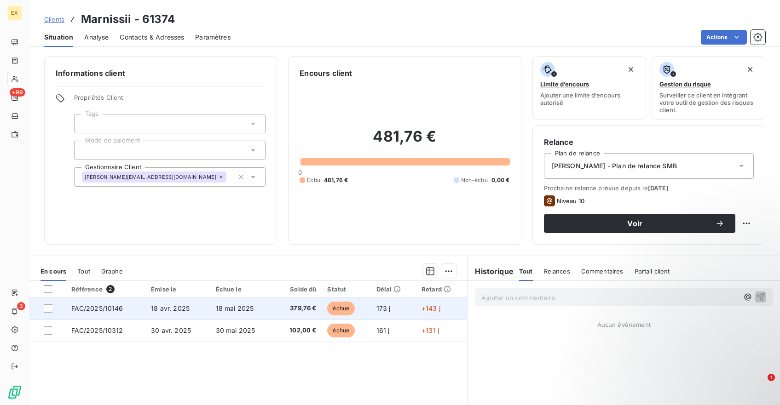
click at [262, 310] on td "18 mai 2025" at bounding box center [242, 309] width 64 height 22
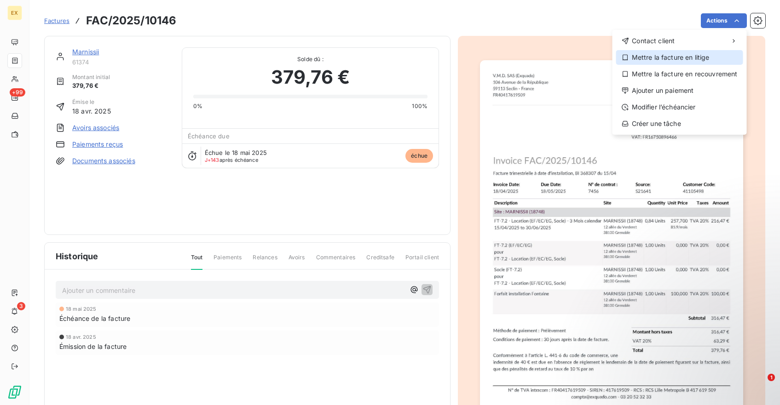
click at [676, 54] on div "Mettre la facture en litige" at bounding box center [679, 57] width 127 height 15
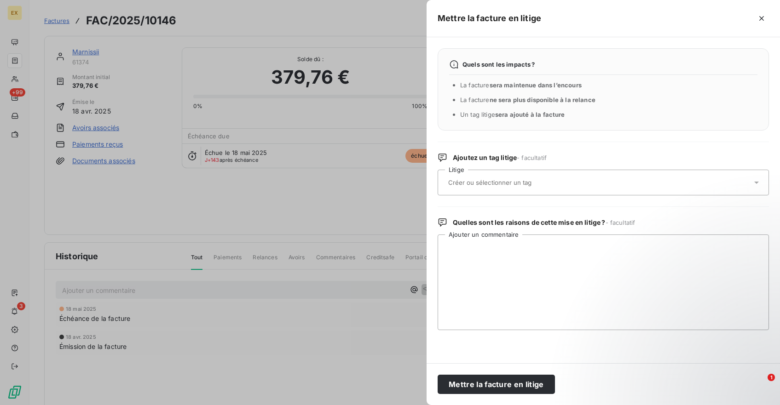
click at [518, 187] on div at bounding box center [598, 182] width 306 height 19
click at [486, 258] on textarea "Ajouter un commentaire" at bounding box center [602, 283] width 331 height 96
click at [484, 254] on textarea "Ajouter un commentaire" at bounding box center [602, 283] width 331 height 96
type textarea "Voir alignement inter team"
click at [494, 384] on button "Mettre la facture en litige" at bounding box center [495, 384] width 117 height 19
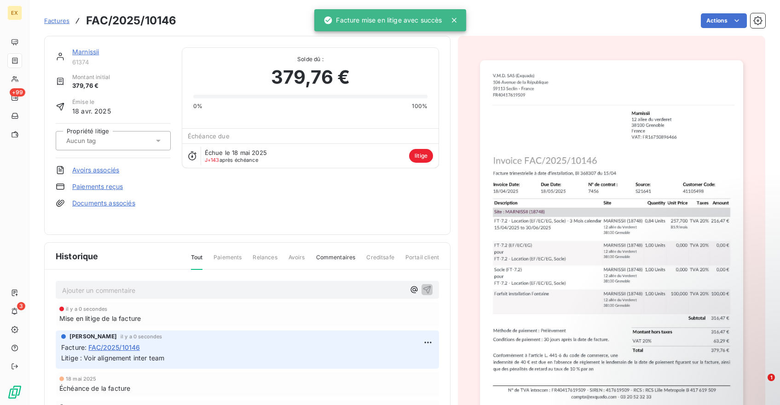
click at [91, 50] on link "Marnissii" at bounding box center [85, 52] width 27 height 8
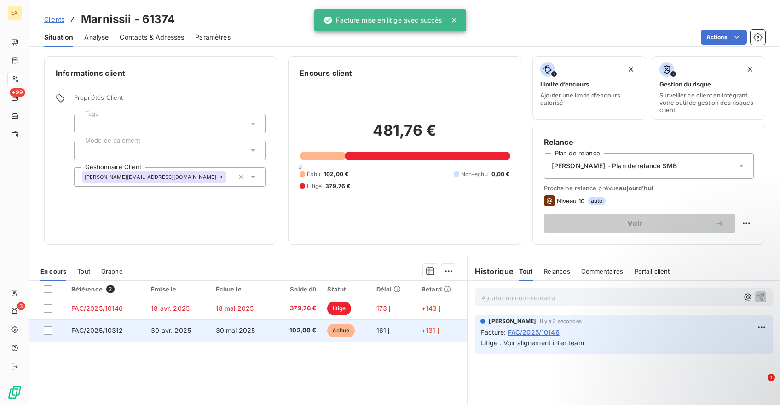
click at [259, 328] on td "30 mai 2025" at bounding box center [242, 331] width 64 height 22
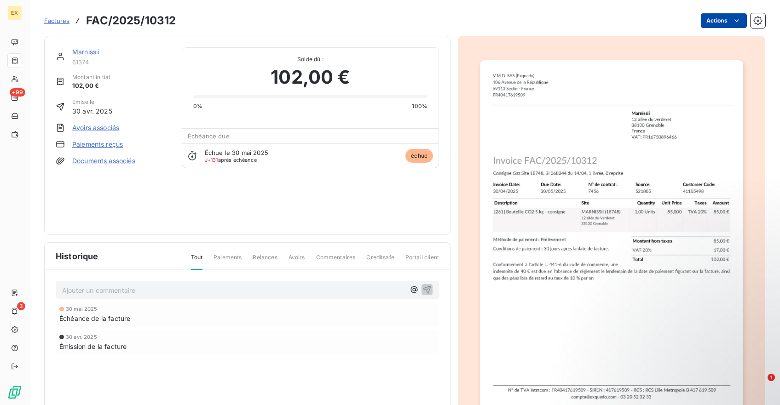
click at [725, 22] on html "EX +99 3 Factures FAC/2025/10312 Actions Marnissii 61374 Montant initial 102,00…" at bounding box center [390, 202] width 780 height 405
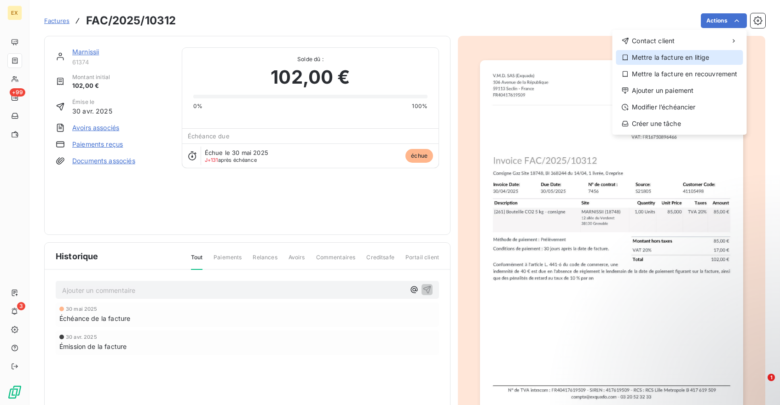
click at [676, 57] on div "Mettre la facture en litige" at bounding box center [679, 57] width 127 height 15
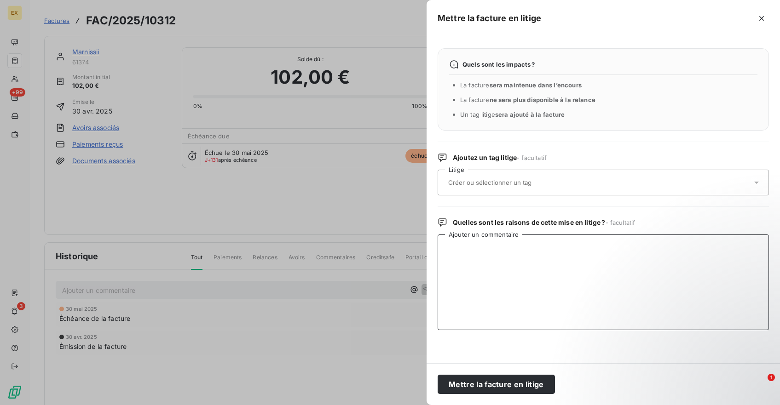
click at [505, 259] on textarea "Ajouter un commentaire" at bounding box center [602, 283] width 331 height 96
type textarea "voir alignement inter team"
click at [508, 382] on button "Mettre la facture en litige" at bounding box center [495, 384] width 117 height 19
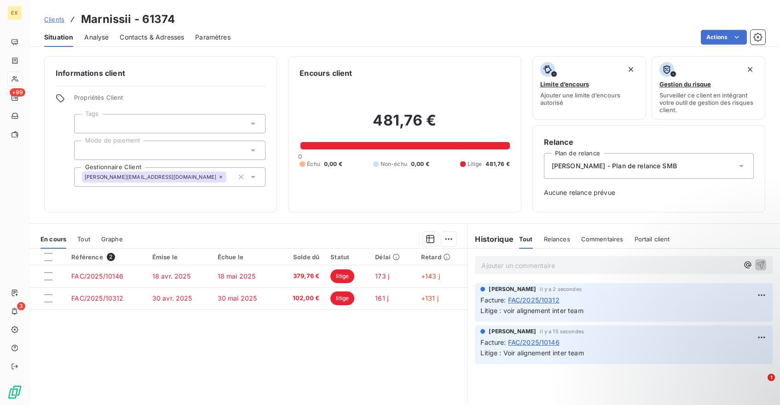
click at [113, 23] on h3 "Marnissii - 61374" at bounding box center [128, 19] width 94 height 17
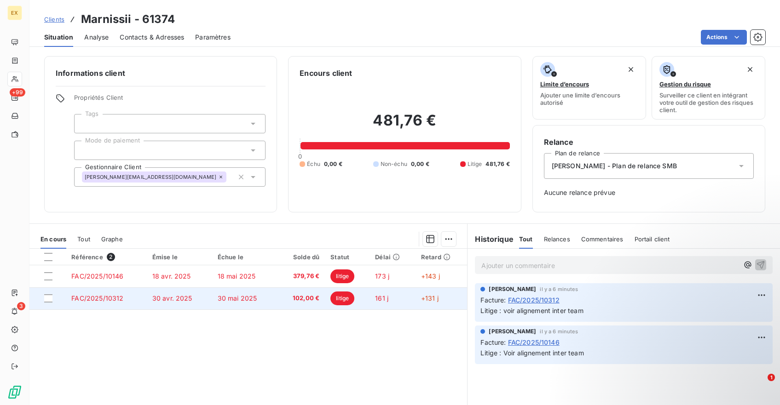
click at [209, 299] on td "30 avr. 2025" at bounding box center [179, 299] width 65 height 22
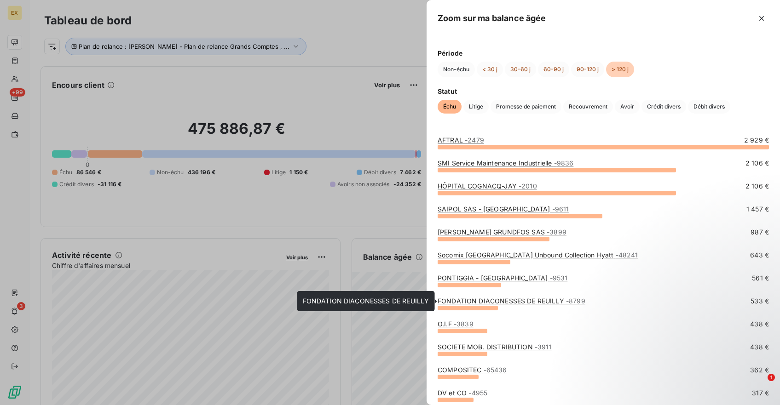
click at [487, 301] on link "FONDATION DIACONESSES DE REUILLY - 8799" at bounding box center [511, 301] width 148 height 8
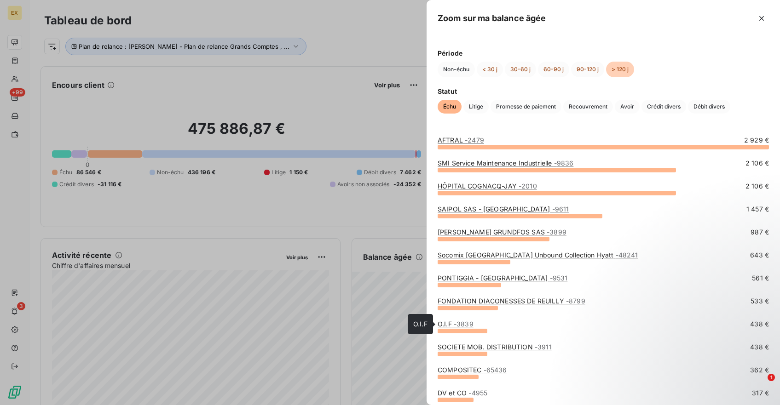
click at [454, 323] on span "- 3839" at bounding box center [464, 324] width 20 height 8
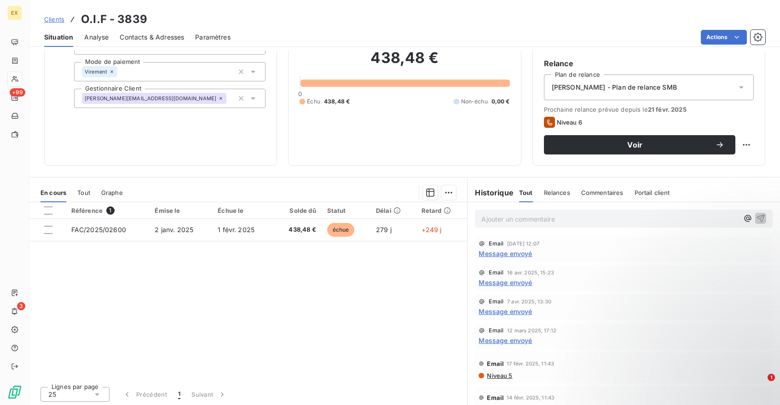
scroll to position [81, 0]
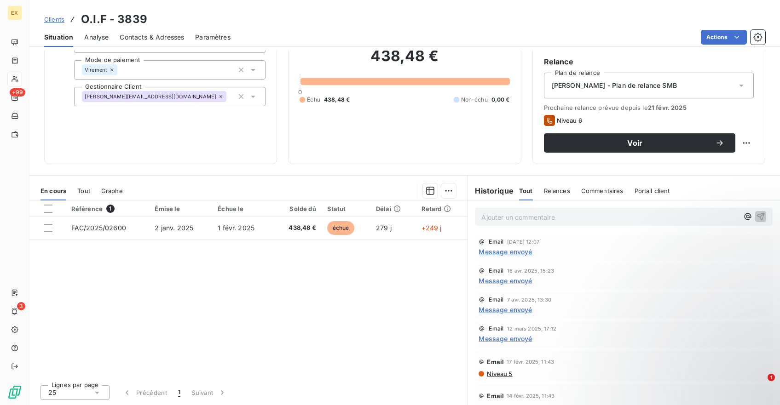
click at [506, 249] on span "Message envoyé" at bounding box center [504, 252] width 53 height 10
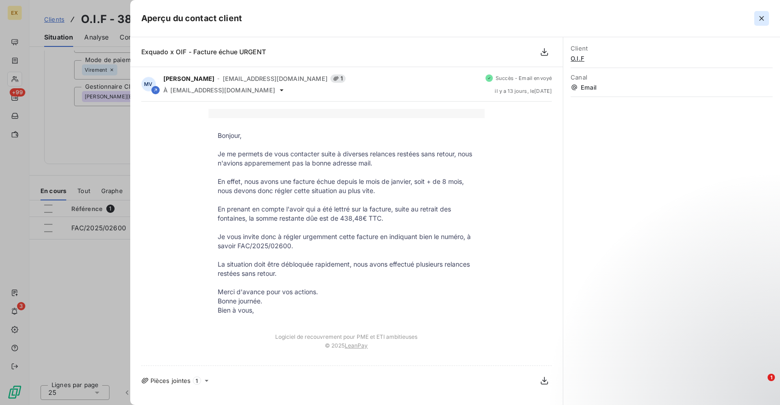
click at [760, 22] on icon "button" at bounding box center [761, 18] width 9 height 9
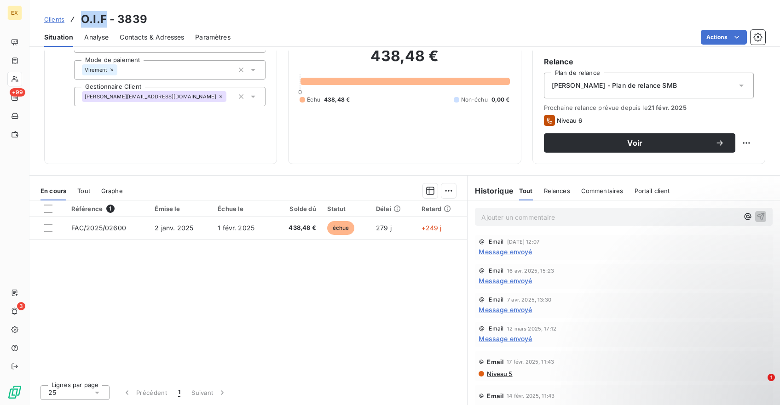
drag, startPoint x: 104, startPoint y: 20, endPoint x: 82, endPoint y: 19, distance: 22.1
click at [82, 19] on h3 "O.I.F - 3839" at bounding box center [114, 19] width 66 height 17
click at [498, 258] on div "Email [DATE] 12:07 Message envoyé" at bounding box center [624, 247] width 298 height 25
click at [498, 254] on span "Message envoyé" at bounding box center [504, 252] width 53 height 10
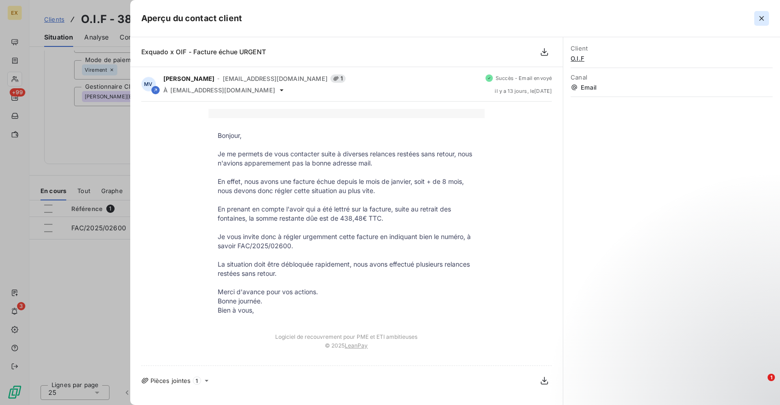
click at [760, 17] on icon "button" at bounding box center [761, 18] width 5 height 5
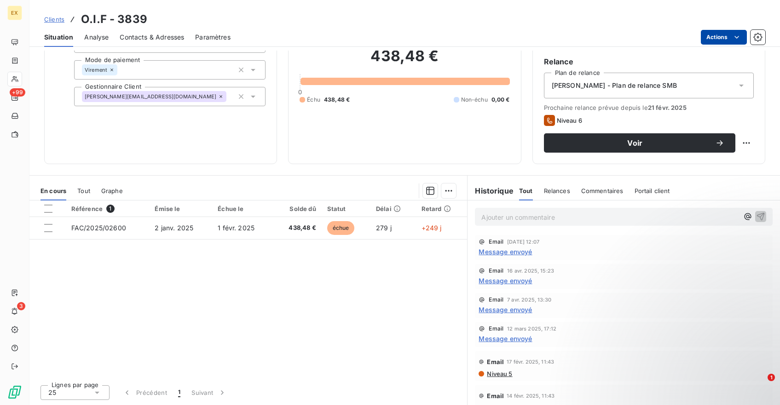
click at [706, 40] on html "EX +99 3 Clients O.I.F - 3839 Situation Analyse Contacts & Adresses Paramètres …" at bounding box center [390, 202] width 780 height 405
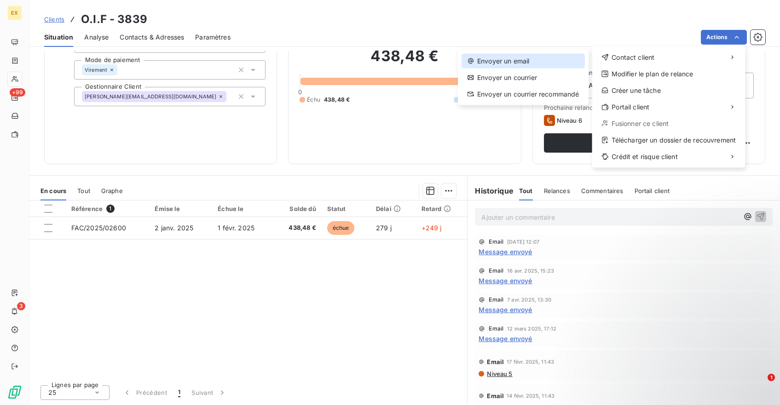
click at [552, 63] on div "Envoyer un email" at bounding box center [522, 61] width 123 height 15
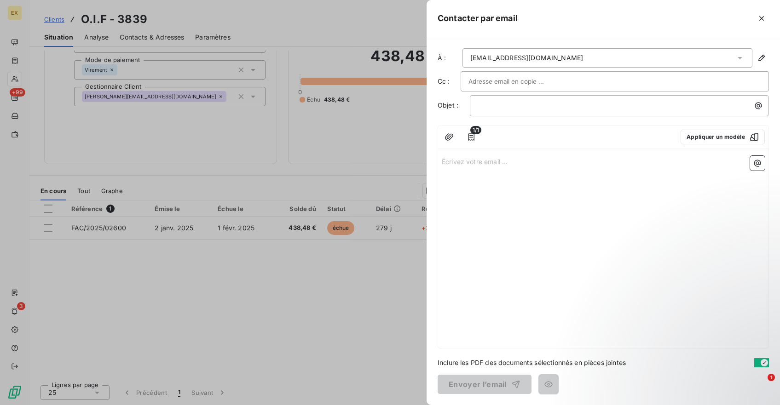
click at [461, 168] on div "Écrivez votre email ... ﻿" at bounding box center [603, 250] width 330 height 196
click at [460, 161] on p "Écrivez votre email ... ﻿" at bounding box center [603, 161] width 323 height 11
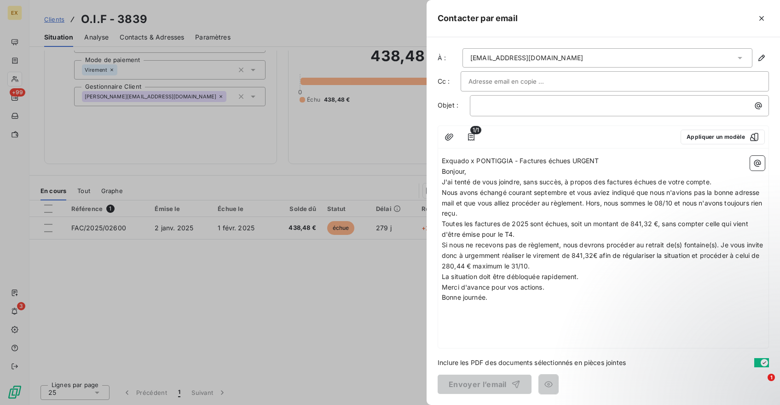
click at [473, 161] on span "Exquado x PONTIGGIA - Factures échues URGENT" at bounding box center [520, 161] width 157 height 8
click at [484, 105] on p "﻿" at bounding box center [622, 105] width 288 height 11
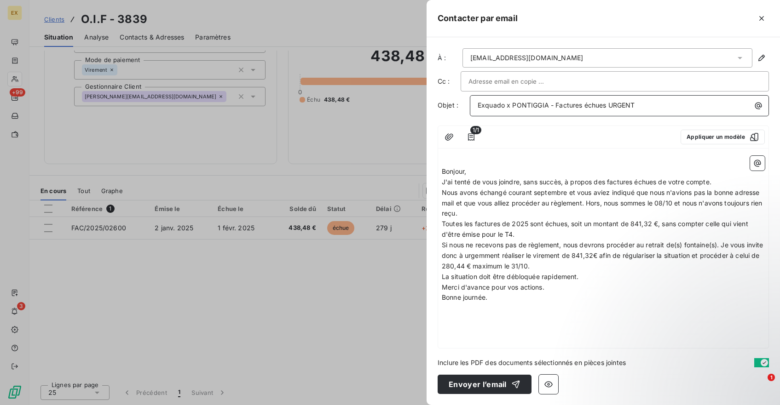
click at [534, 104] on span "Exquado x PONTIGGIA - Factures échues URGENT" at bounding box center [556, 105] width 157 height 8
click at [482, 174] on p "Bonjour," at bounding box center [603, 172] width 323 height 11
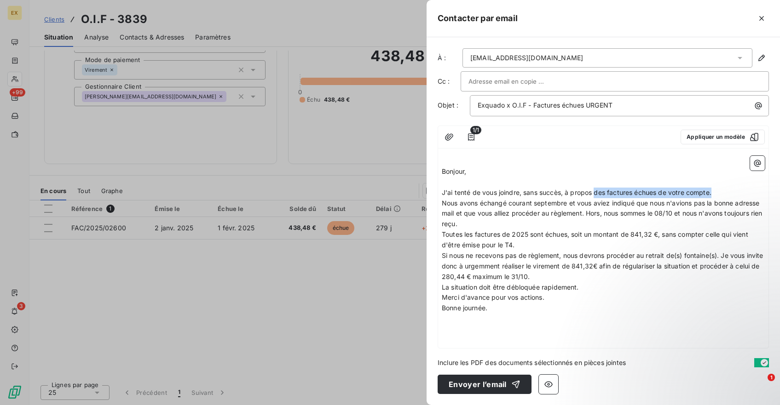
drag, startPoint x: 722, startPoint y: 191, endPoint x: 595, endPoint y: 191, distance: 126.5
click at [596, 191] on p "J'ai tenté de vous joindre, sans succès, à propos des factures échues de votre …" at bounding box center [603, 193] width 323 height 11
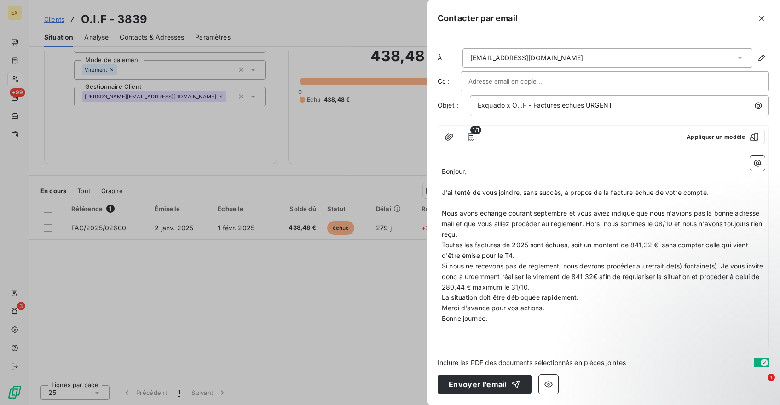
click at [500, 234] on p "Nous avons échangé courant septembre et vous aviez indiqué que nous n'avions pa…" at bounding box center [603, 224] width 323 height 32
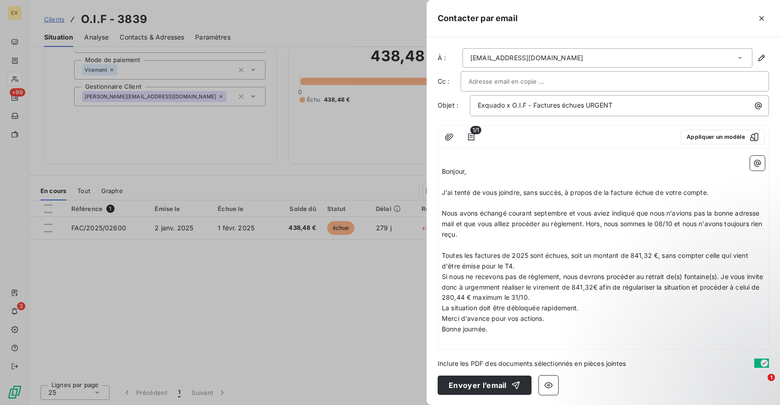
click at [534, 265] on p "Toutes les factures de 2025 sont échues, soit un montant de 841,32 €, sans comp…" at bounding box center [603, 261] width 323 height 21
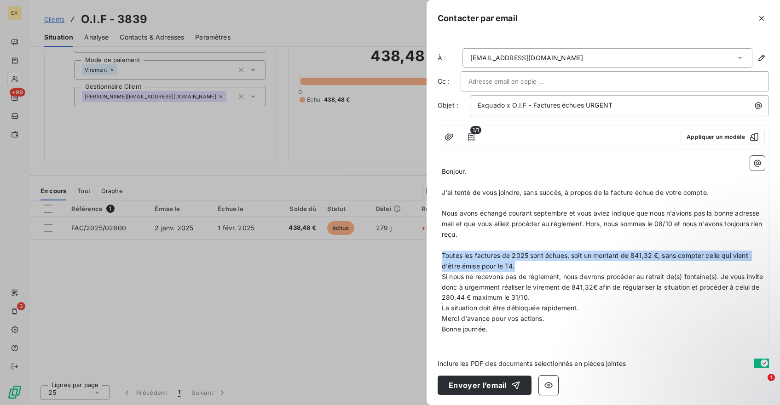
click at [534, 265] on p "Toutes les factures de 2025 sont échues, soit un montant de 841,32 €, sans comp…" at bounding box center [603, 261] width 323 height 21
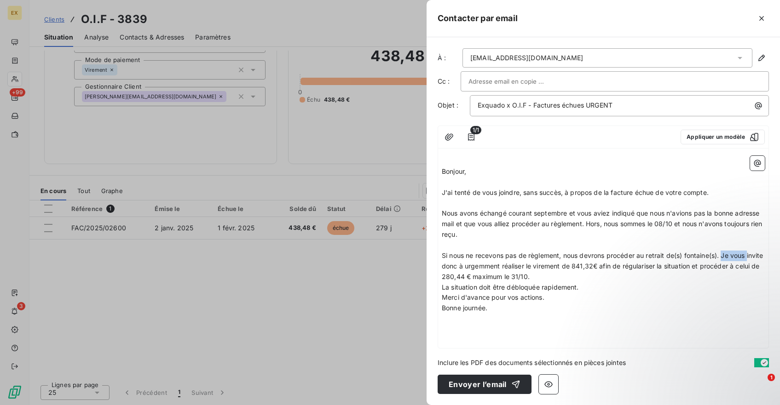
drag, startPoint x: 724, startPoint y: 257, endPoint x: 418, endPoint y: 265, distance: 306.0
click at [418, 405] on div "Contacter par email À : [EMAIL_ADDRESS][DOMAIN_NAME] Cc : Objet : Exquado x O.I…" at bounding box center [390, 405] width 780 height 0
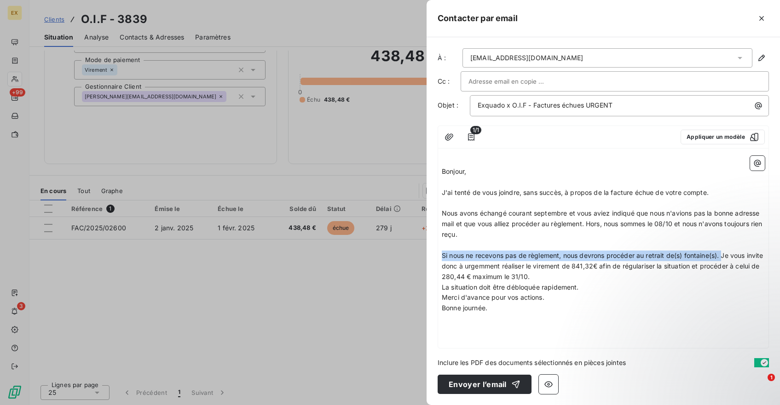
drag, startPoint x: 443, startPoint y: 255, endPoint x: 725, endPoint y: 255, distance: 282.5
click at [725, 255] on span "Si nous ne recevons pas de règlement, nous devrons procéder au retrait de(s) fo…" at bounding box center [603, 266] width 323 height 29
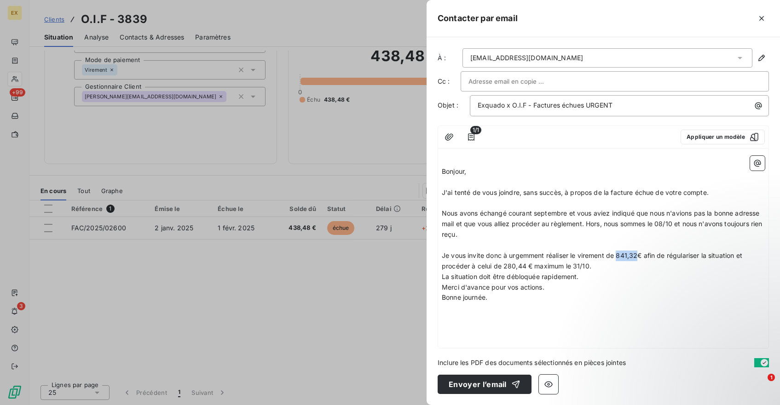
drag, startPoint x: 639, startPoint y: 256, endPoint x: 619, endPoint y: 257, distance: 19.8
click at [619, 257] on span "Je vous invite donc à urgemment réaliser le virement de 841,32€ afin de régular…" at bounding box center [593, 261] width 302 height 18
drag, startPoint x: 737, startPoint y: 255, endPoint x: 739, endPoint y: 266, distance: 11.6
click at [739, 266] on p "Je vous invite donc à urgemment réaliser le virement de 438,48€ afin de régular…" at bounding box center [603, 261] width 323 height 21
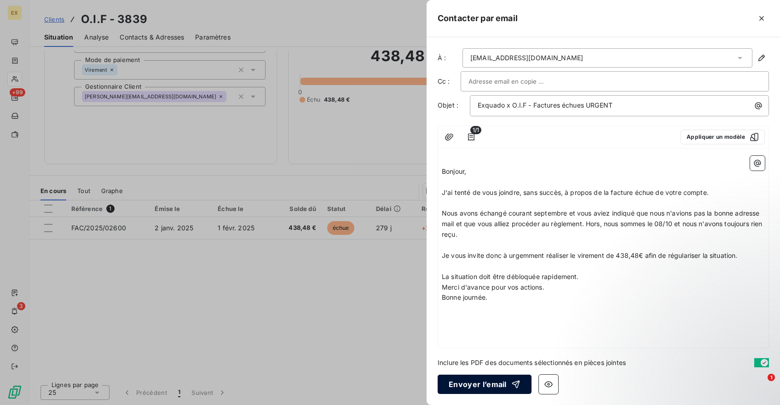
click at [484, 390] on button "Envoyer l’email" at bounding box center [484, 384] width 94 height 19
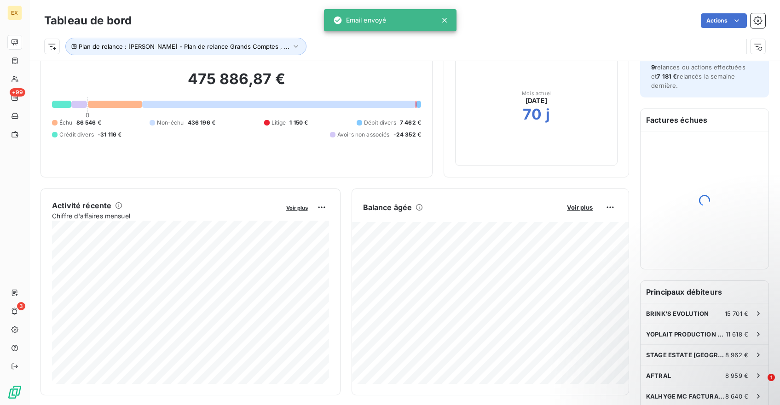
scroll to position [115, 0]
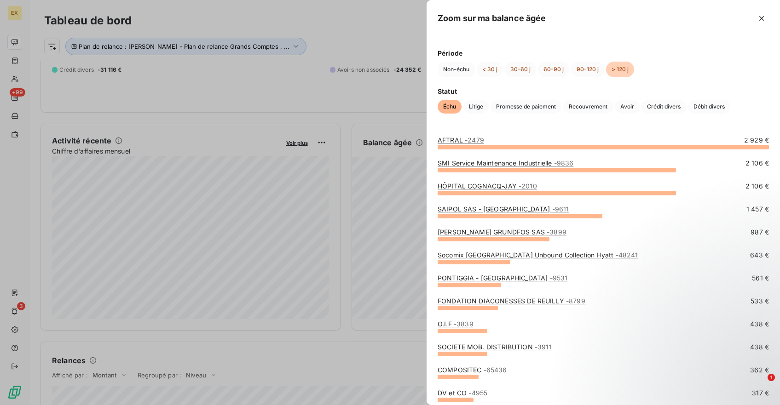
click at [472, 345] on link "SOCIETE MOB. DISTRIBUTION - 3911" at bounding box center [494, 347] width 114 height 8
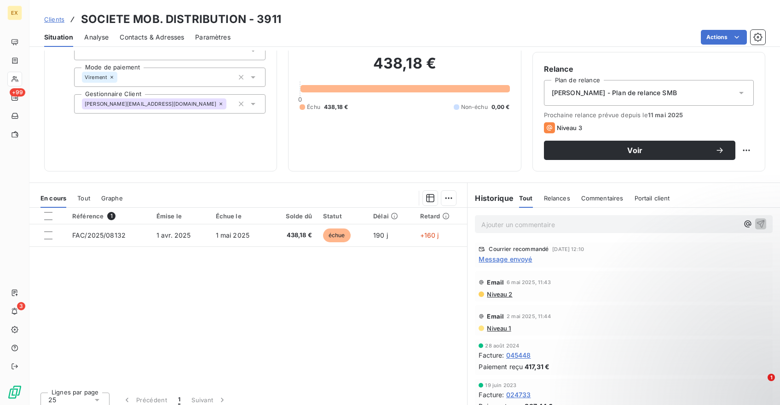
scroll to position [74, 0]
click at [507, 255] on span "Message envoyé" at bounding box center [504, 258] width 53 height 10
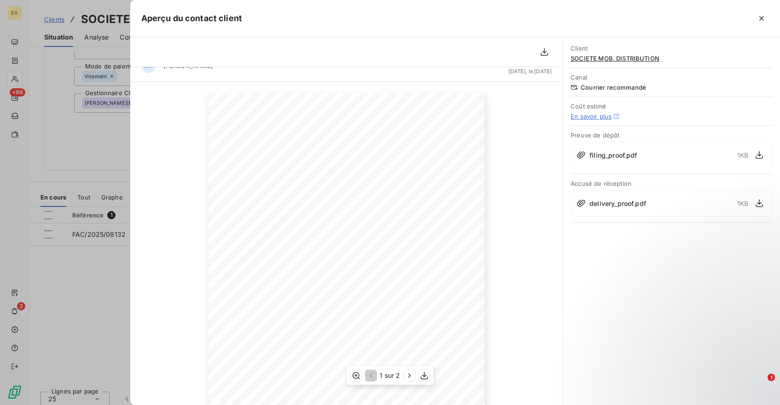
scroll to position [17, 0]
click at [583, 154] on icon at bounding box center [580, 154] width 9 height 9
drag, startPoint x: 615, startPoint y: 154, endPoint x: 636, endPoint y: 154, distance: 21.2
click at [615, 154] on span "filing_proof.pdf" at bounding box center [612, 155] width 47 height 10
click at [755, 153] on icon "button" at bounding box center [758, 154] width 9 height 9
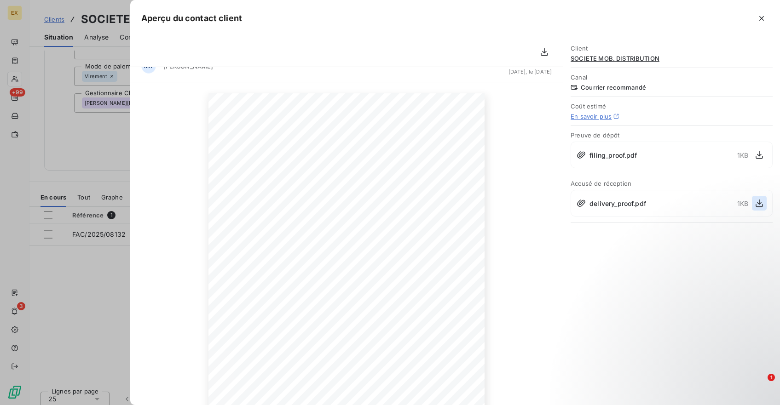
click at [760, 201] on icon "button" at bounding box center [758, 203] width 9 height 9
click at [765, 21] on icon "button" at bounding box center [761, 18] width 9 height 9
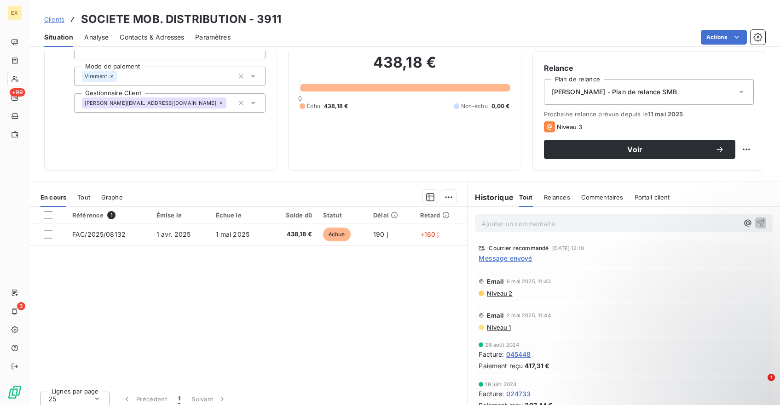
scroll to position [4, 0]
click at [516, 253] on span "Message envoyé" at bounding box center [504, 254] width 53 height 10
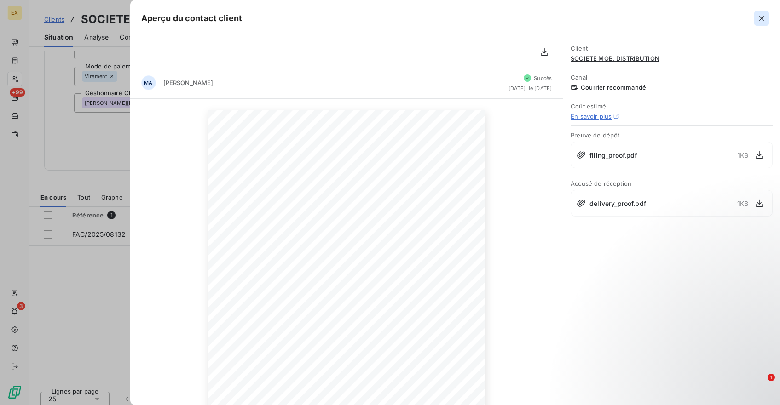
click at [758, 19] on icon "button" at bounding box center [761, 18] width 9 height 9
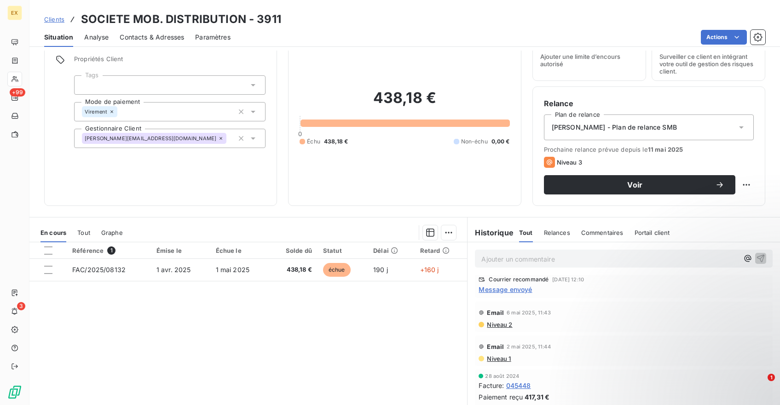
scroll to position [0, 0]
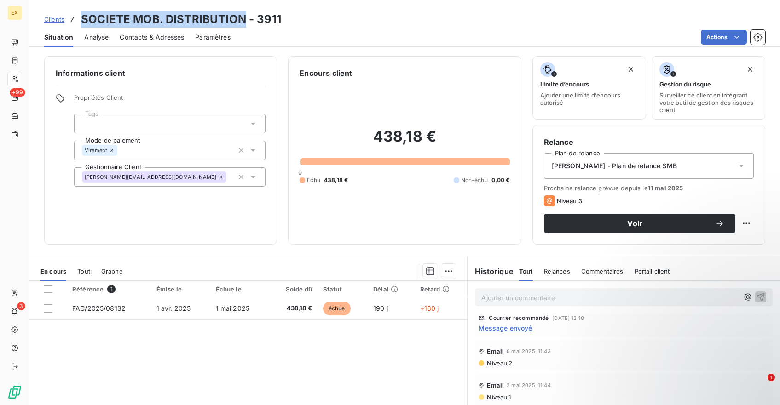
drag, startPoint x: 241, startPoint y: 19, endPoint x: 81, endPoint y: 22, distance: 159.7
click at [81, 22] on h3 "SOCIETE MOB. DISTRIBUTION - 3911" at bounding box center [181, 19] width 200 height 17
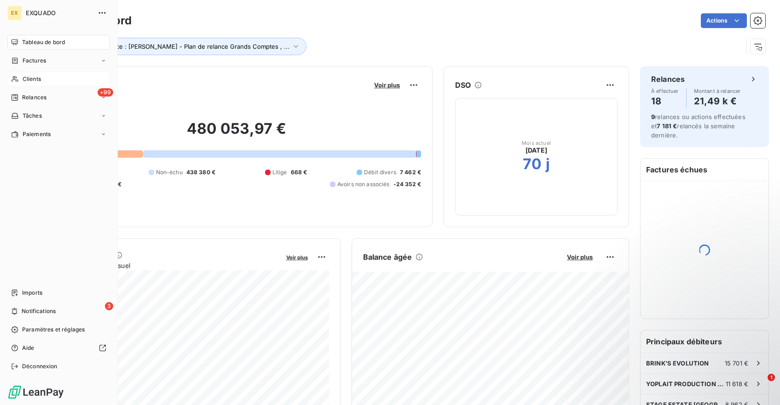
click at [14, 78] on icon at bounding box center [15, 79] width 6 height 6
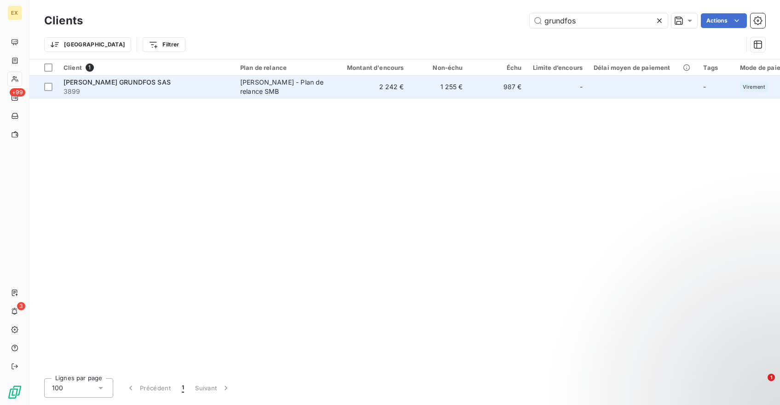
type input "grundfos"
click at [185, 86] on div "[PERSON_NAME] GRUNDFOS SAS" at bounding box center [146, 82] width 166 height 9
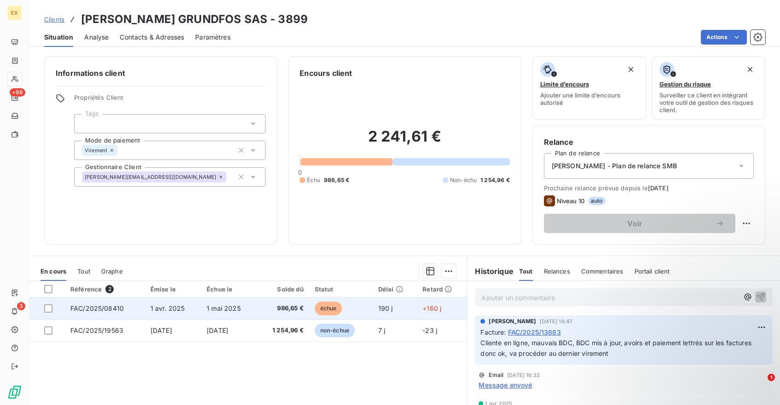
click at [153, 307] on span "1 avr. 2025" at bounding box center [167, 309] width 35 height 8
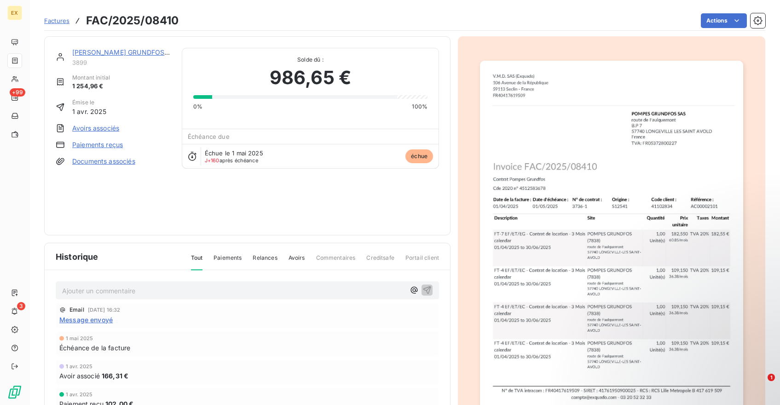
scroll to position [66, 0]
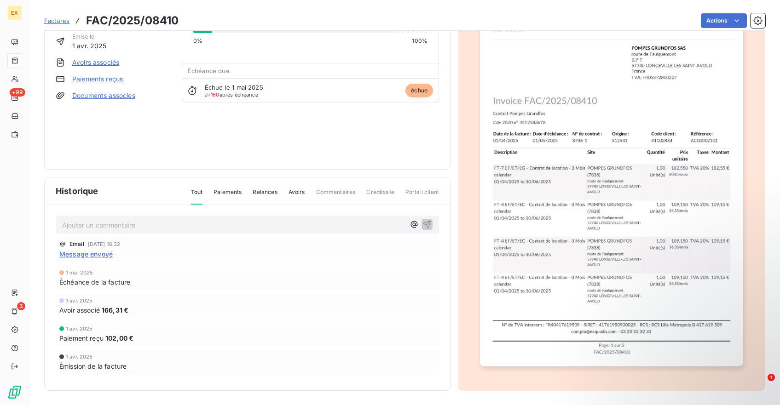
click at [685, 132] on img "button" at bounding box center [611, 181] width 263 height 372
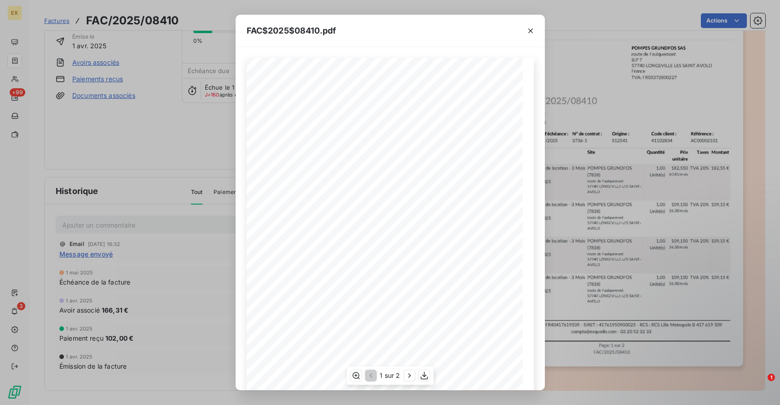
scroll to position [69, 0]
click at [411, 377] on icon "button" at bounding box center [409, 375] width 9 height 9
click at [528, 32] on icon "button" at bounding box center [530, 31] width 5 height 5
